Goal: Information Seeking & Learning: Learn about a topic

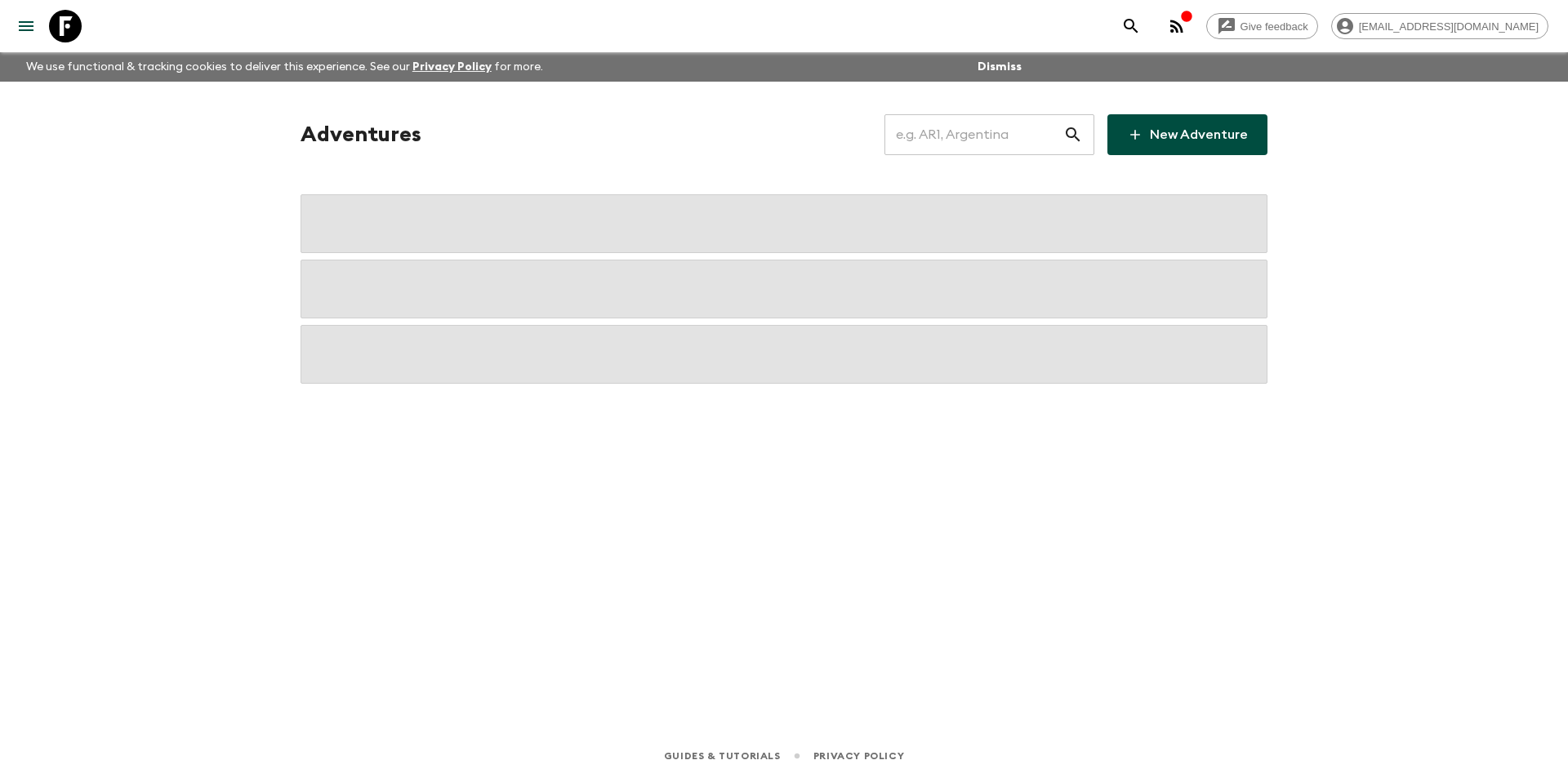
click at [1015, 125] on input "text" at bounding box center [973, 134] width 179 height 46
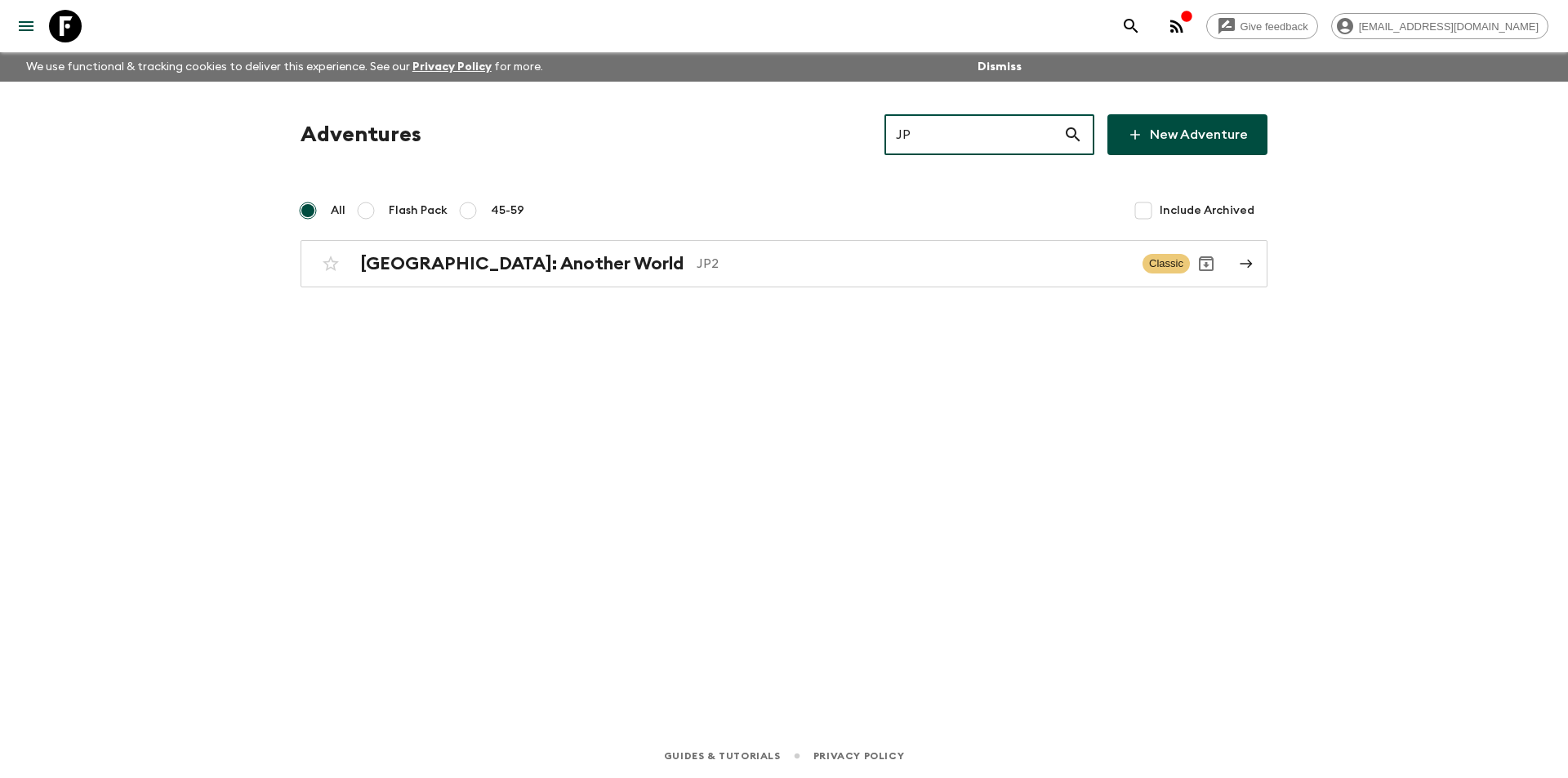
type input "JP2"
click at [942, 277] on div "Japan: Another World JP2 Classic" at bounding box center [752, 264] width 875 height 33
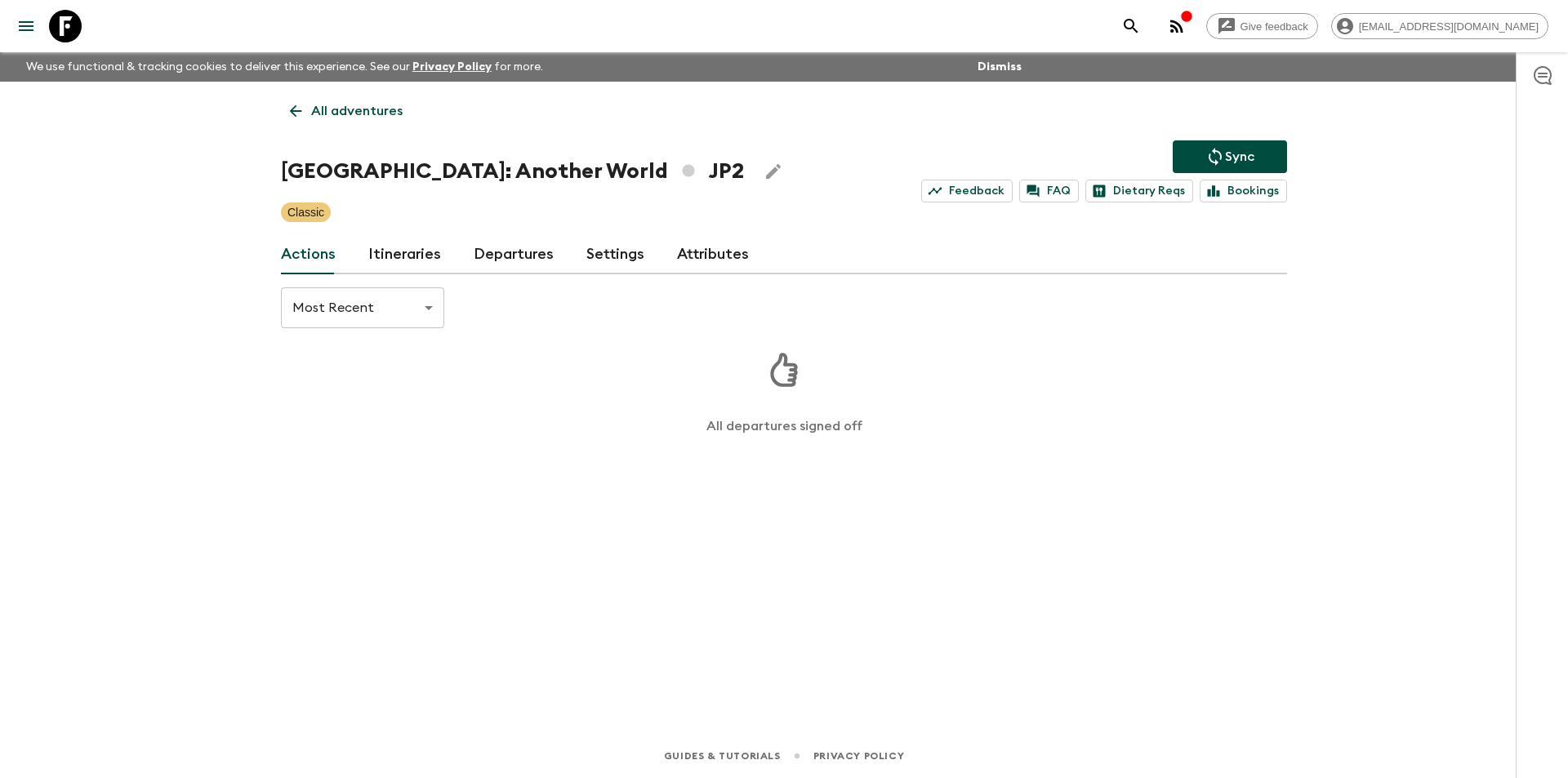
click at [538, 245] on link "Departures" at bounding box center [513, 254] width 80 height 39
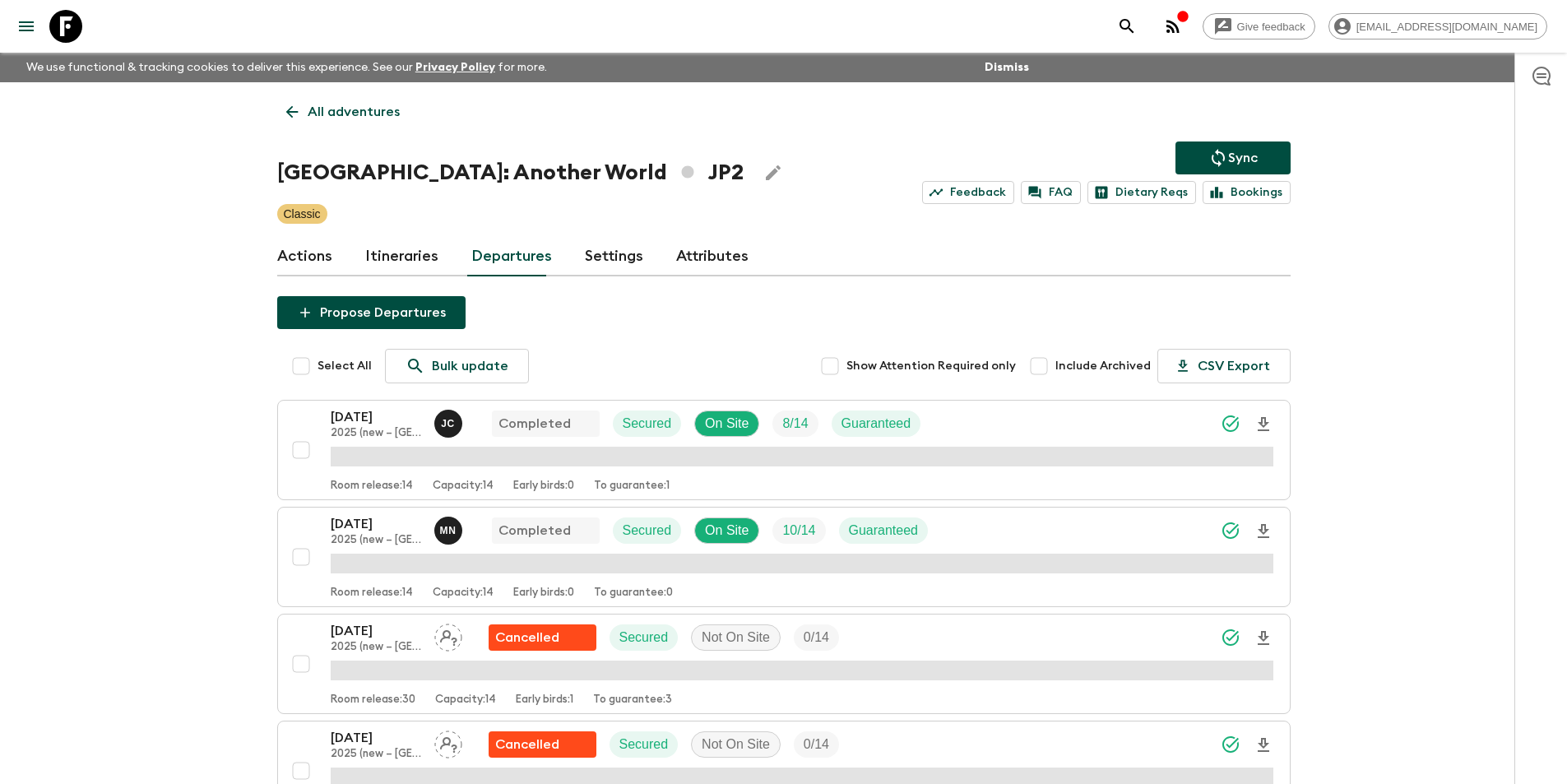
scroll to position [412, 0]
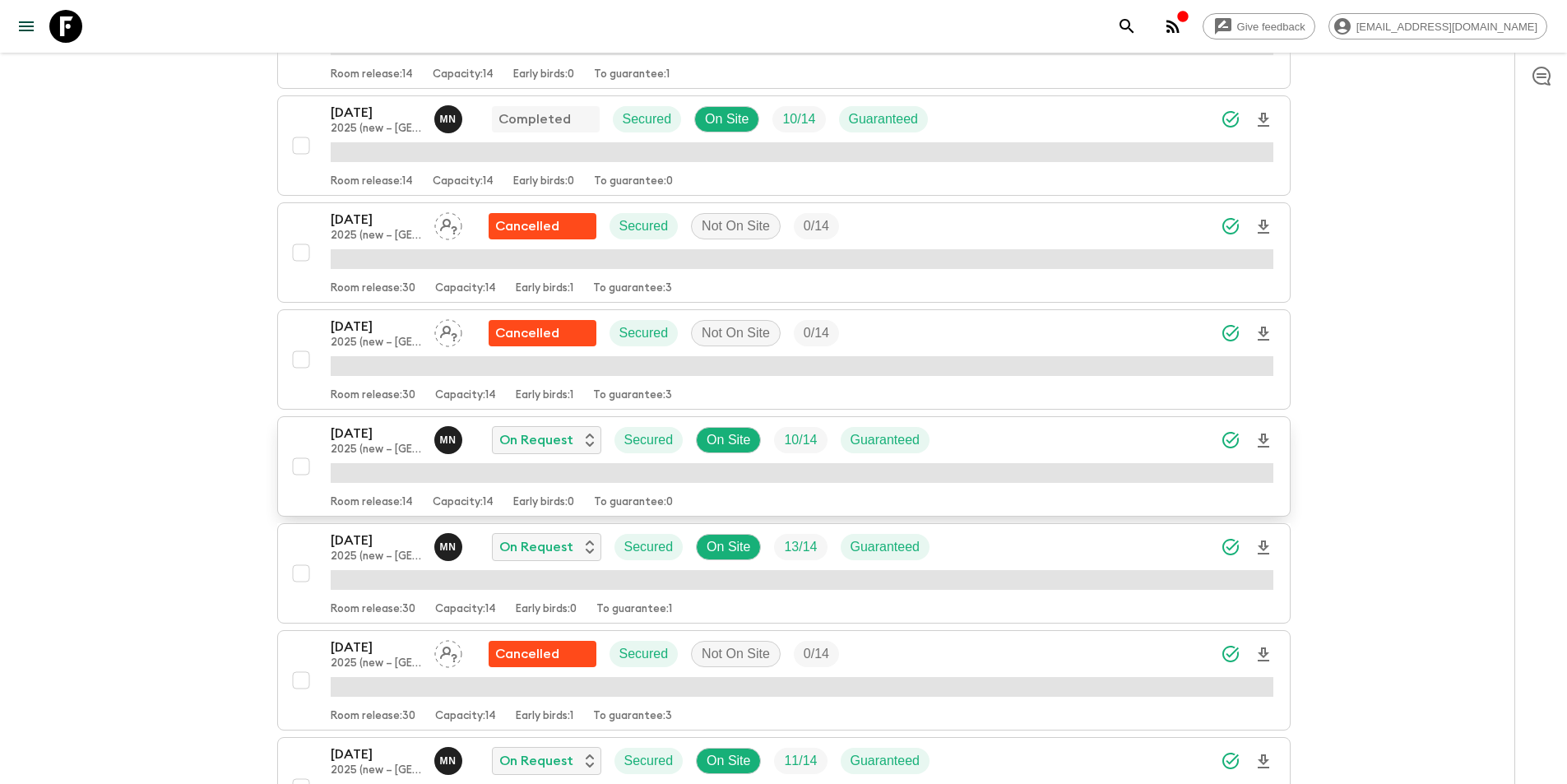
click at [365, 453] on p "2025 (new – [GEOGRAPHIC_DATA])" at bounding box center [376, 449] width 91 height 13
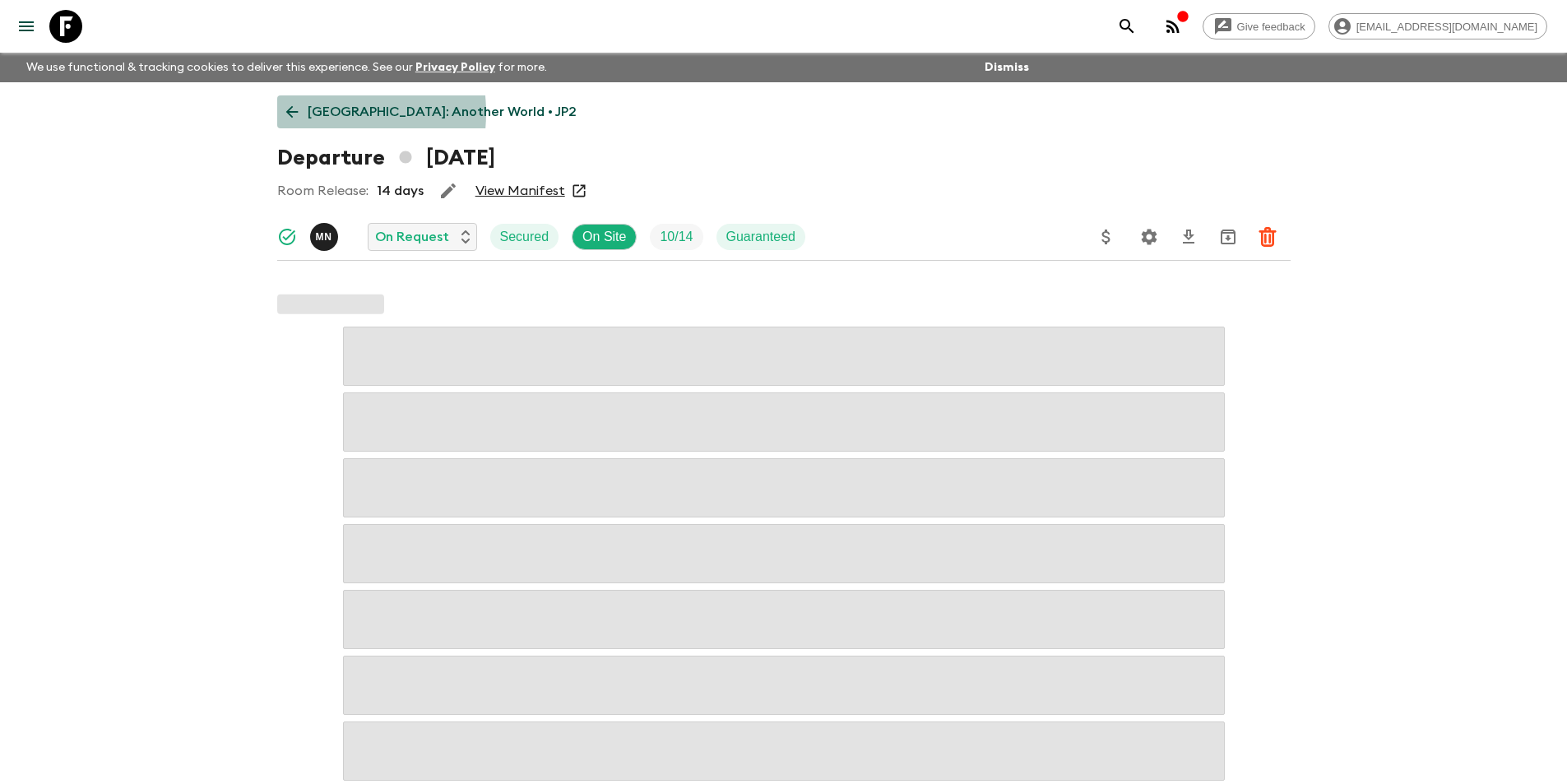
click at [306, 112] on link "Japan: Another World • JP2" at bounding box center [432, 112] width 309 height 33
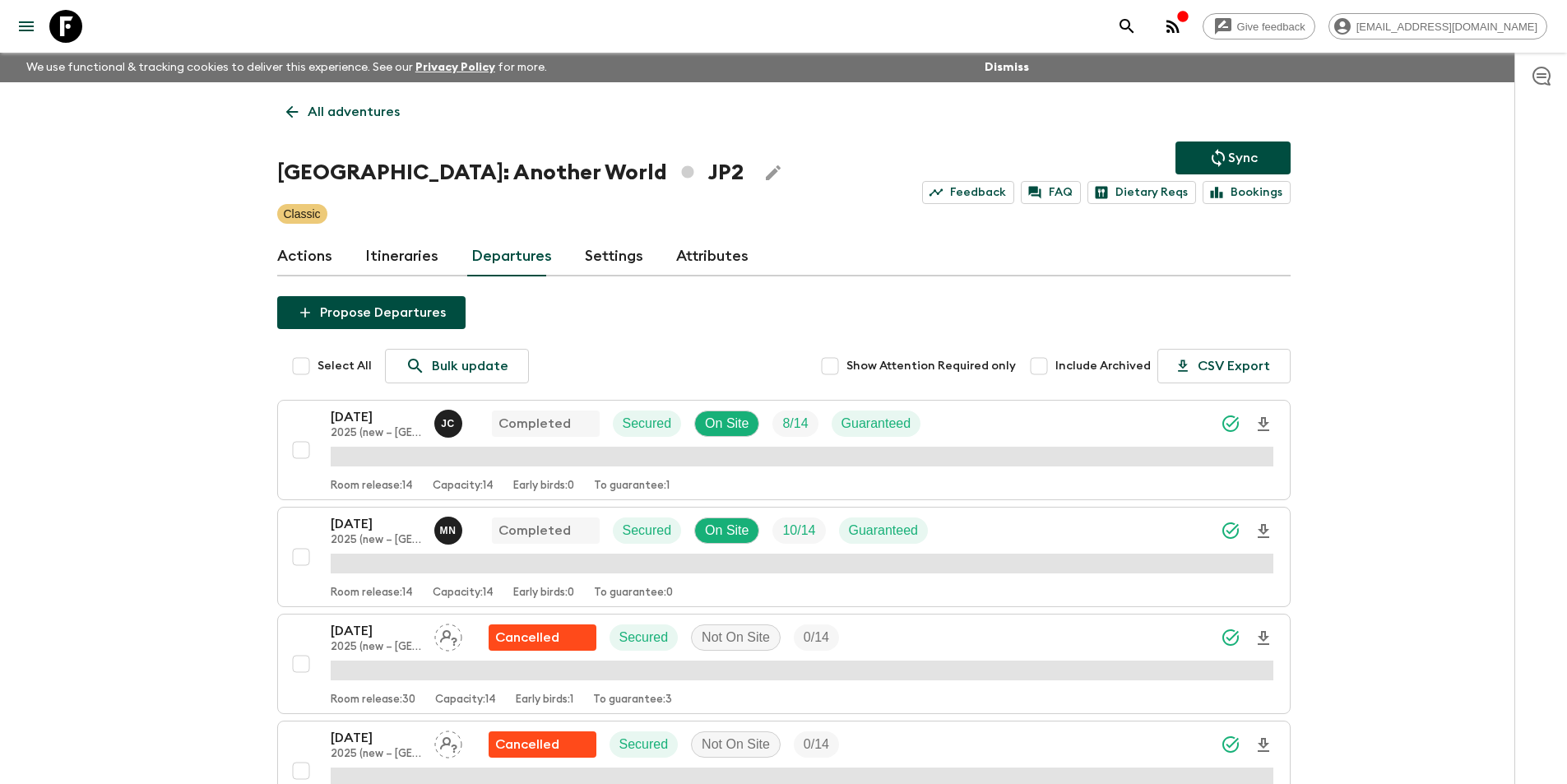
click at [298, 269] on link "Actions" at bounding box center [305, 256] width 55 height 39
click at [373, 260] on link "Itineraries" at bounding box center [402, 256] width 73 height 39
click at [548, 268] on link "Departures" at bounding box center [511, 256] width 80 height 39
click at [653, 261] on div "Actions Itineraries Departures Settings Attributes" at bounding box center [784, 256] width 1014 height 39
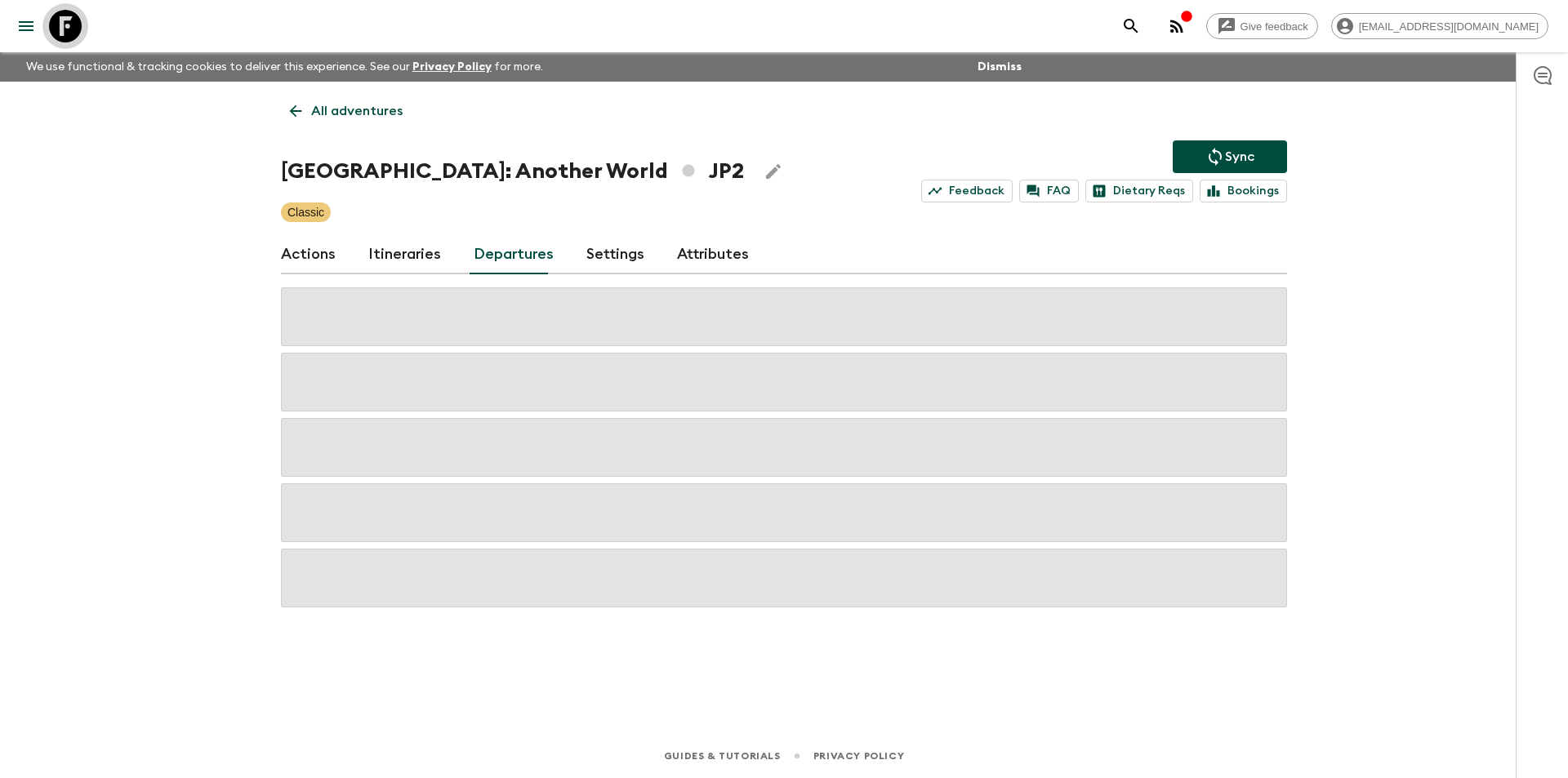
click at [71, 36] on icon at bounding box center [66, 26] width 33 height 33
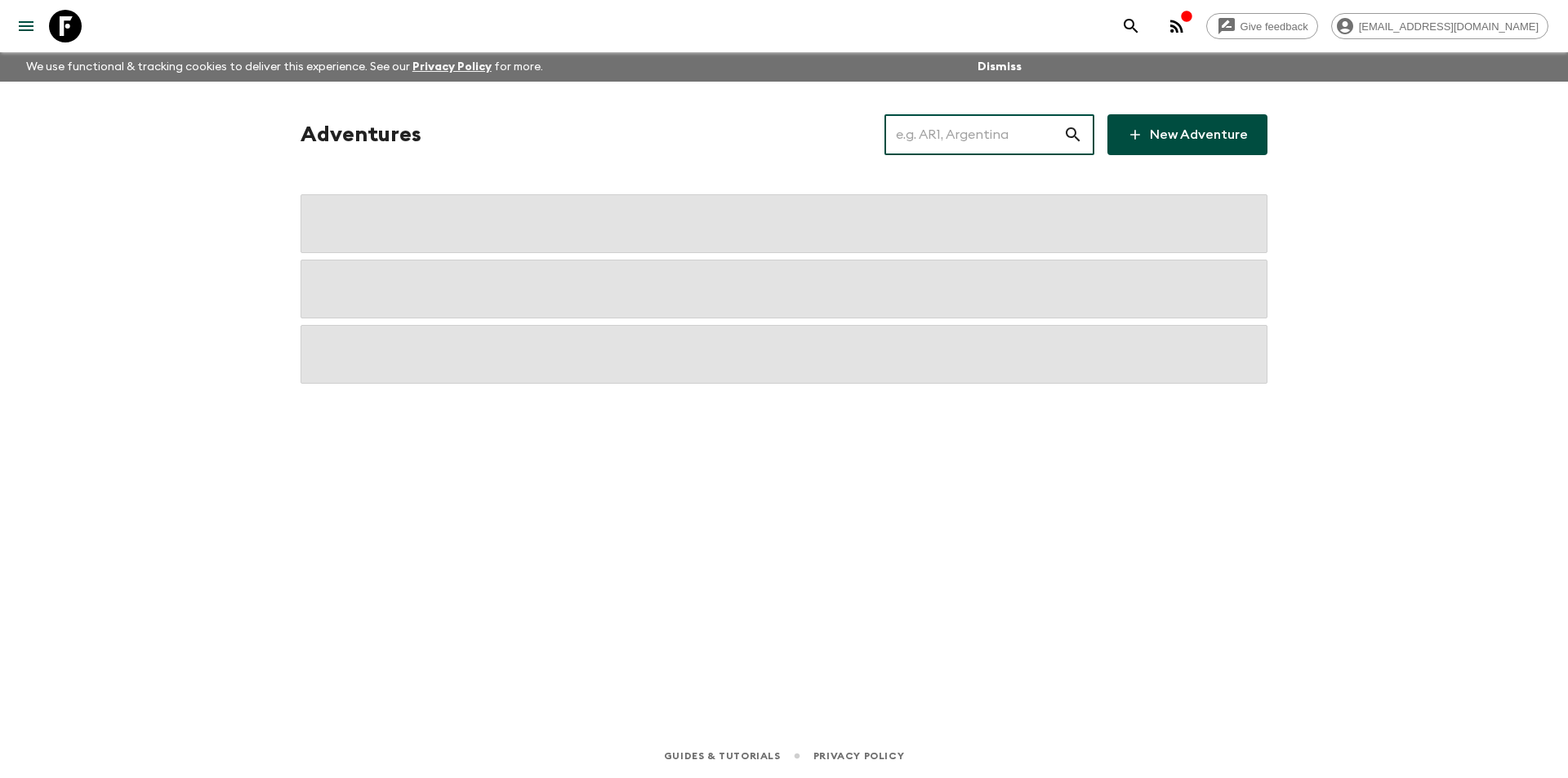
click at [997, 132] on input "text" at bounding box center [973, 134] width 179 height 46
type input "p"
type input "Jp2"
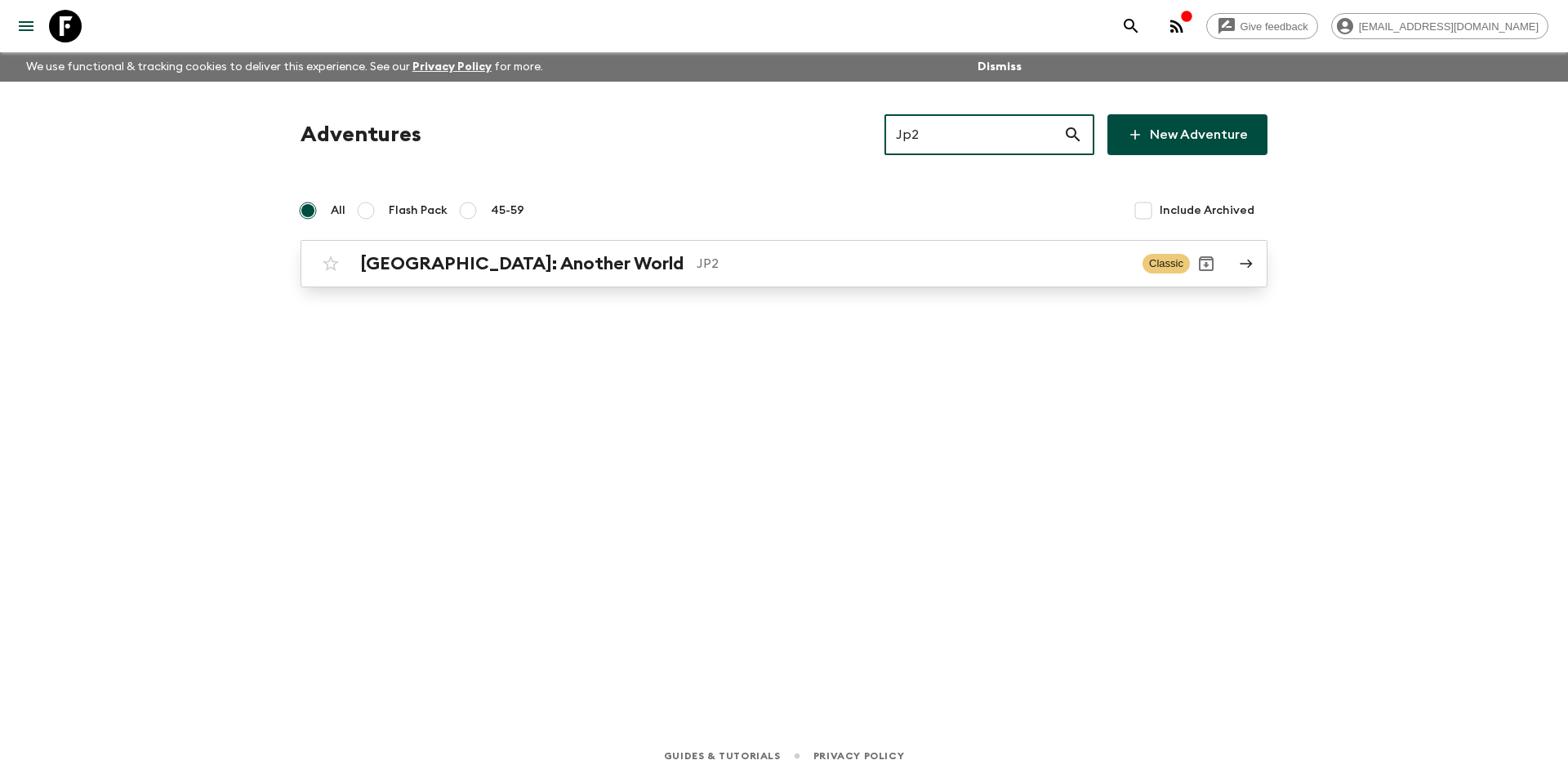
click at [696, 259] on p "JP2" at bounding box center [913, 263] width 433 height 20
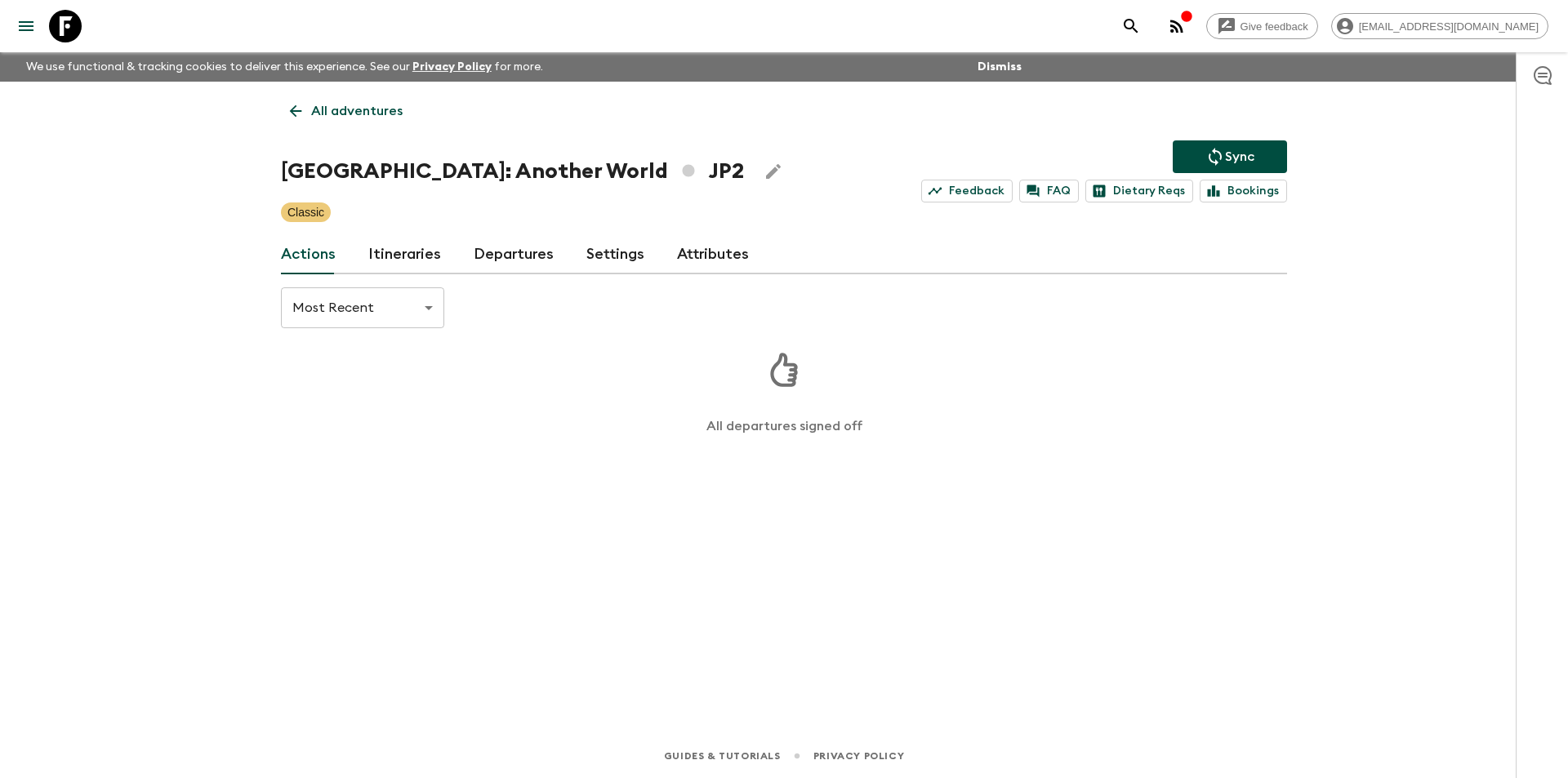
click at [554, 275] on div "All adventures Japan: Another World JP2 Sync Feedback FAQ Dietary Reqs Bookings…" at bounding box center [784, 384] width 1045 height 607
click at [512, 267] on link "Departures" at bounding box center [513, 254] width 80 height 39
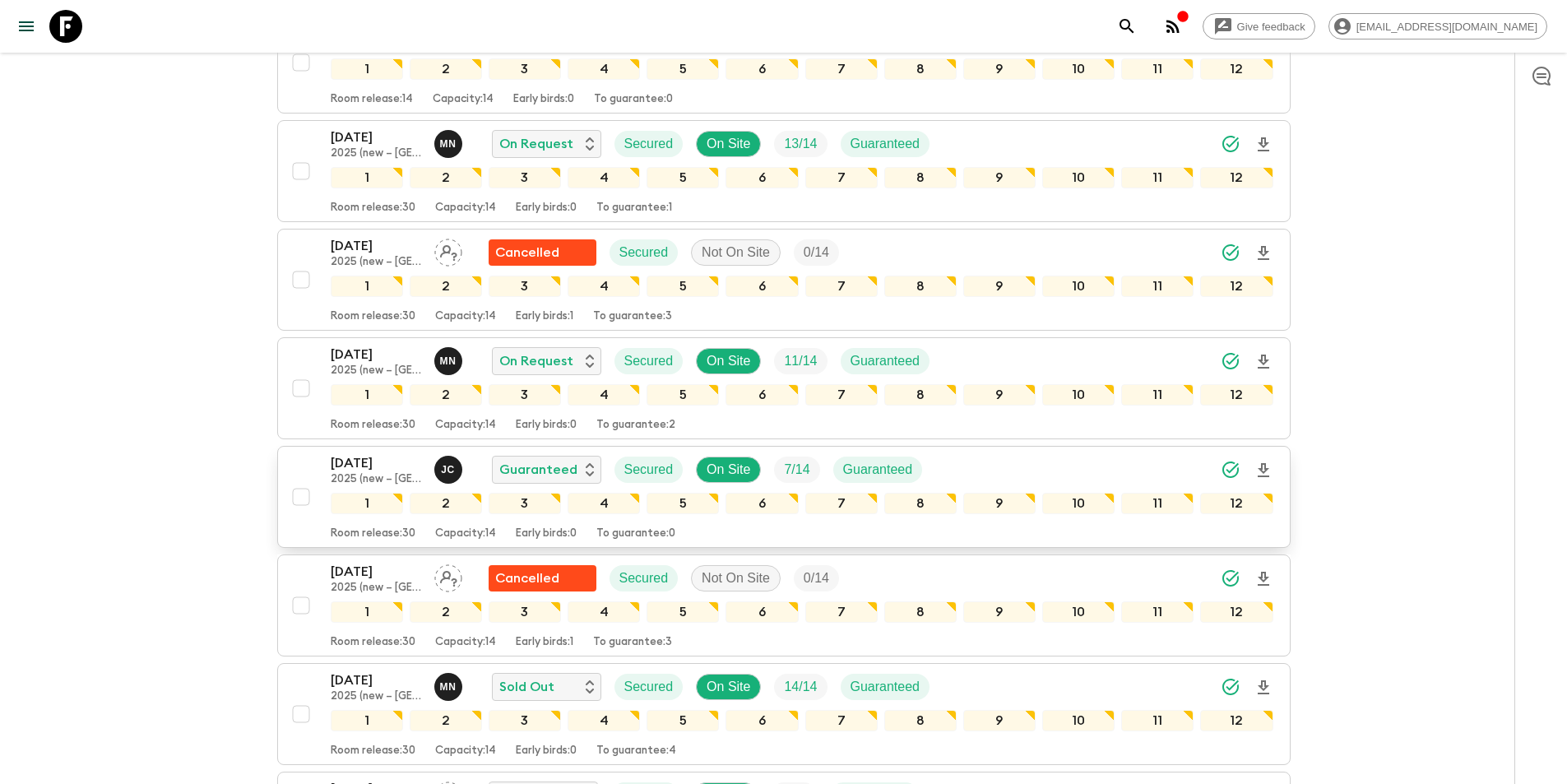
scroll to position [412, 0]
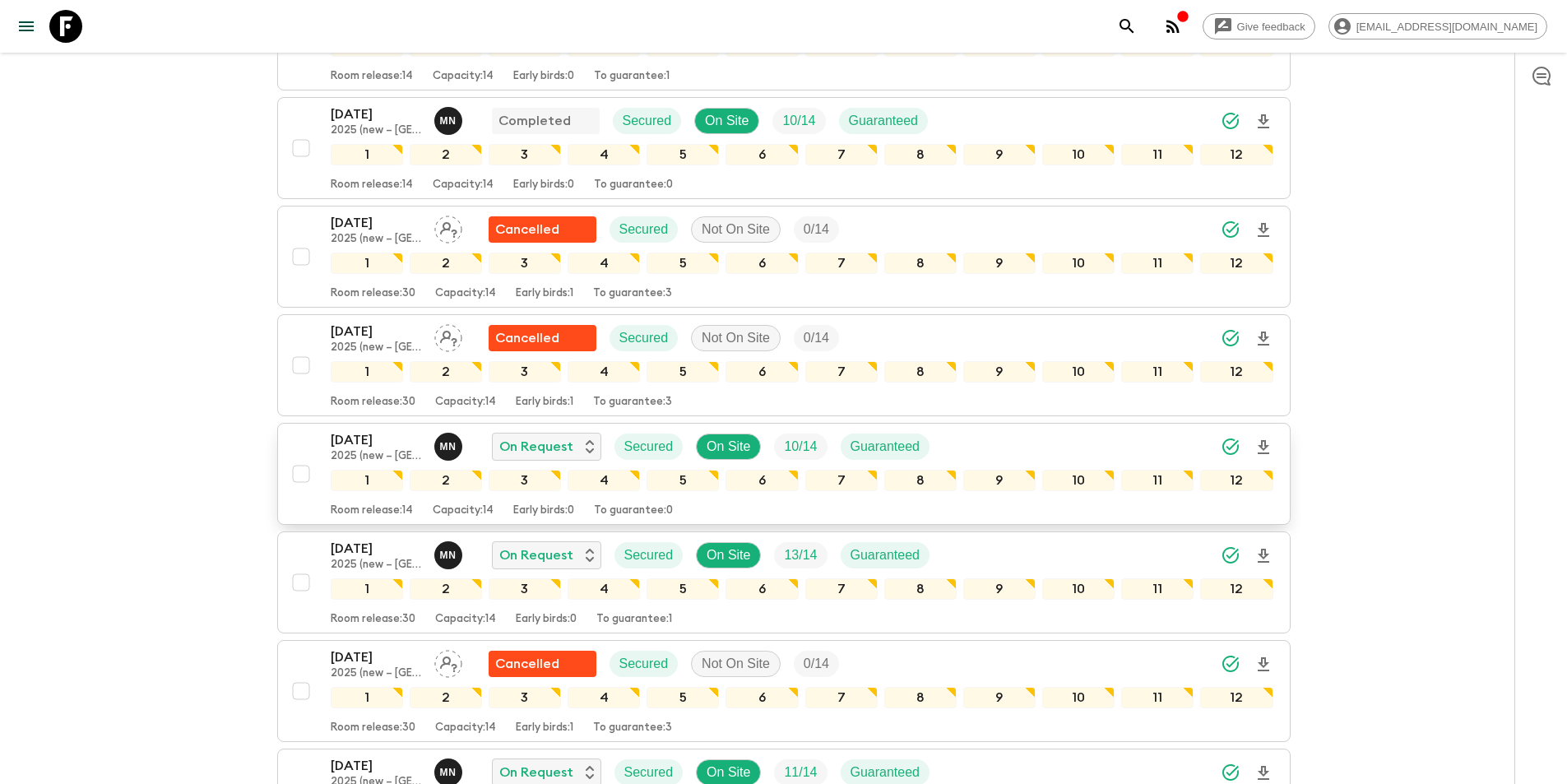
click at [355, 447] on p "[DATE]" at bounding box center [376, 440] width 91 height 20
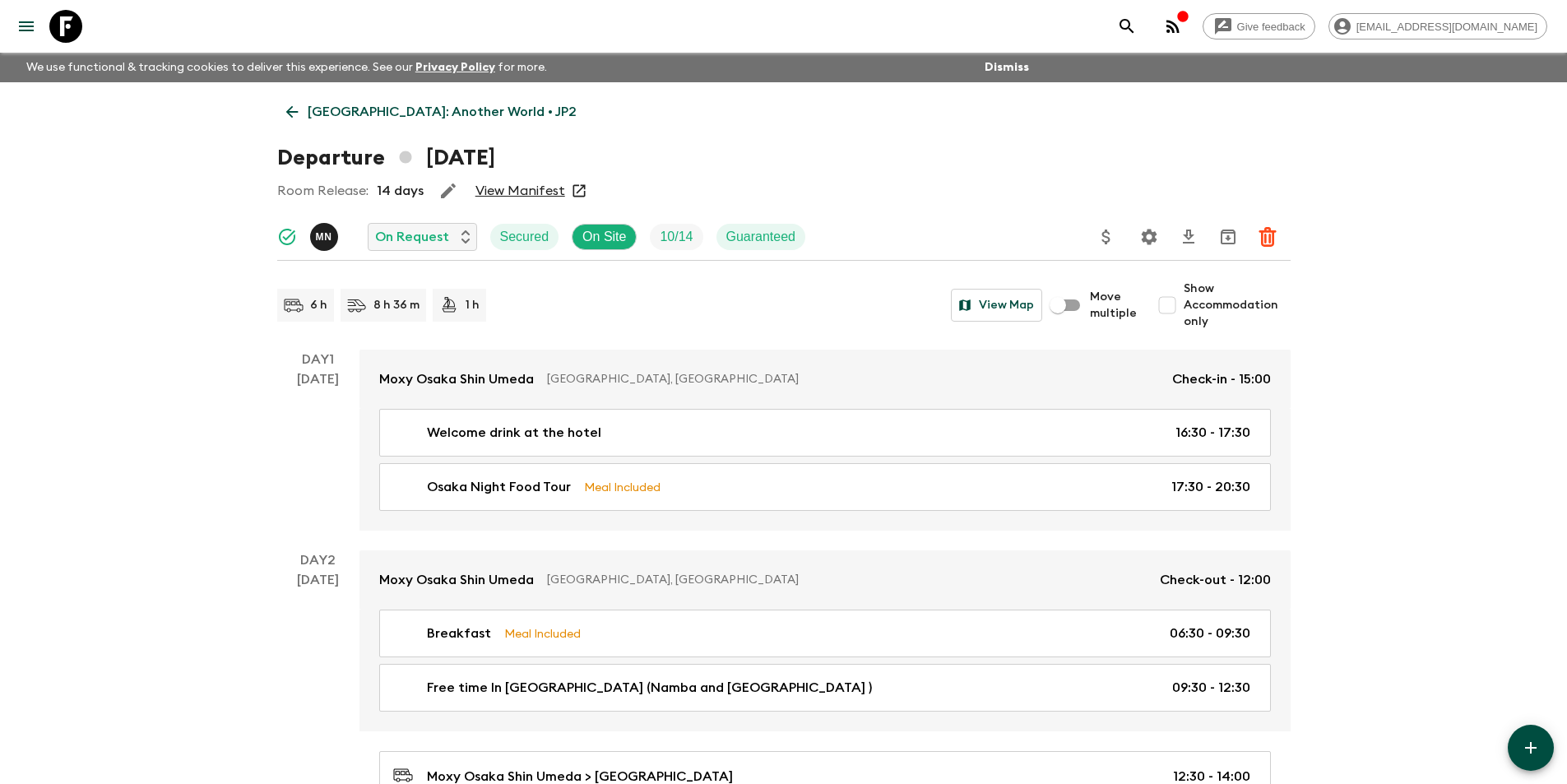
click at [277, 114] on link "Japan: Another World • JP2" at bounding box center [432, 112] width 309 height 33
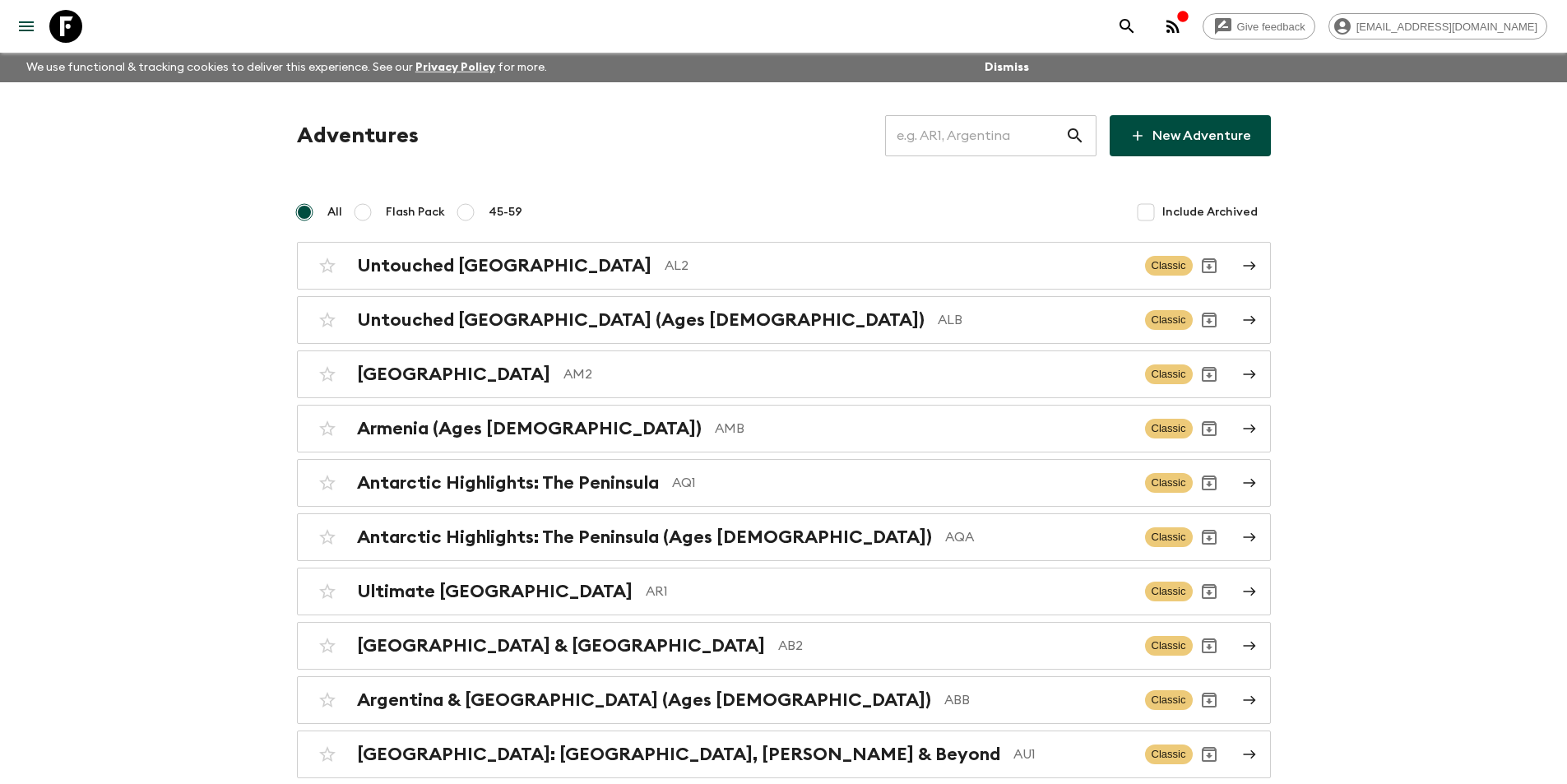
click at [954, 124] on input "text" at bounding box center [975, 135] width 181 height 46
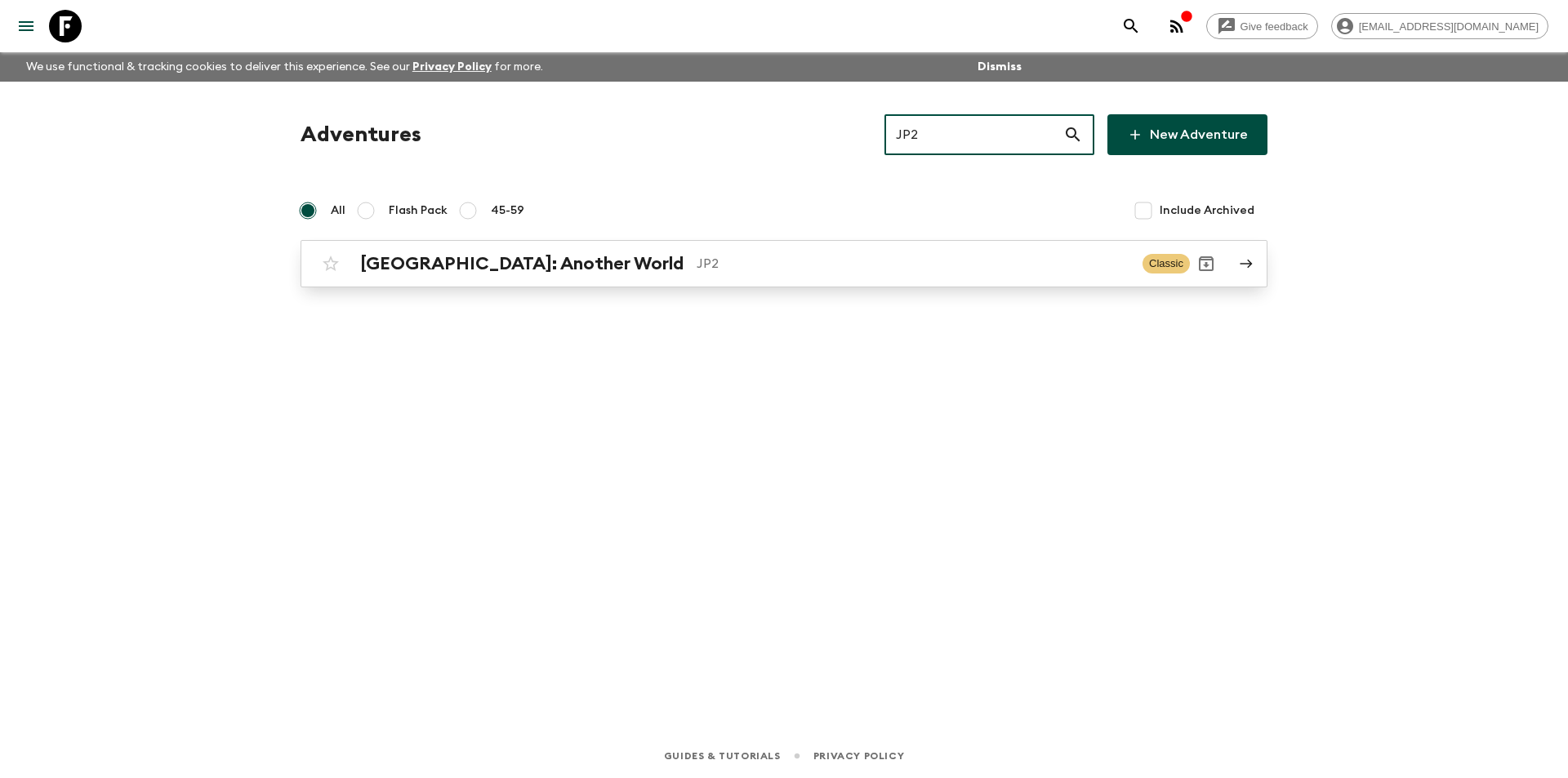
type input "JP2"
click at [645, 279] on div "Japan: Another World JP2 Classic" at bounding box center [752, 264] width 875 height 33
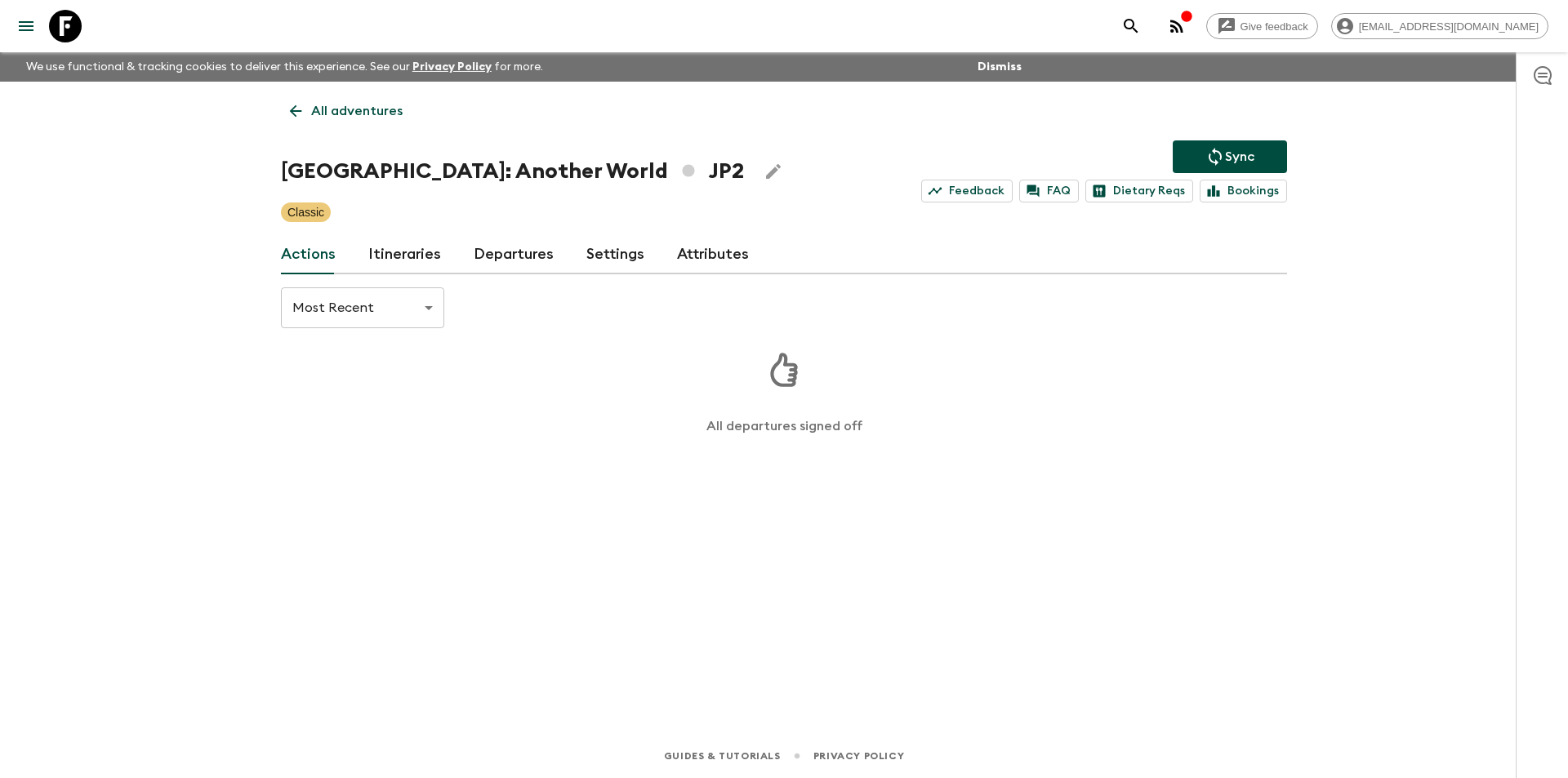
click at [400, 308] on body "Give feedback kavita@flashpack.com We use functional & tracking cookies to deli…" at bounding box center [784, 389] width 1568 height 778
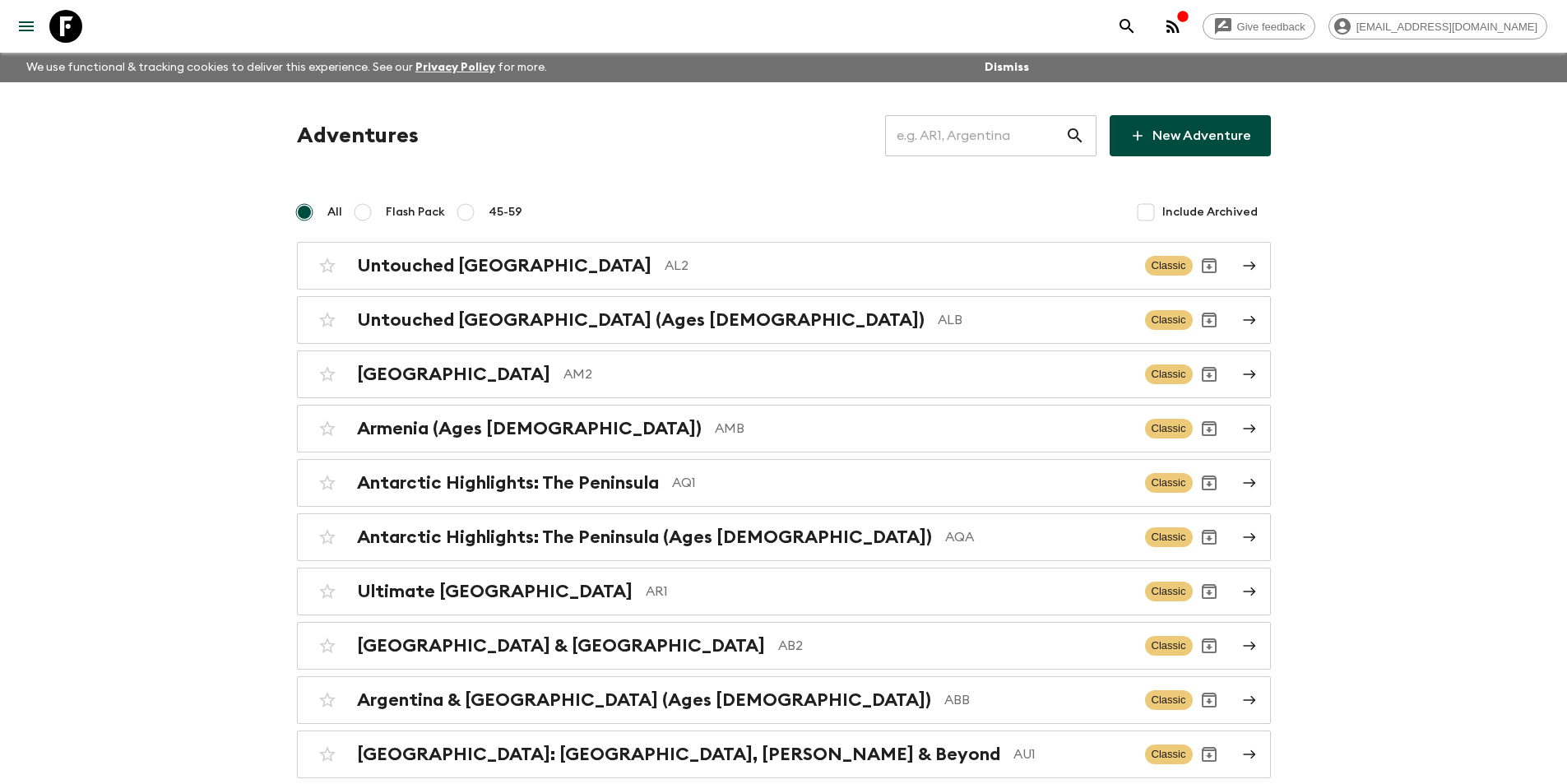
click at [1005, 119] on input "text" at bounding box center [975, 135] width 181 height 46
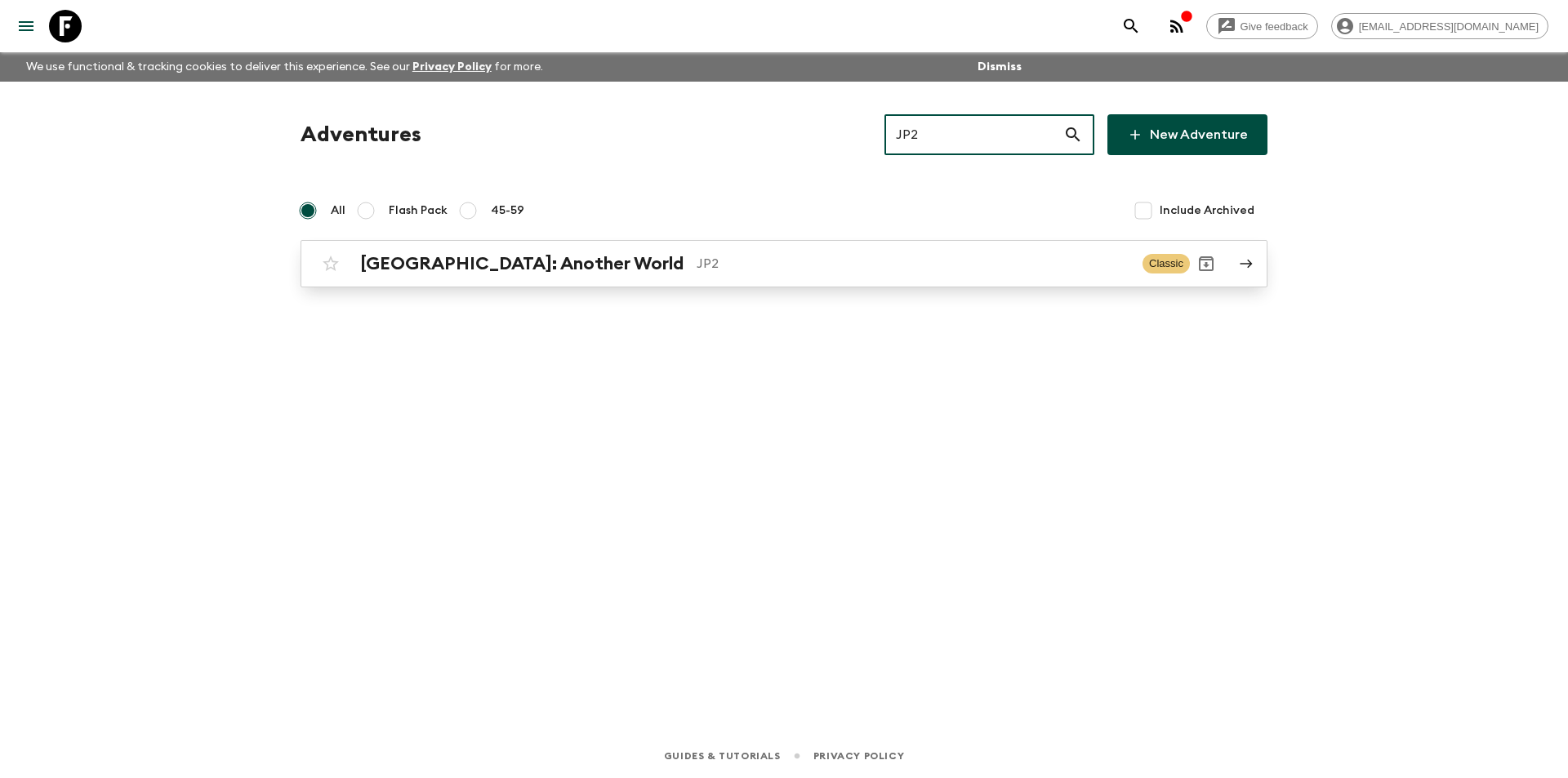
type input "JP2"
click at [728, 272] on p "JP2" at bounding box center [913, 263] width 433 height 20
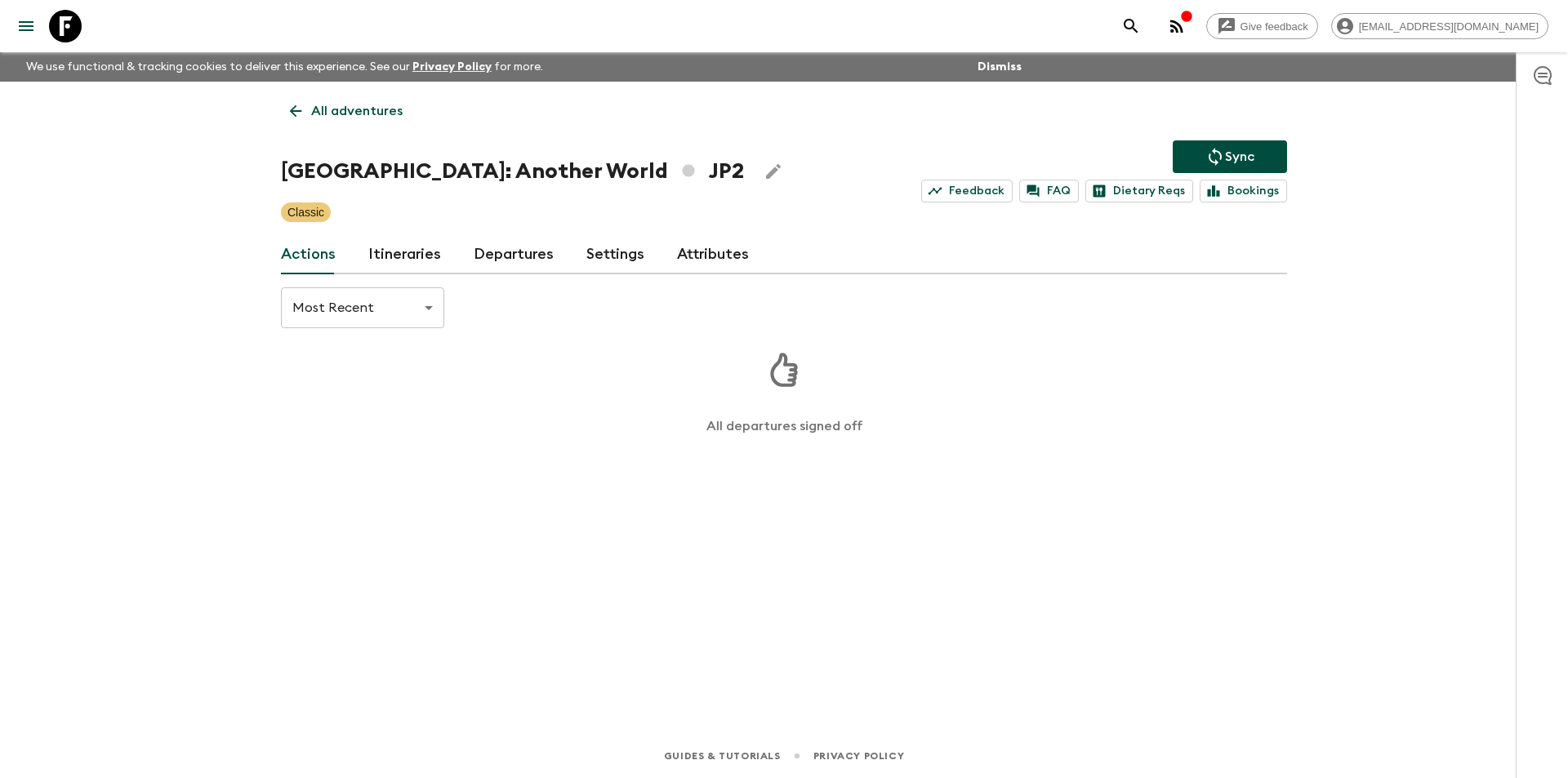
click at [427, 321] on body "Give feedback kavita@flashpack.com We use functional & tracking cookies to deli…" at bounding box center [784, 389] width 1568 height 778
click at [376, 379] on li "Least Recent" at bounding box center [362, 374] width 164 height 26
type input "LEAST_RECENT"
click at [388, 337] on div "All adventures Japan: Another World JP2 Sync Feedback FAQ Dietary Reqs Bookings…" at bounding box center [784, 384] width 1045 height 607
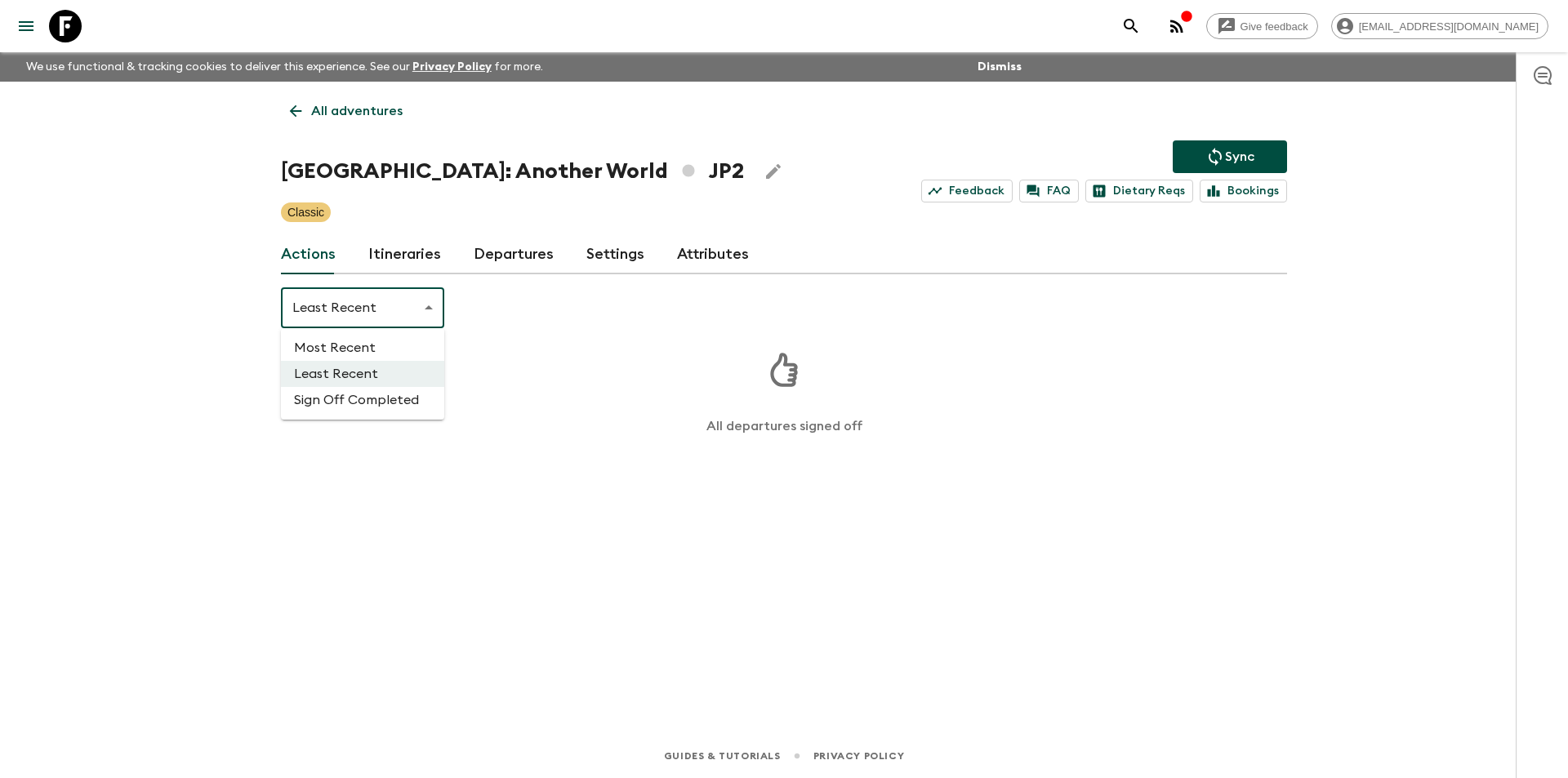
click at [402, 325] on body "Give feedback kavita@flashpack.com We use functional & tracking cookies to deli…" at bounding box center [784, 389] width 1568 height 778
click at [578, 360] on div at bounding box center [784, 389] width 1568 height 778
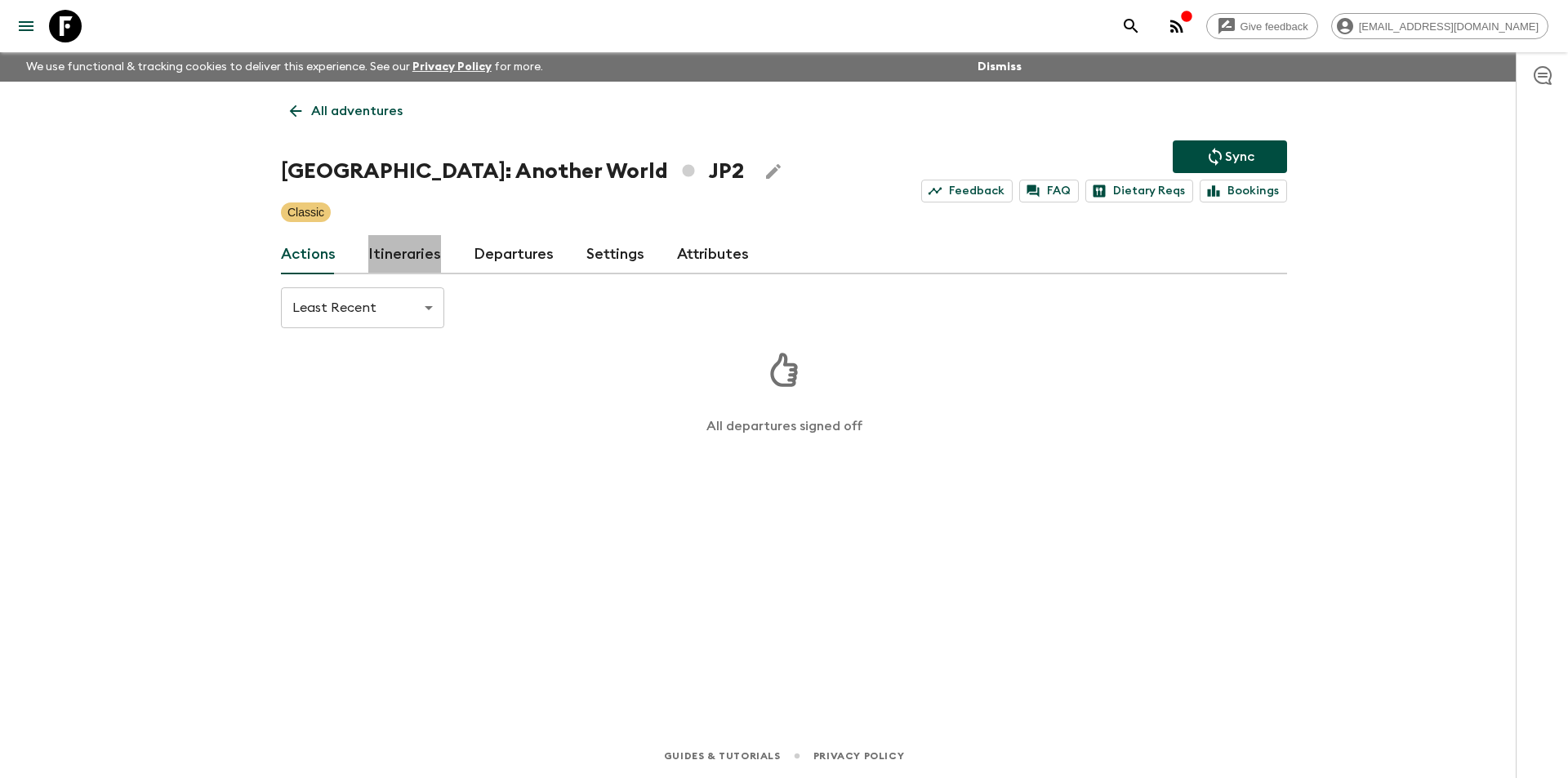
click at [416, 258] on link "Itineraries" at bounding box center [404, 254] width 73 height 39
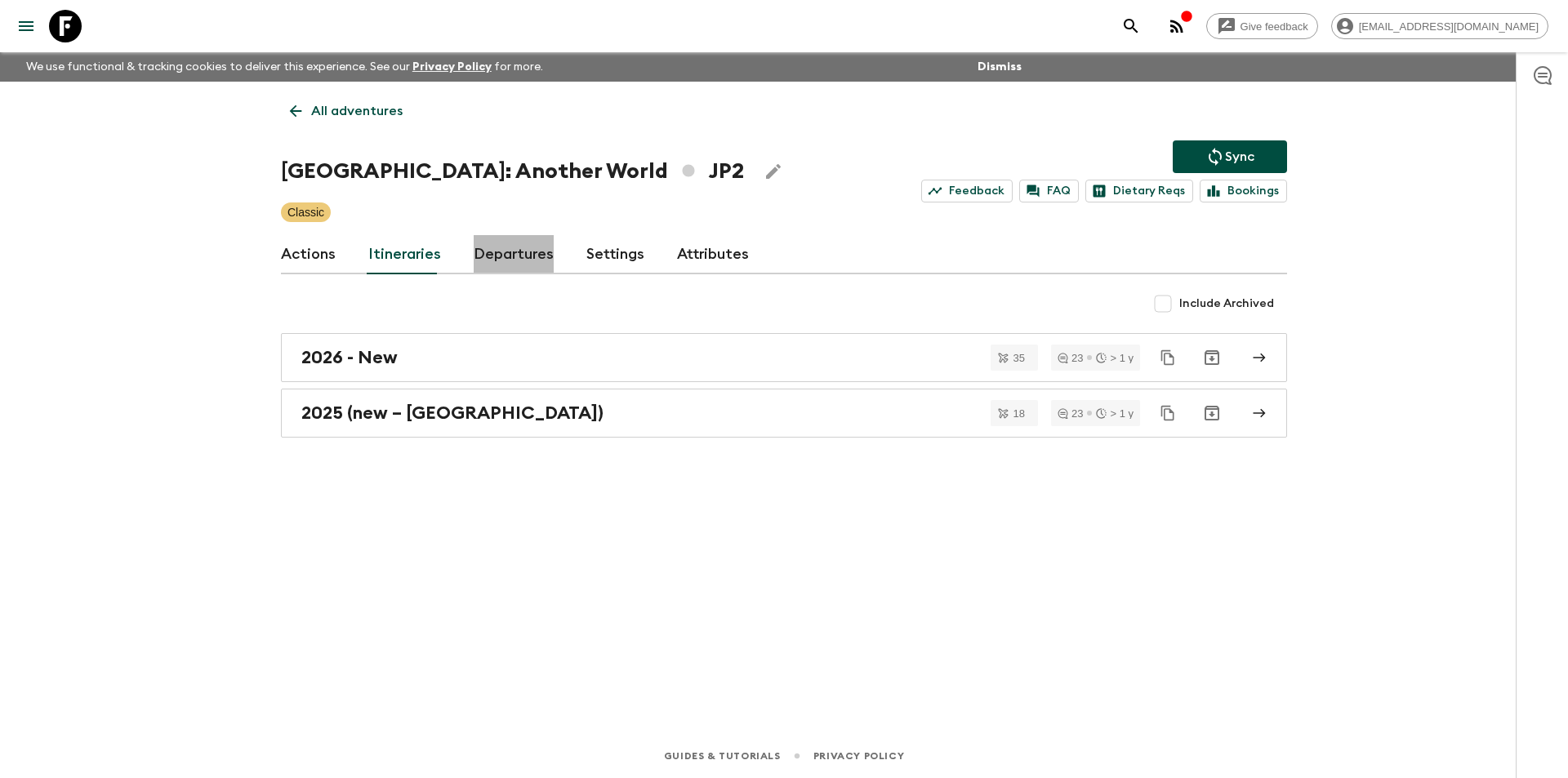
click at [510, 247] on link "Departures" at bounding box center [513, 254] width 80 height 39
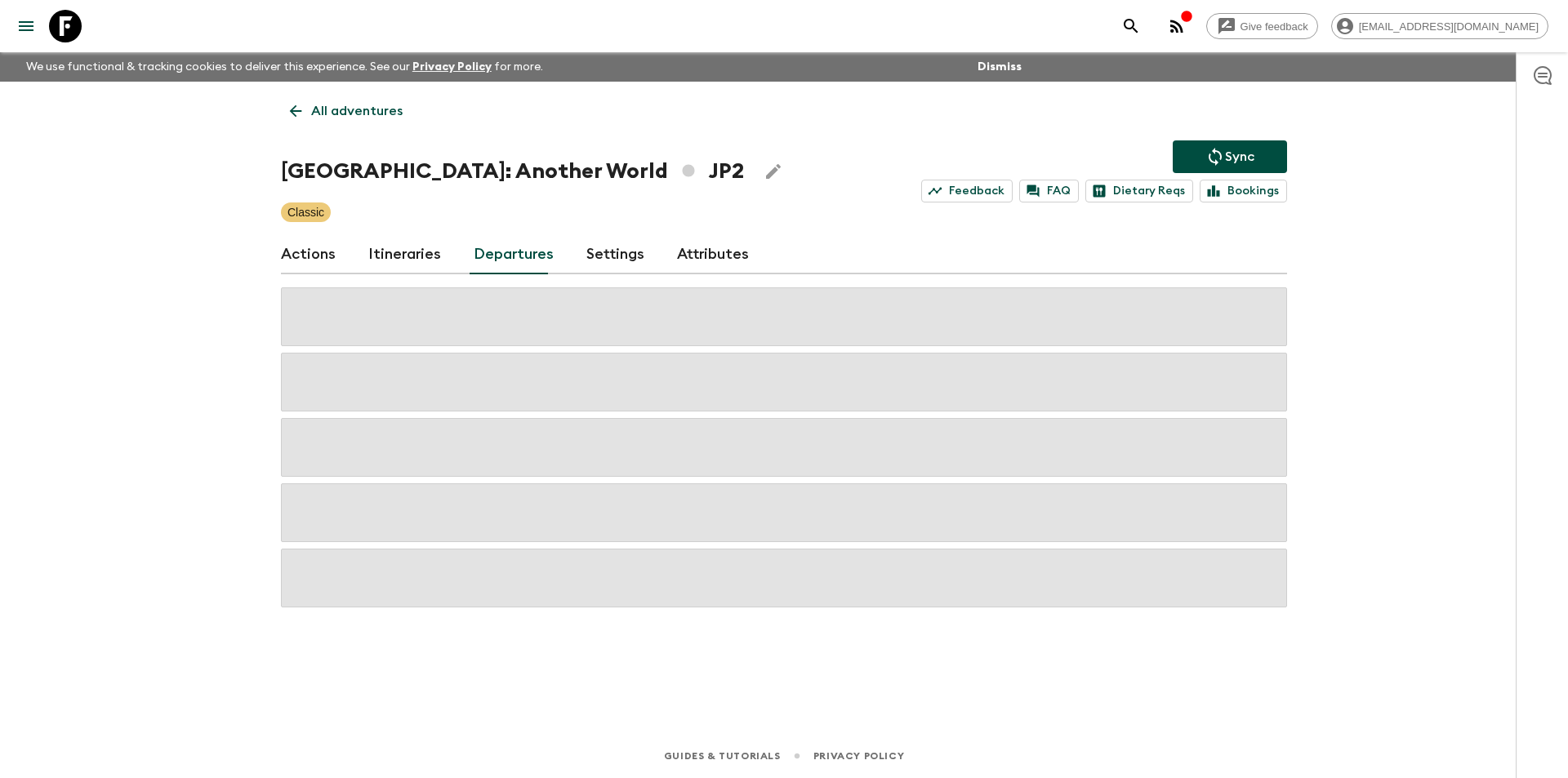
click at [405, 248] on link "Itineraries" at bounding box center [404, 254] width 73 height 39
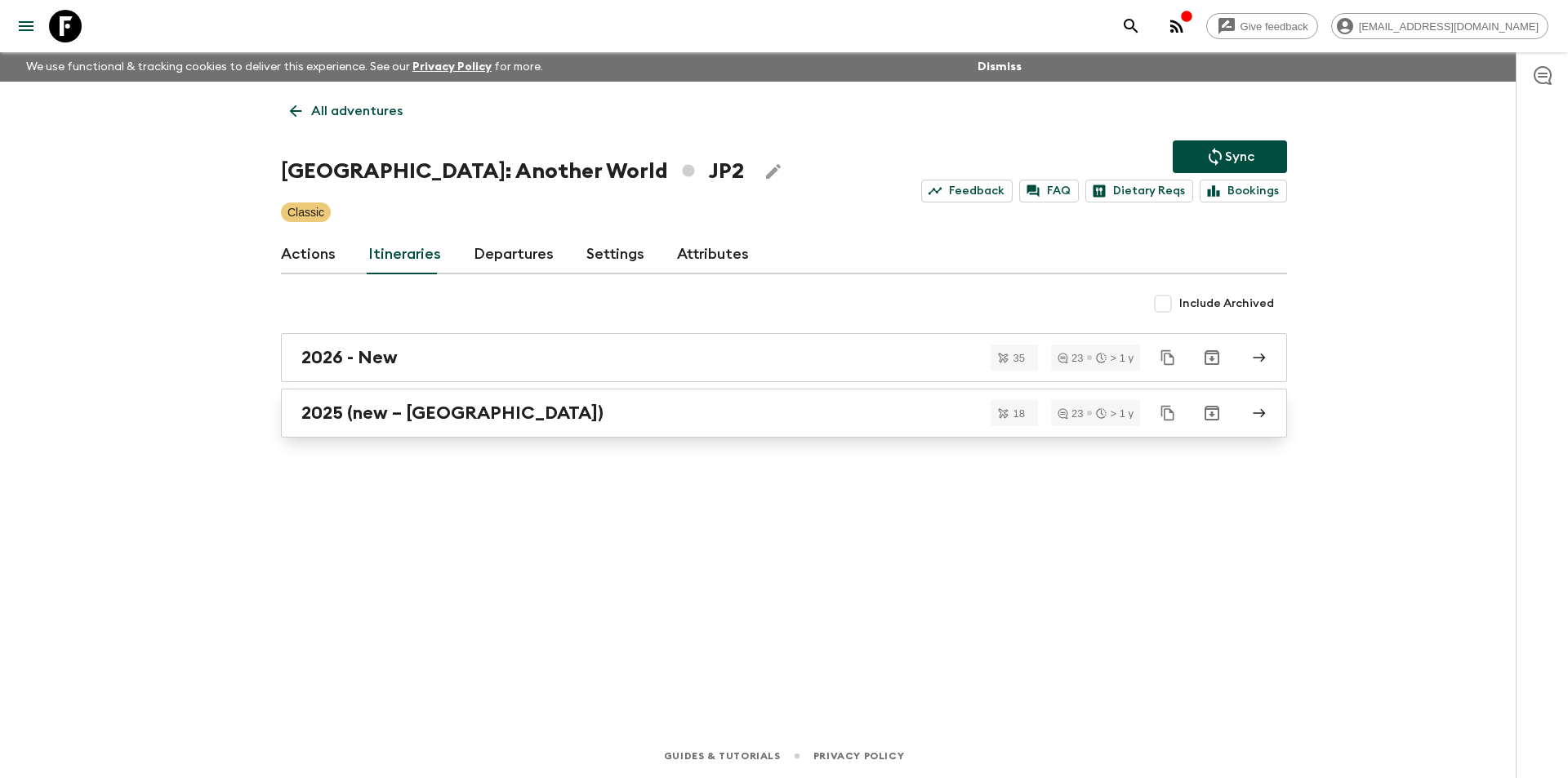
click at [562, 409] on div "2025 (new – [GEOGRAPHIC_DATA])" at bounding box center [768, 413] width 934 height 22
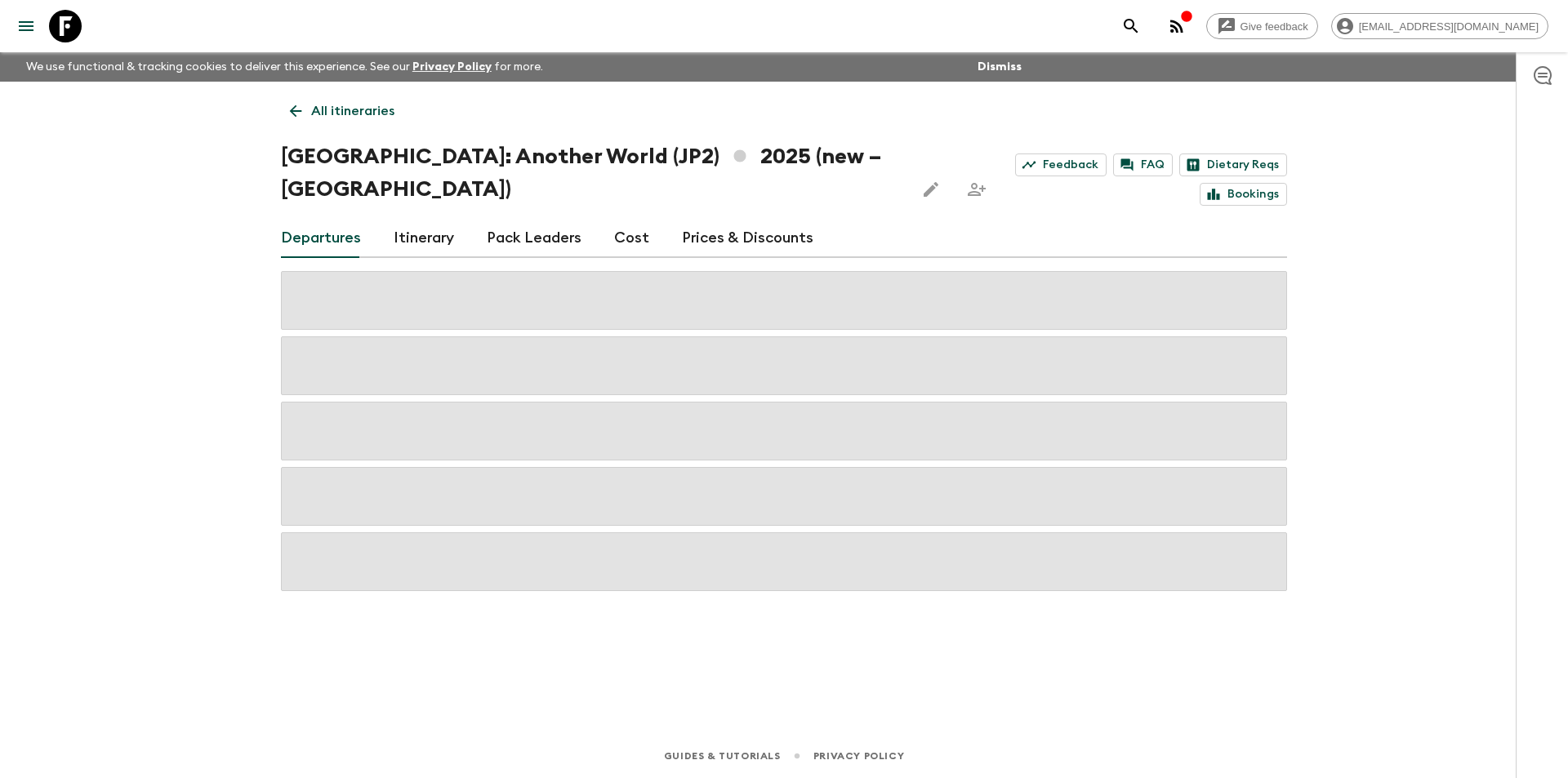
click at [636, 219] on link "Cost" at bounding box center [631, 238] width 35 height 39
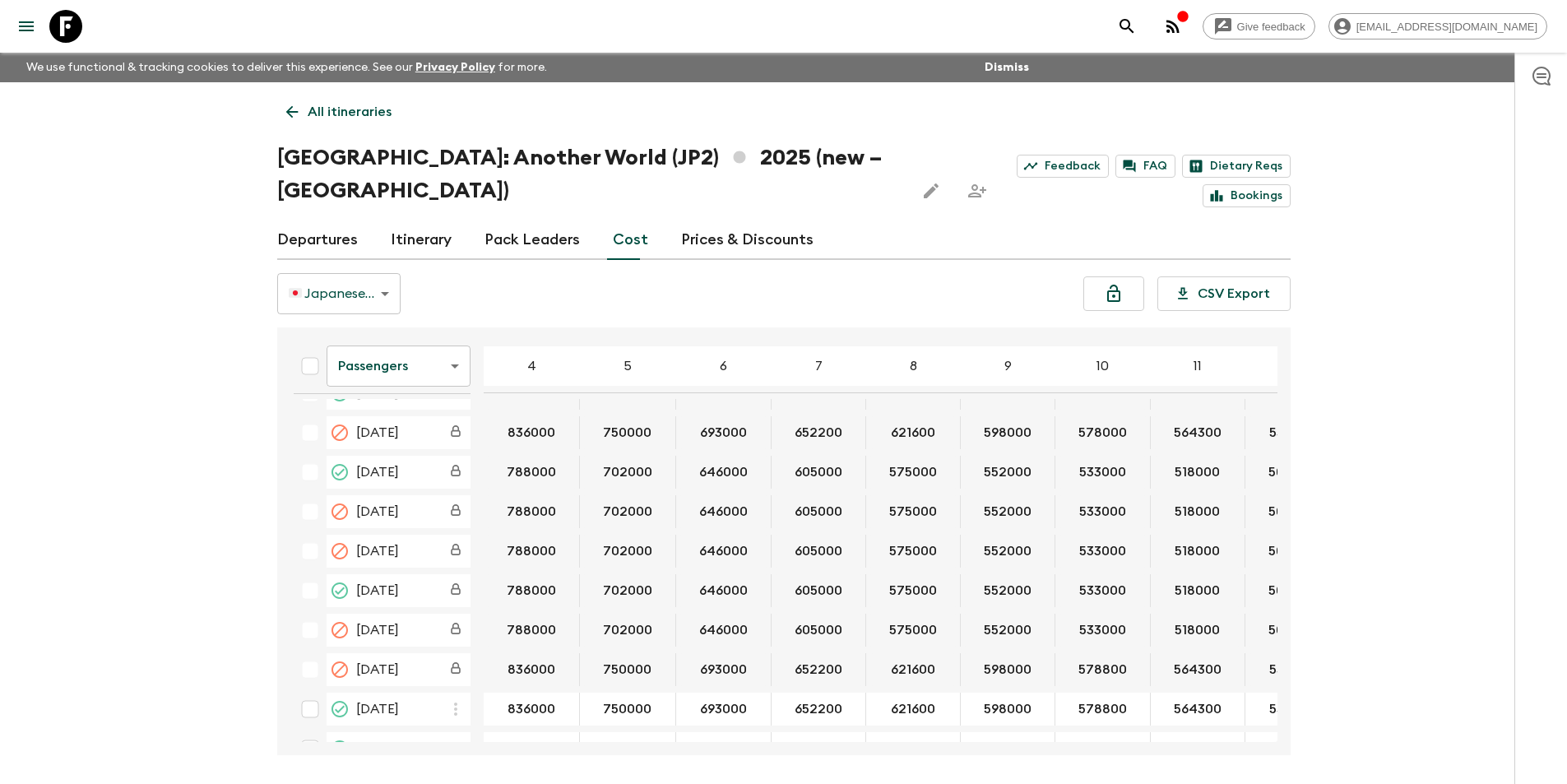
scroll to position [924, 0]
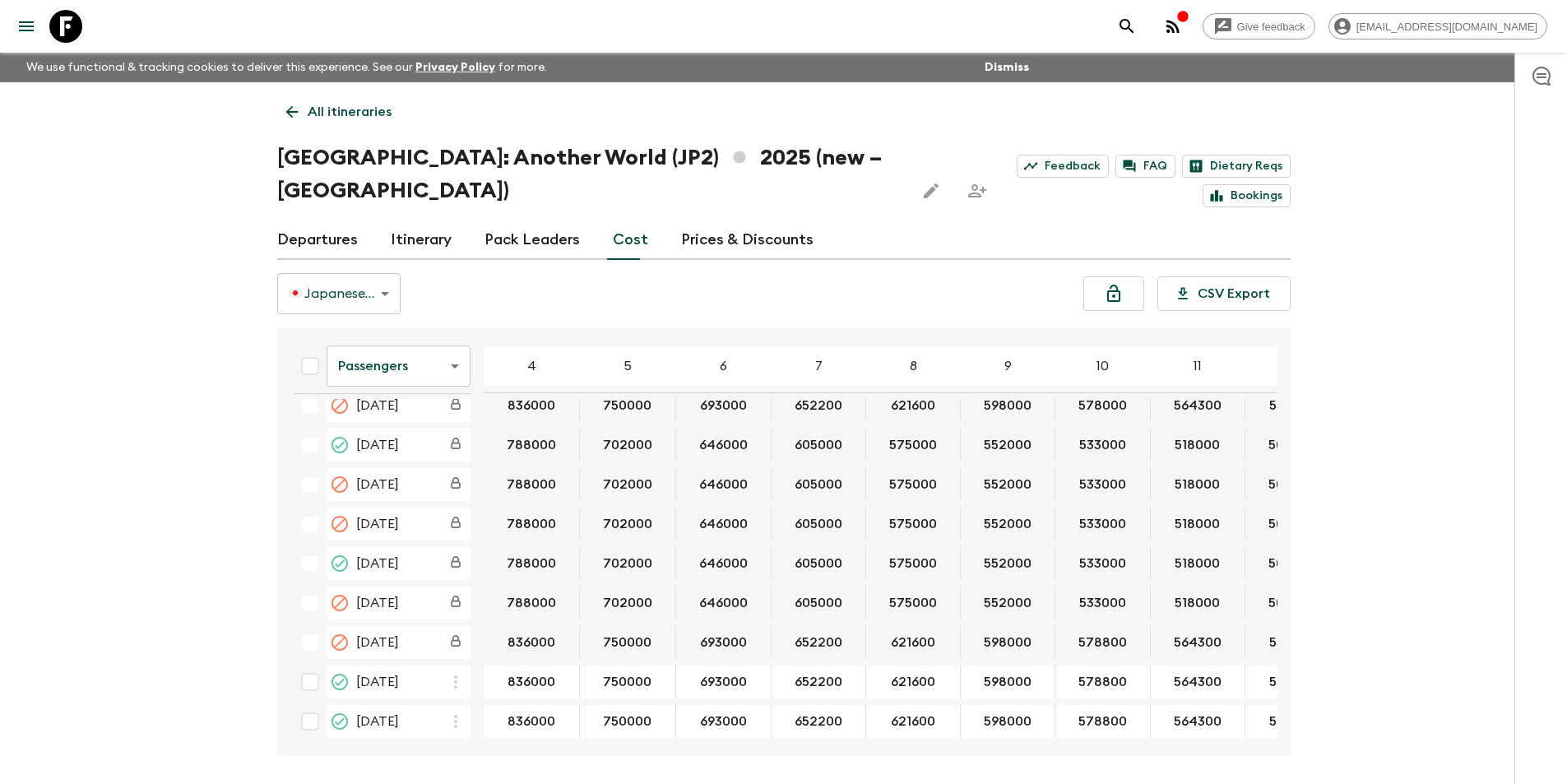
click at [539, 711] on div "Passengers passengersCost ​ 4 5 6 7 8 9 10 11 12 13 14 15 16 17 18 [DATE] 78800…" at bounding box center [784, 541] width 1014 height 427
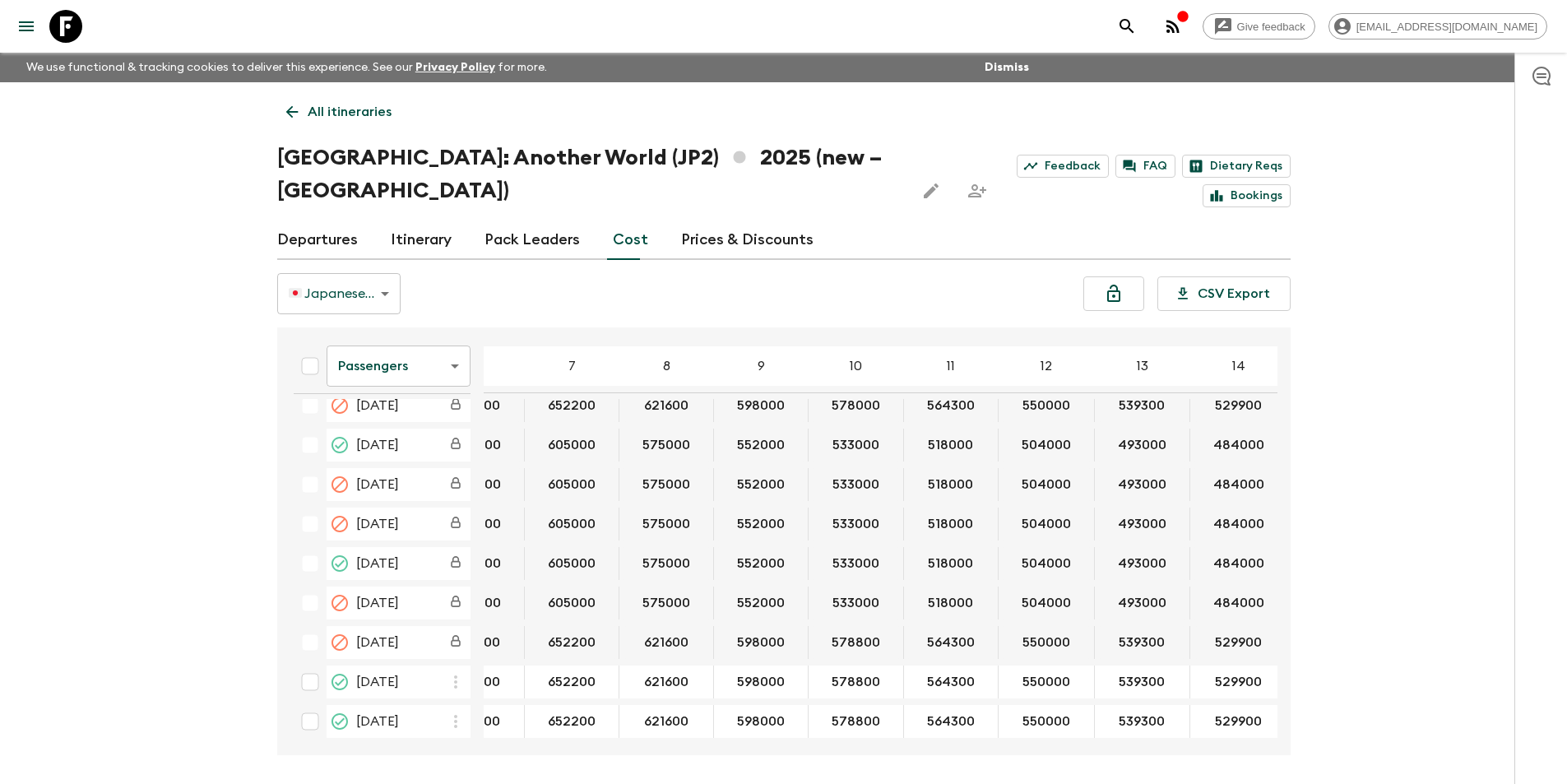
scroll to position [924, 279]
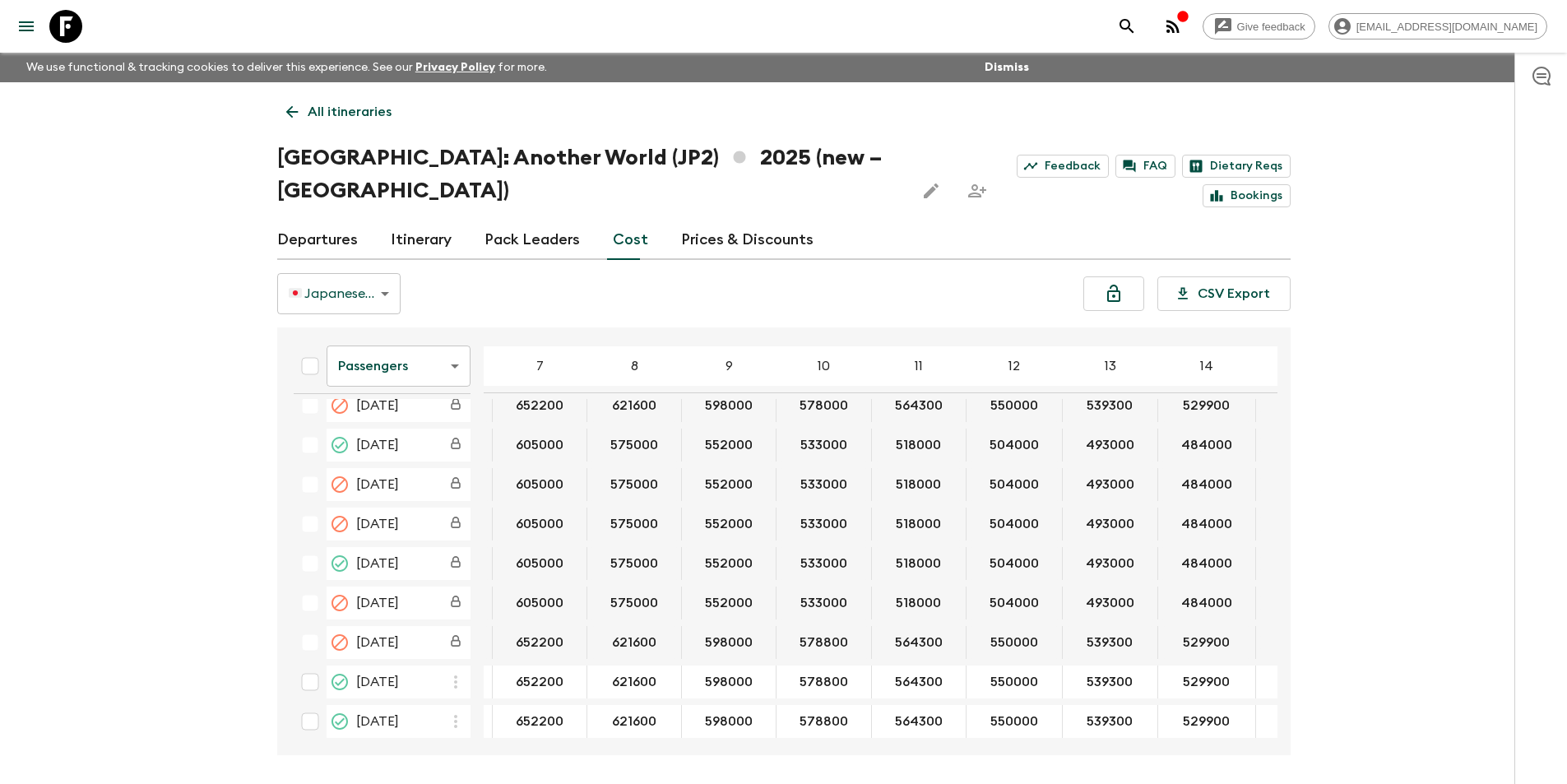
click at [380, 347] on body "Give feedback [EMAIL_ADDRESS][DOMAIN_NAME] We use functional & tracking cookies…" at bounding box center [784, 422] width 1567 height 845
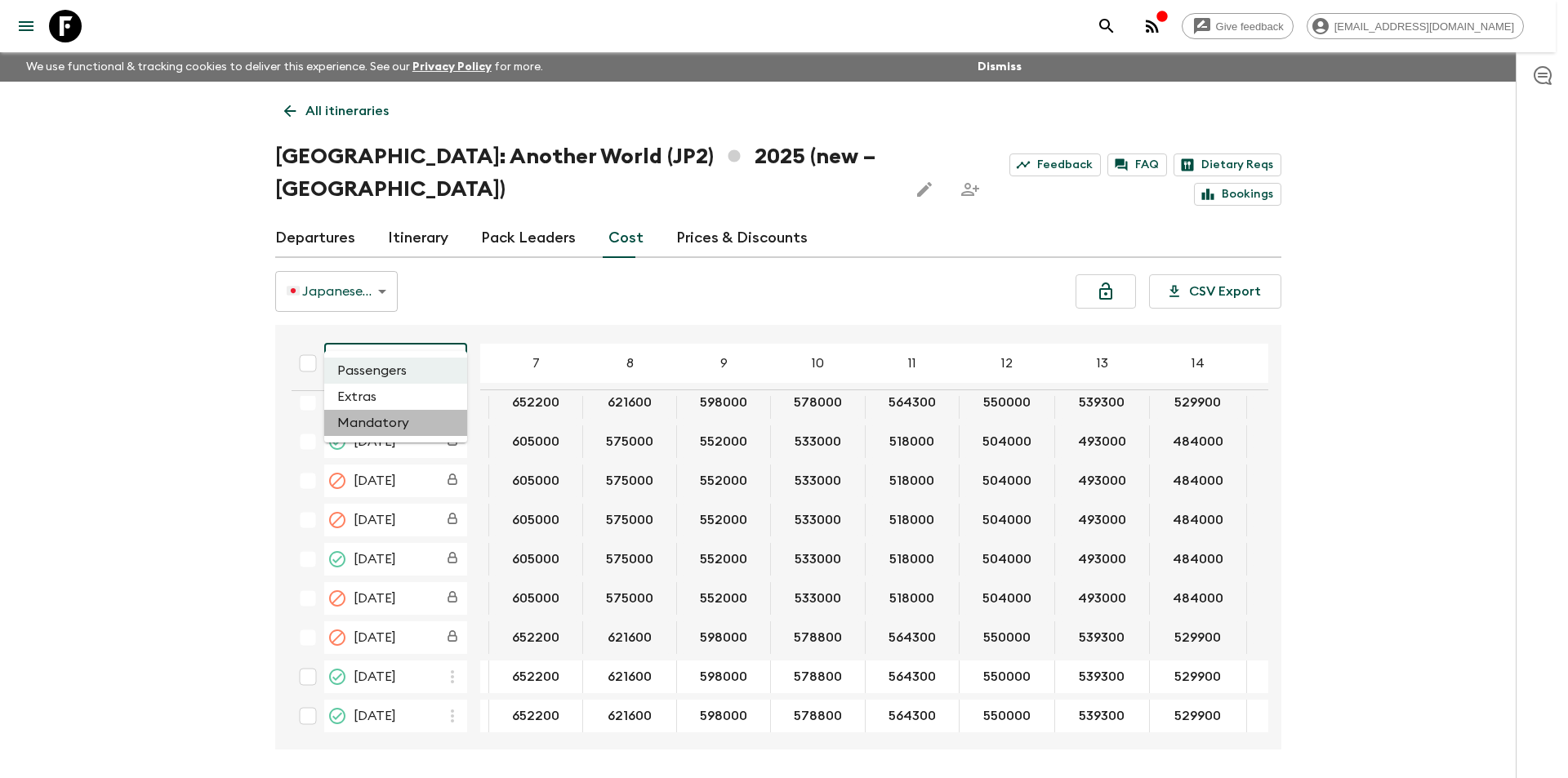
click at [406, 409] on li "Mandatory" at bounding box center [395, 422] width 143 height 26
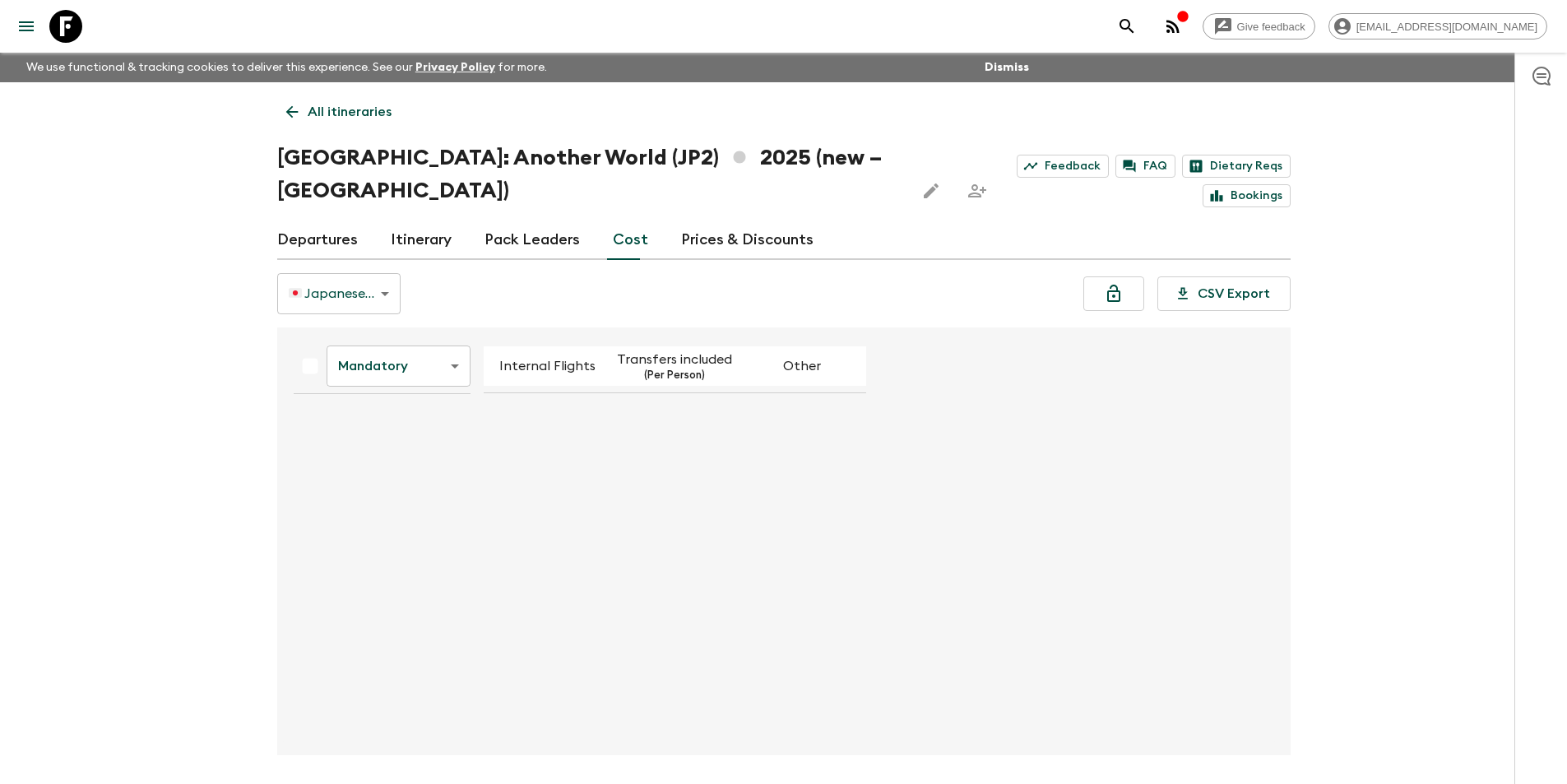
click at [409, 346] on body "Give feedback [EMAIL_ADDRESS][DOMAIN_NAME] We use functional & tracking cookies…" at bounding box center [784, 422] width 1567 height 845
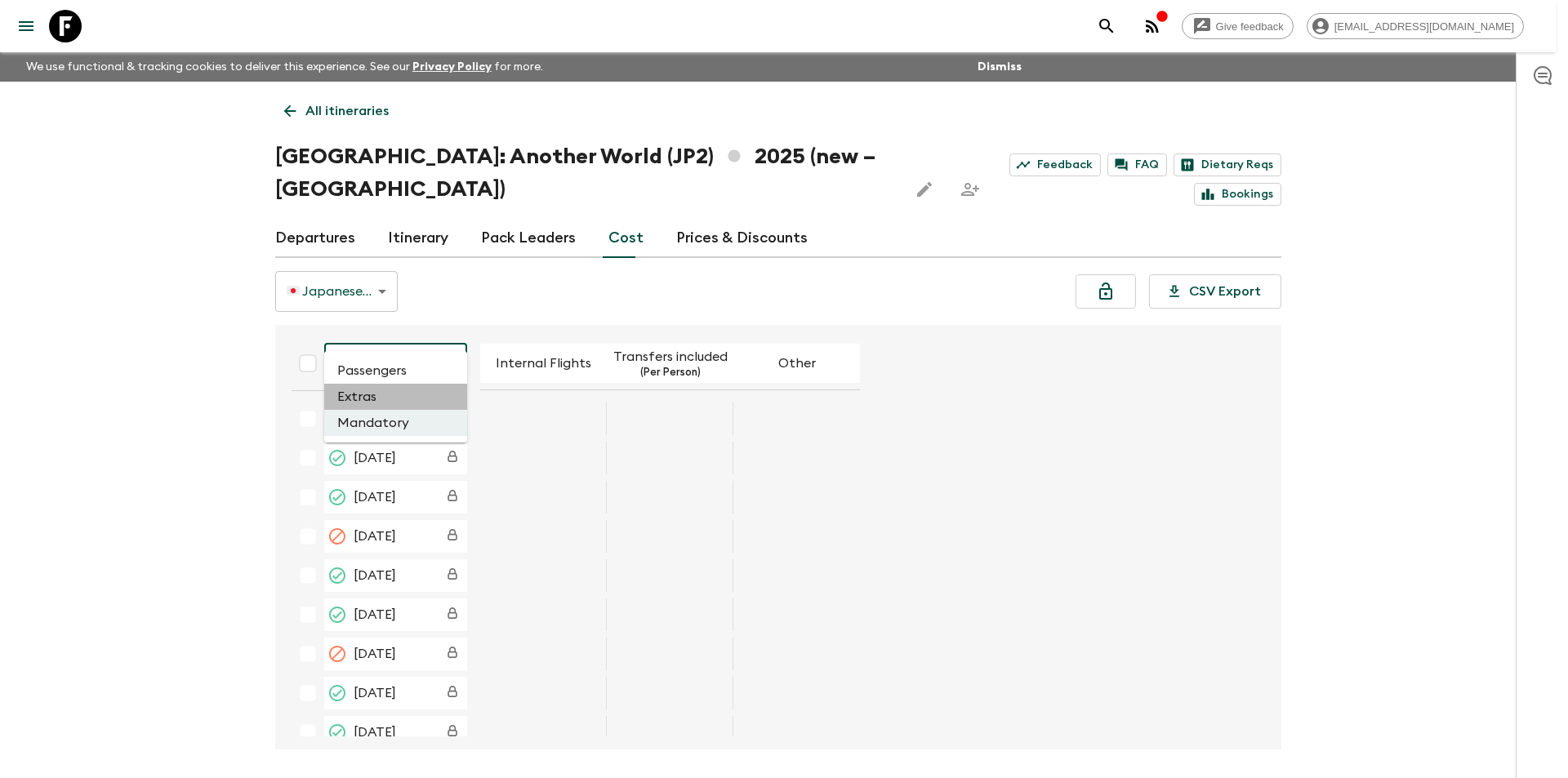
click at [397, 393] on li "Extras" at bounding box center [395, 396] width 143 height 26
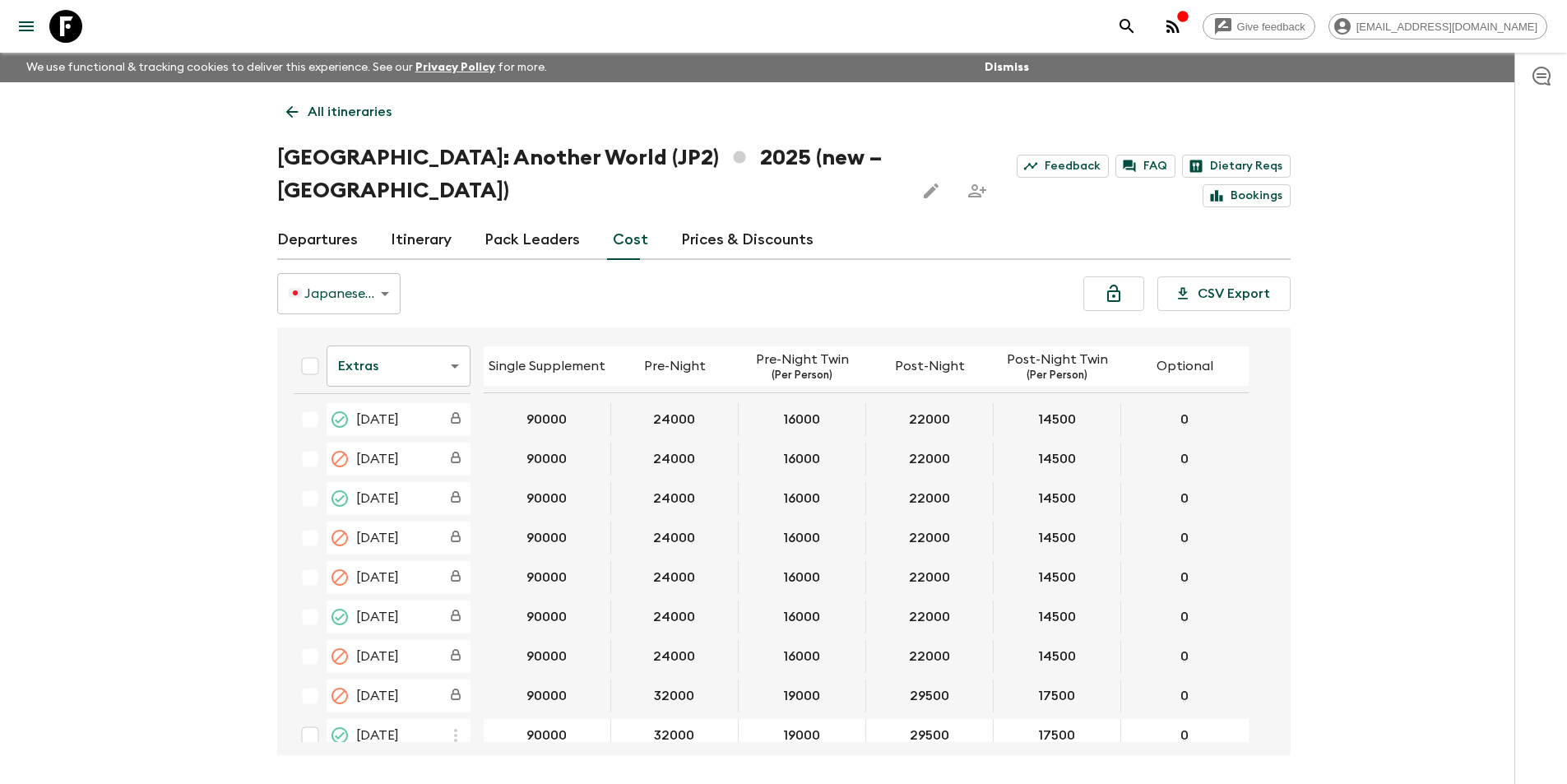
scroll to position [894, 0]
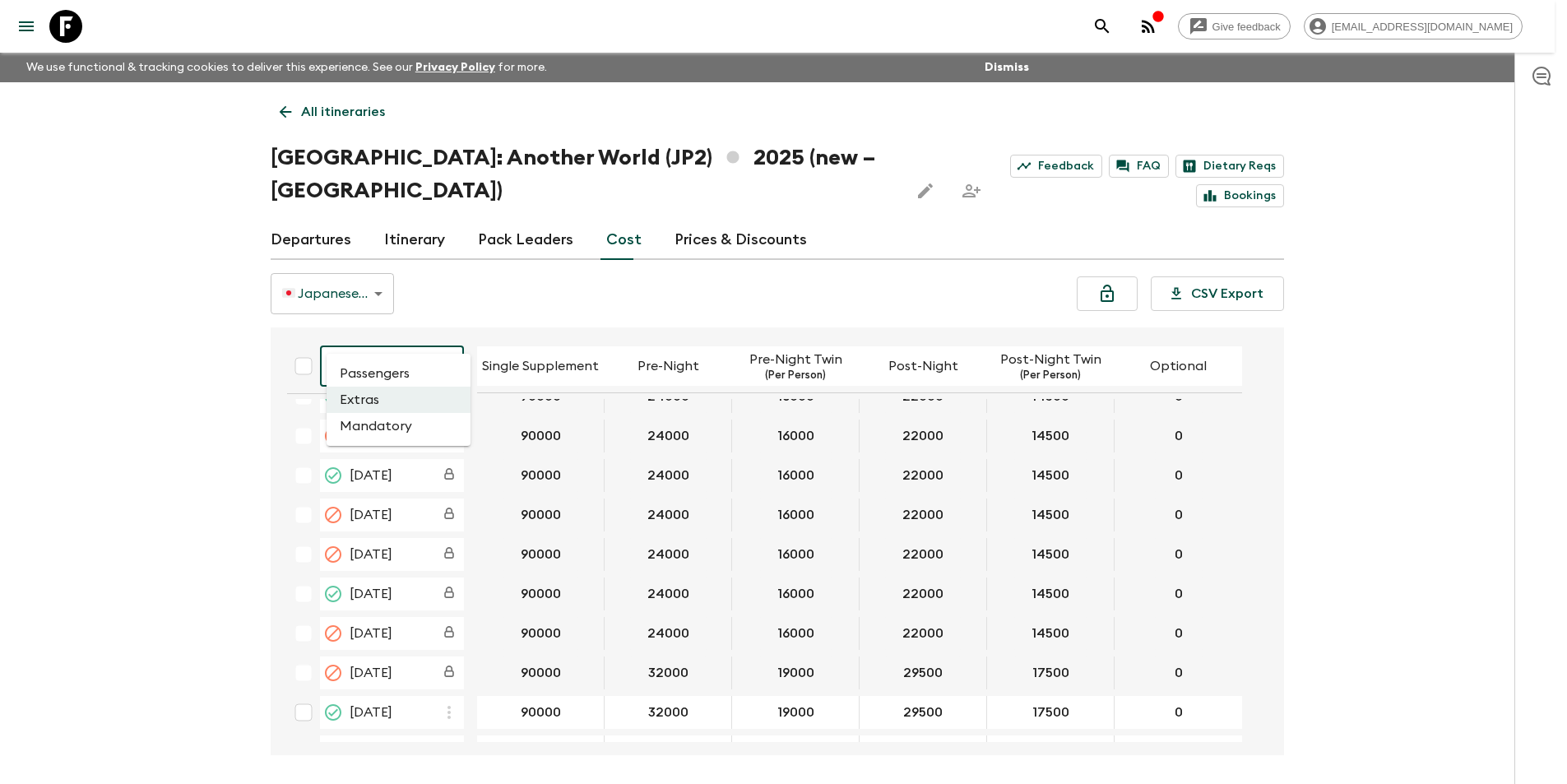
click at [388, 326] on body "Give feedback [EMAIL_ADDRESS][DOMAIN_NAME] We use functional & tracking cookies…" at bounding box center [784, 422] width 1567 height 845
click at [393, 385] on li "Passengers" at bounding box center [398, 373] width 144 height 26
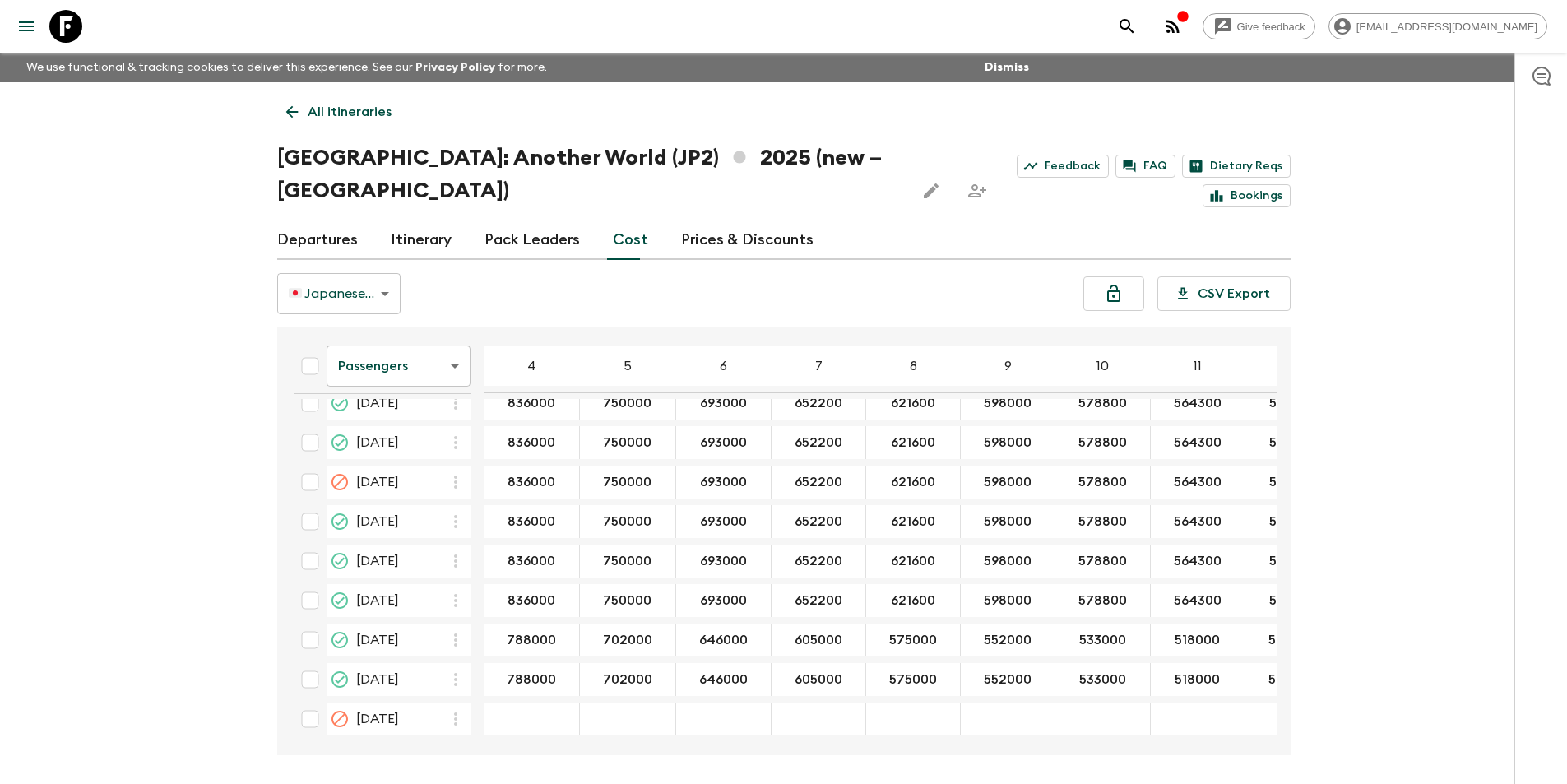
scroll to position [1035, 0]
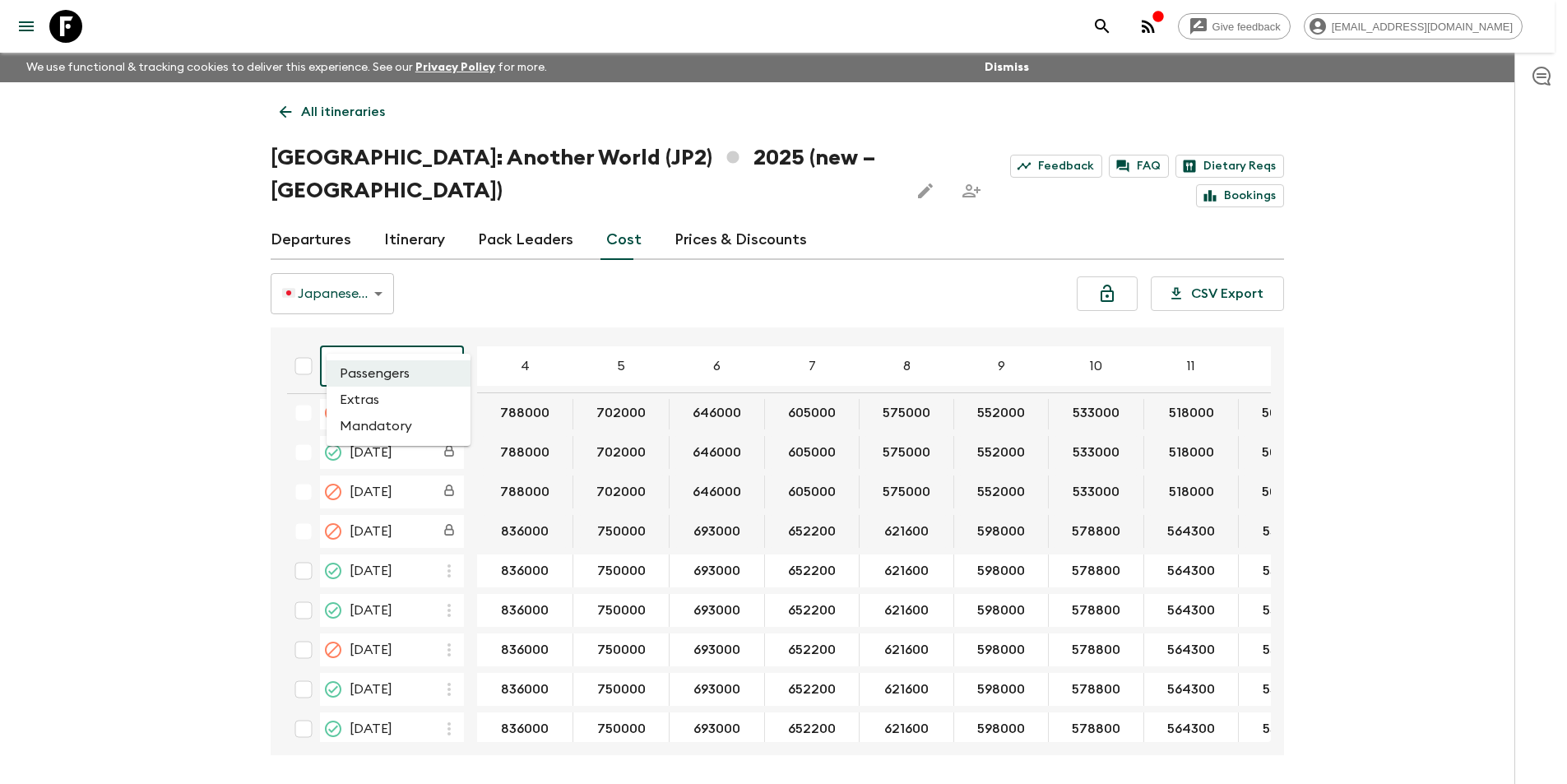
click at [452, 344] on body "Give feedback [EMAIL_ADDRESS][DOMAIN_NAME] We use functional & tracking cookies…" at bounding box center [784, 422] width 1567 height 845
click at [415, 416] on li "Mandatory" at bounding box center [398, 426] width 144 height 26
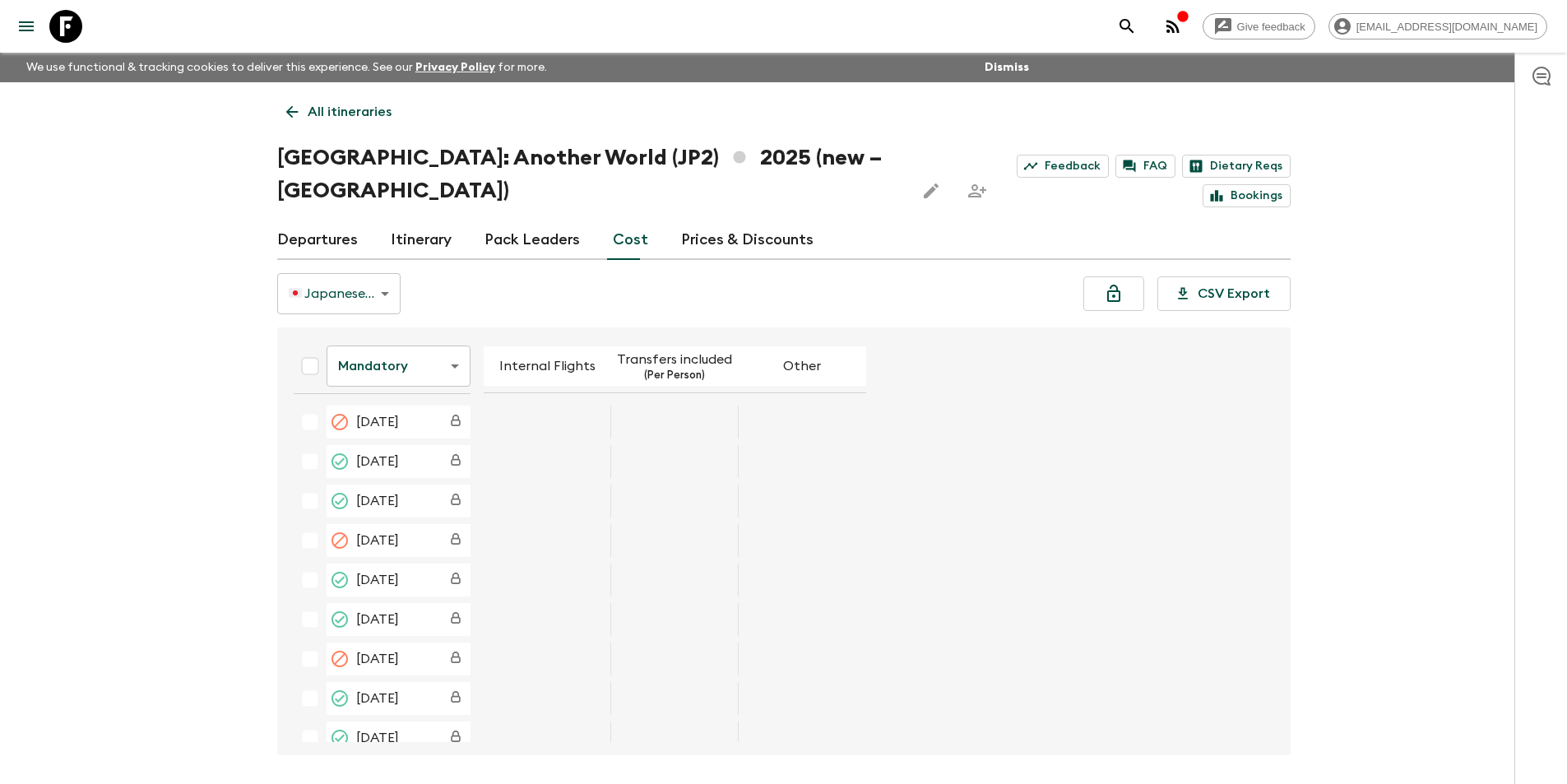
click at [79, 33] on icon at bounding box center [66, 26] width 33 height 33
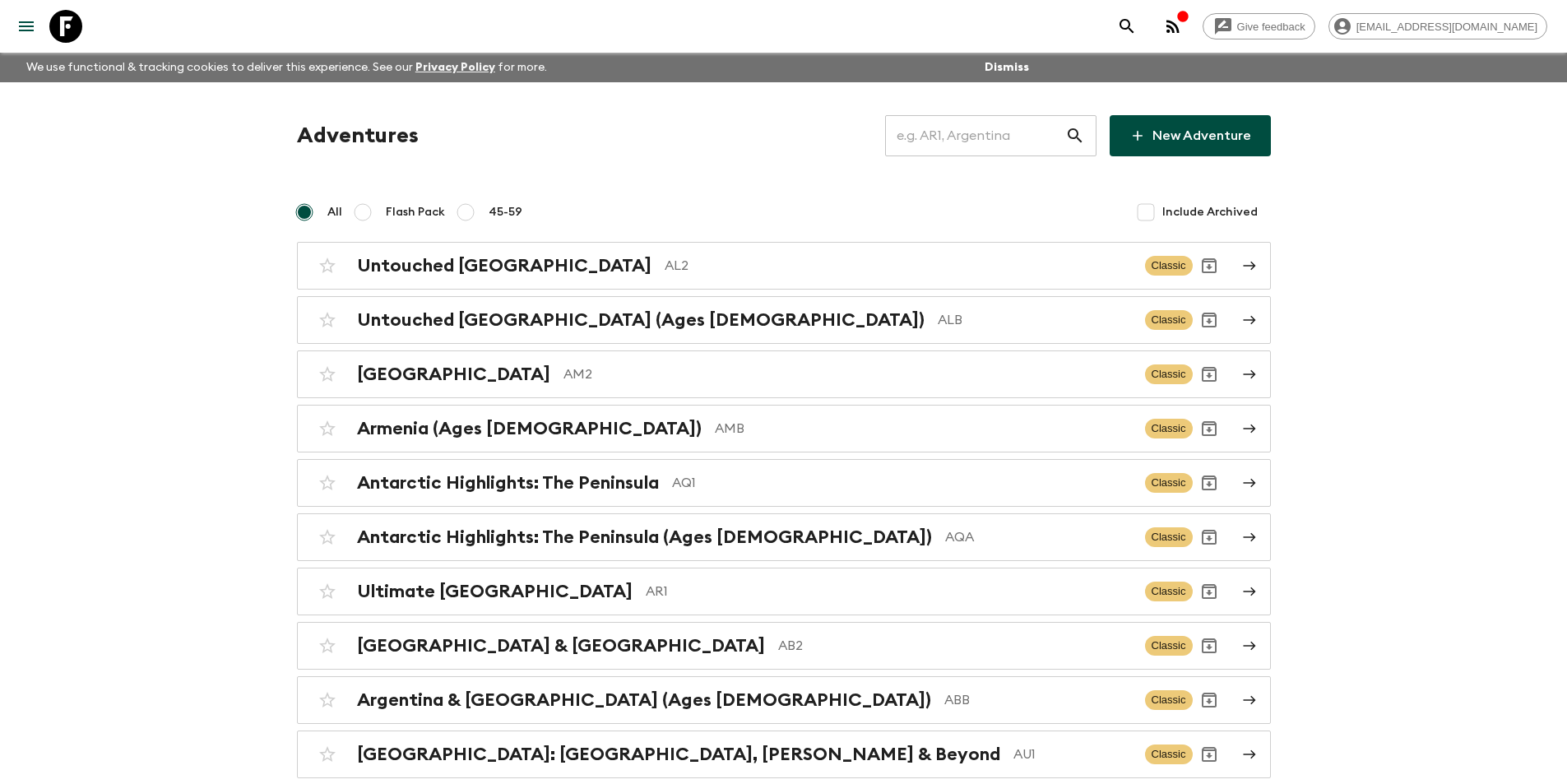
click at [979, 117] on input "text" at bounding box center [975, 135] width 181 height 46
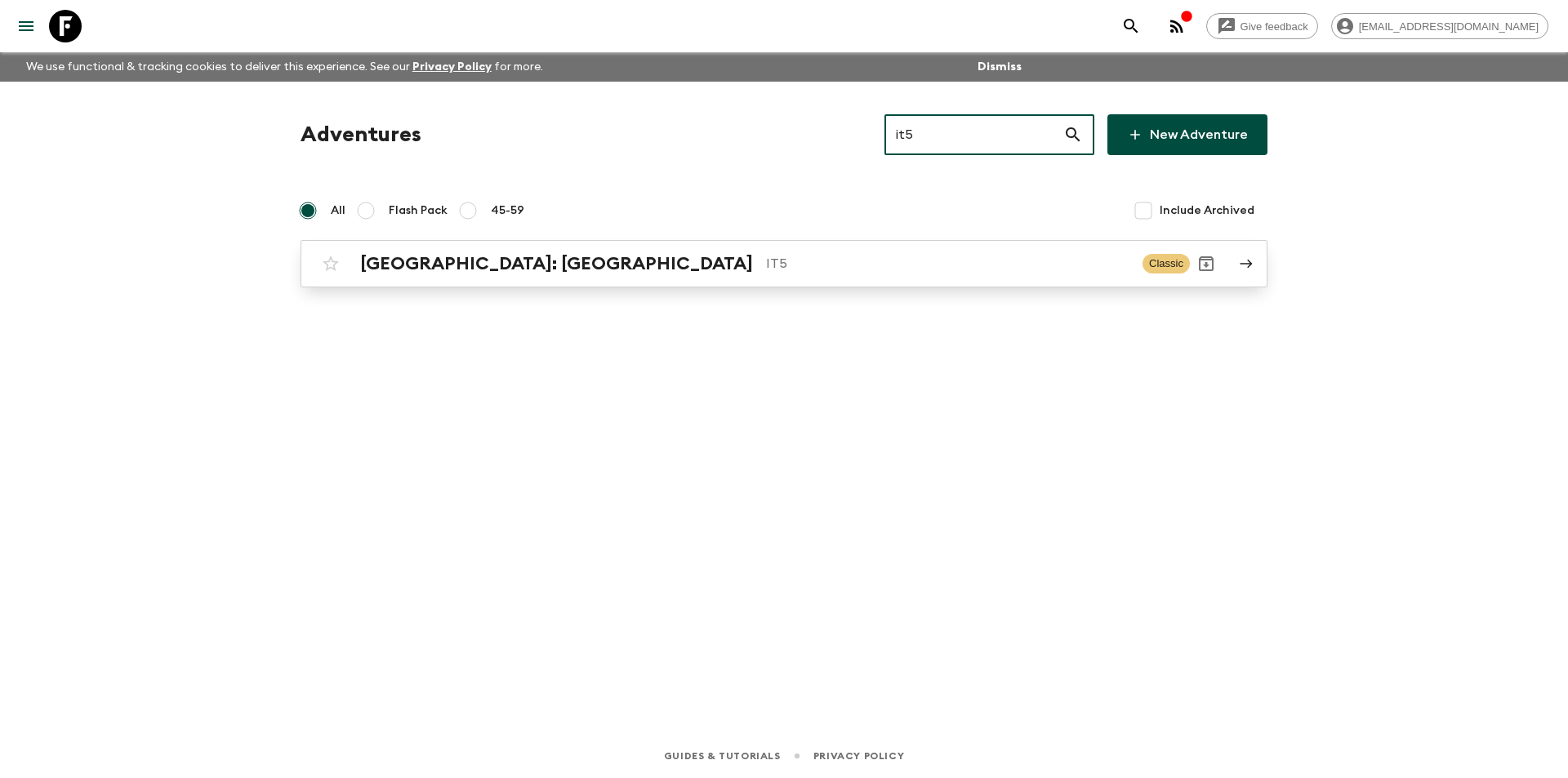
type input "it5"
click at [766, 258] on p "IT5" at bounding box center [948, 263] width 364 height 20
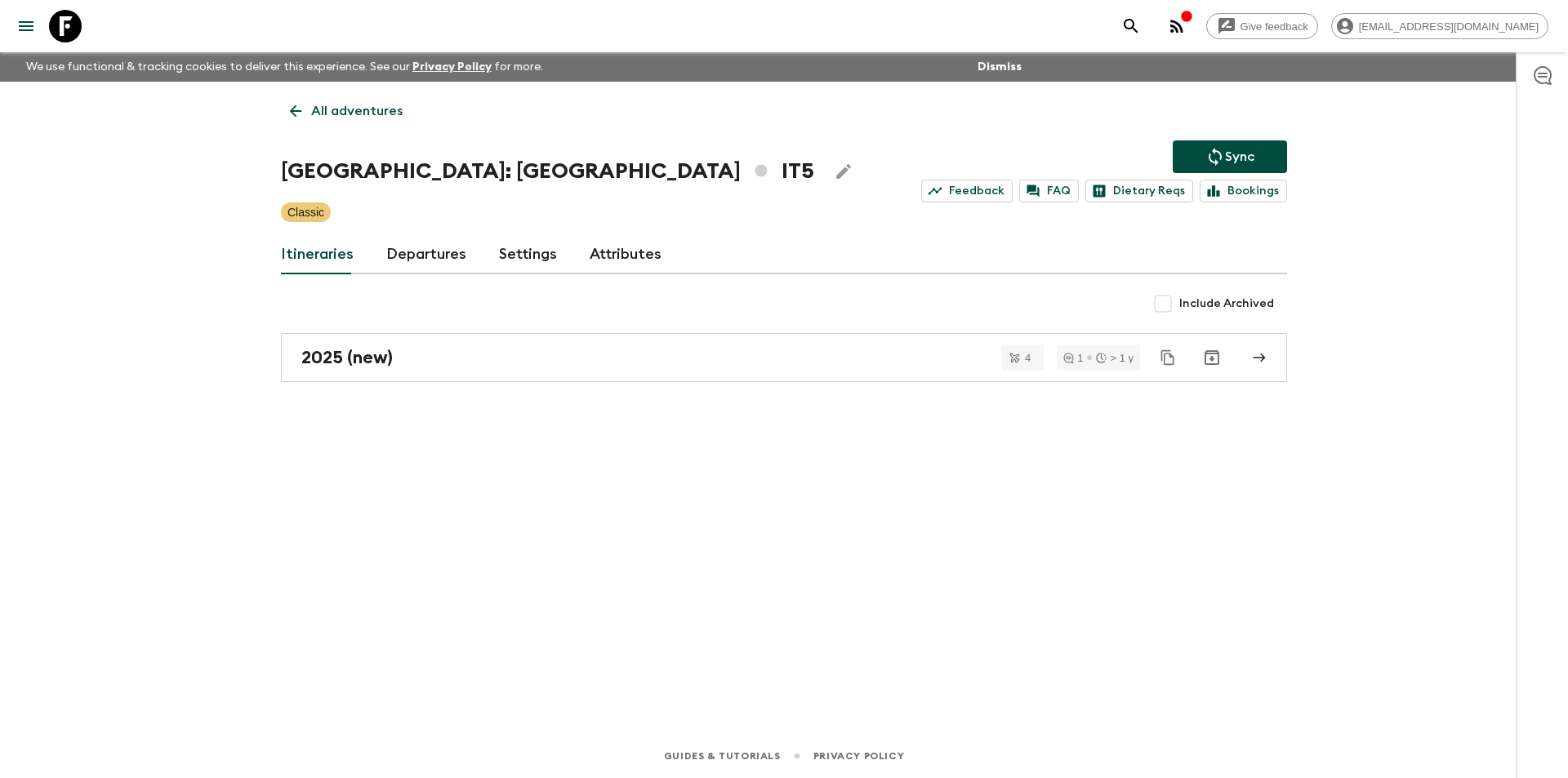
click at [486, 383] on div "All adventures [GEOGRAPHIC_DATA]: [GEOGRAPHIC_DATA] IT5 Sync Feedback FAQ Dieta…" at bounding box center [784, 384] width 1045 height 607
click at [496, 371] on link "2025 (new)" at bounding box center [784, 357] width 1006 height 49
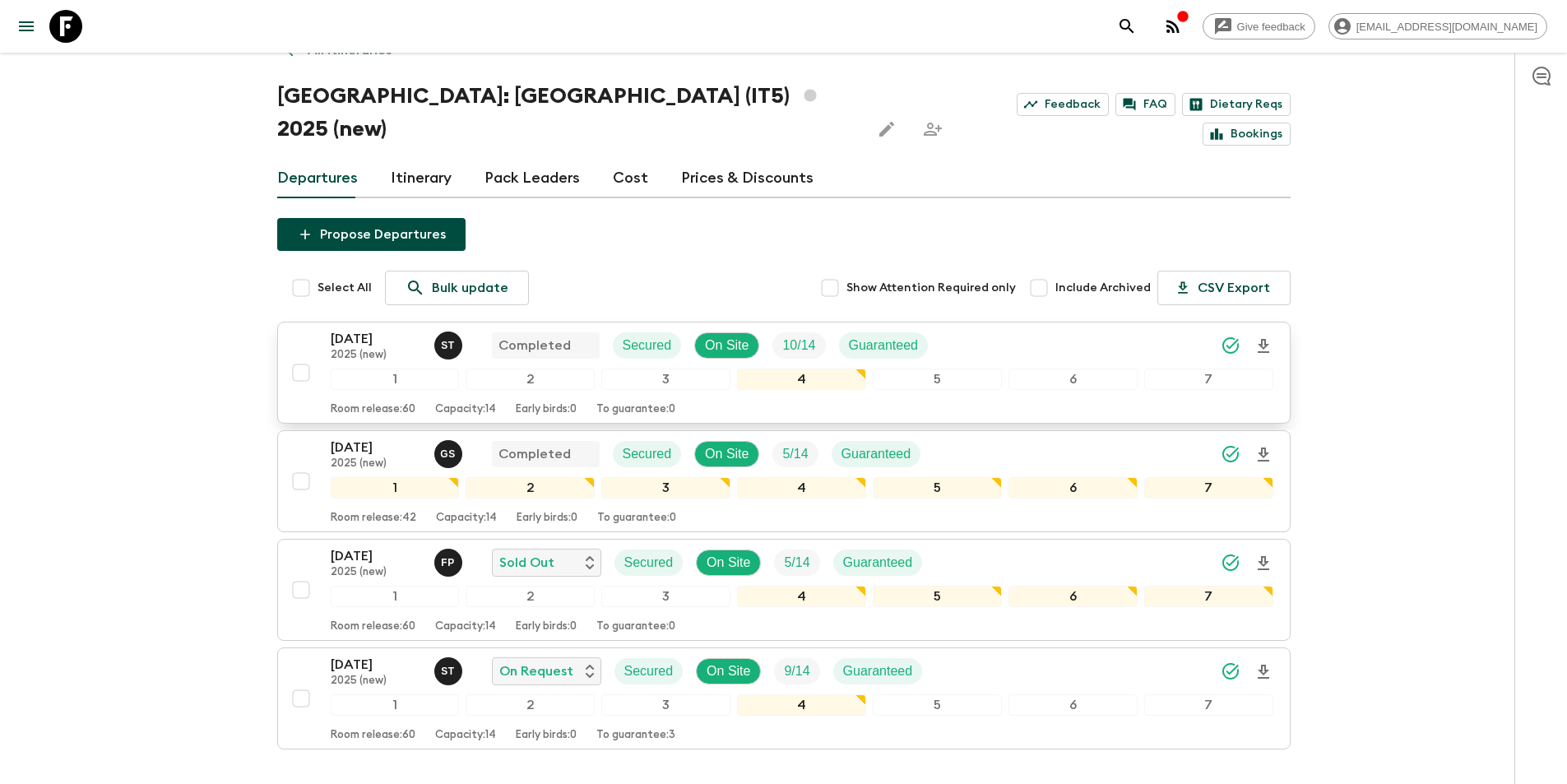
scroll to position [144, 0]
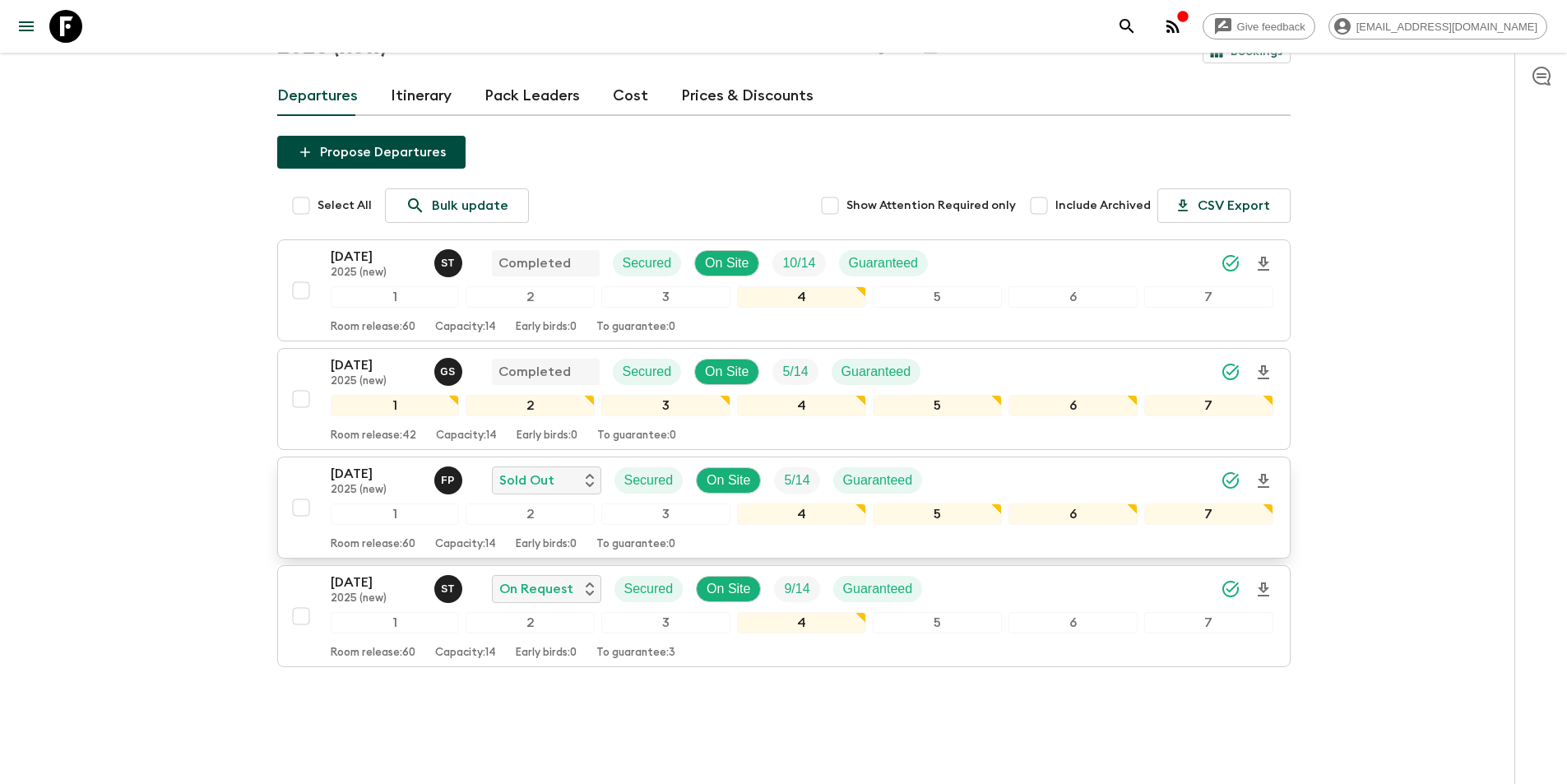
click at [346, 503] on div "1" at bounding box center [395, 514] width 129 height 22
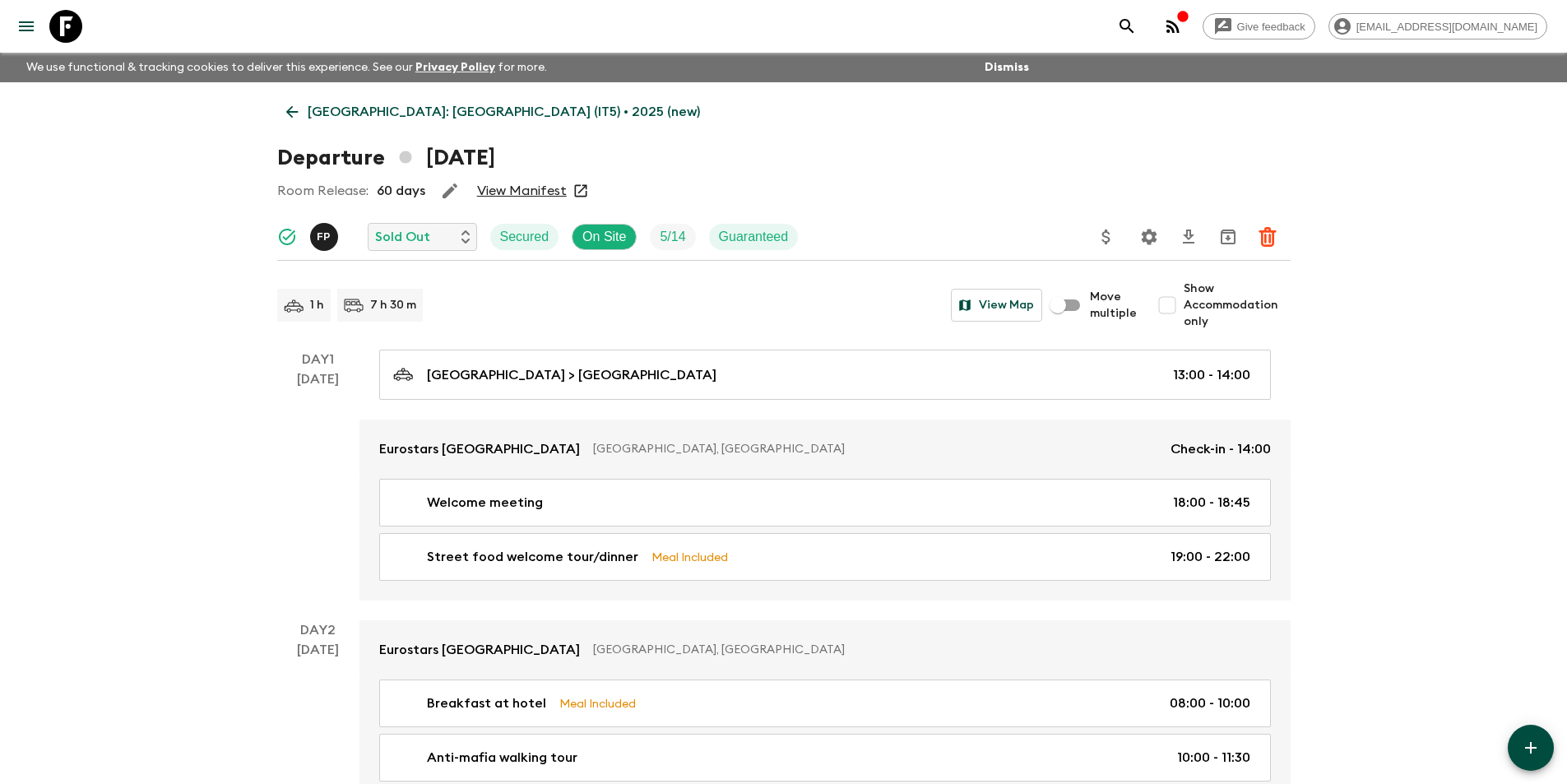
click at [303, 108] on link "[GEOGRAPHIC_DATA]: [GEOGRAPHIC_DATA] (IT5) • 2025 (new)" at bounding box center [493, 112] width 432 height 33
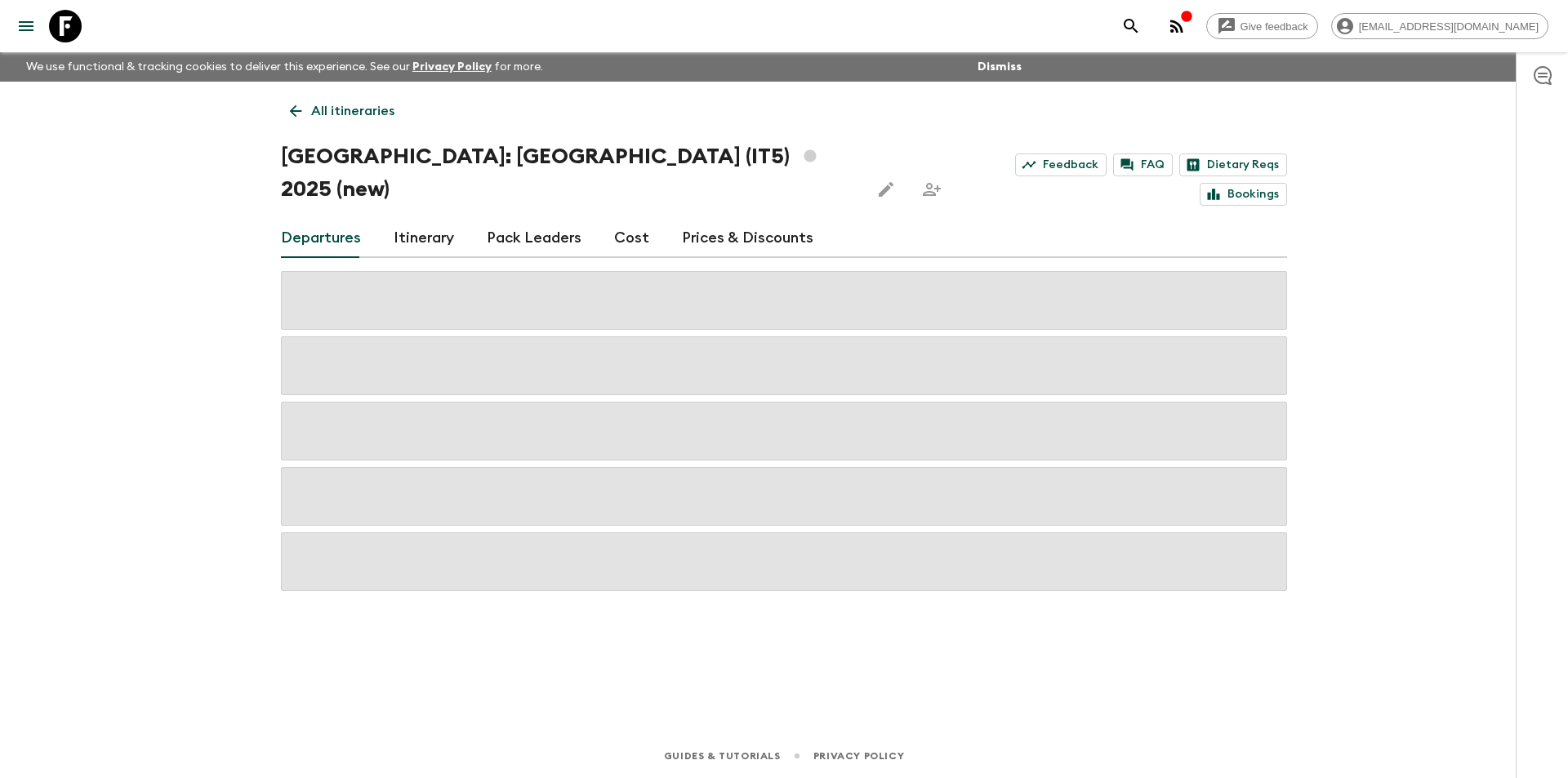
click at [615, 219] on link "Cost" at bounding box center [631, 238] width 35 height 39
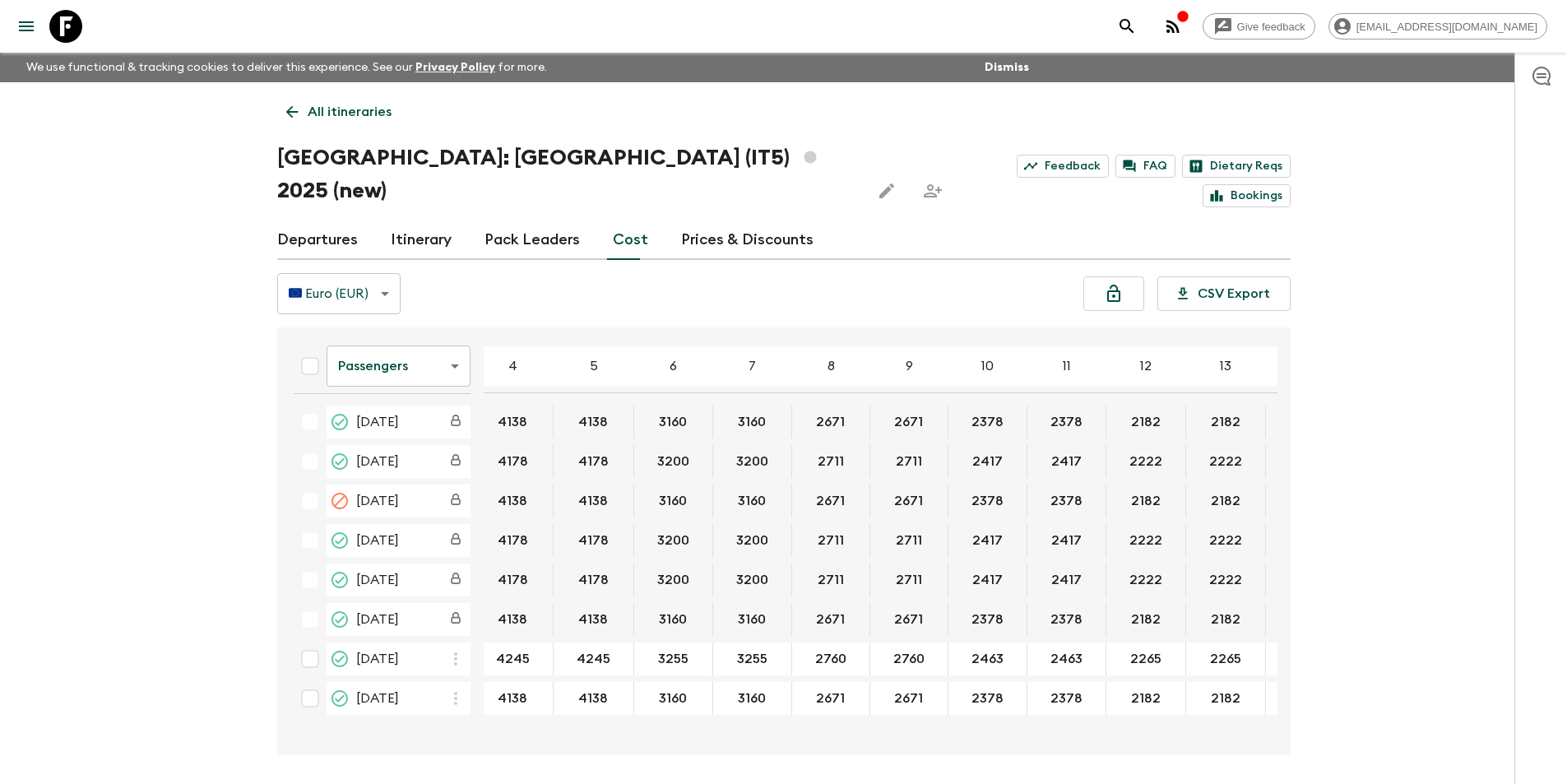
scroll to position [0, 17]
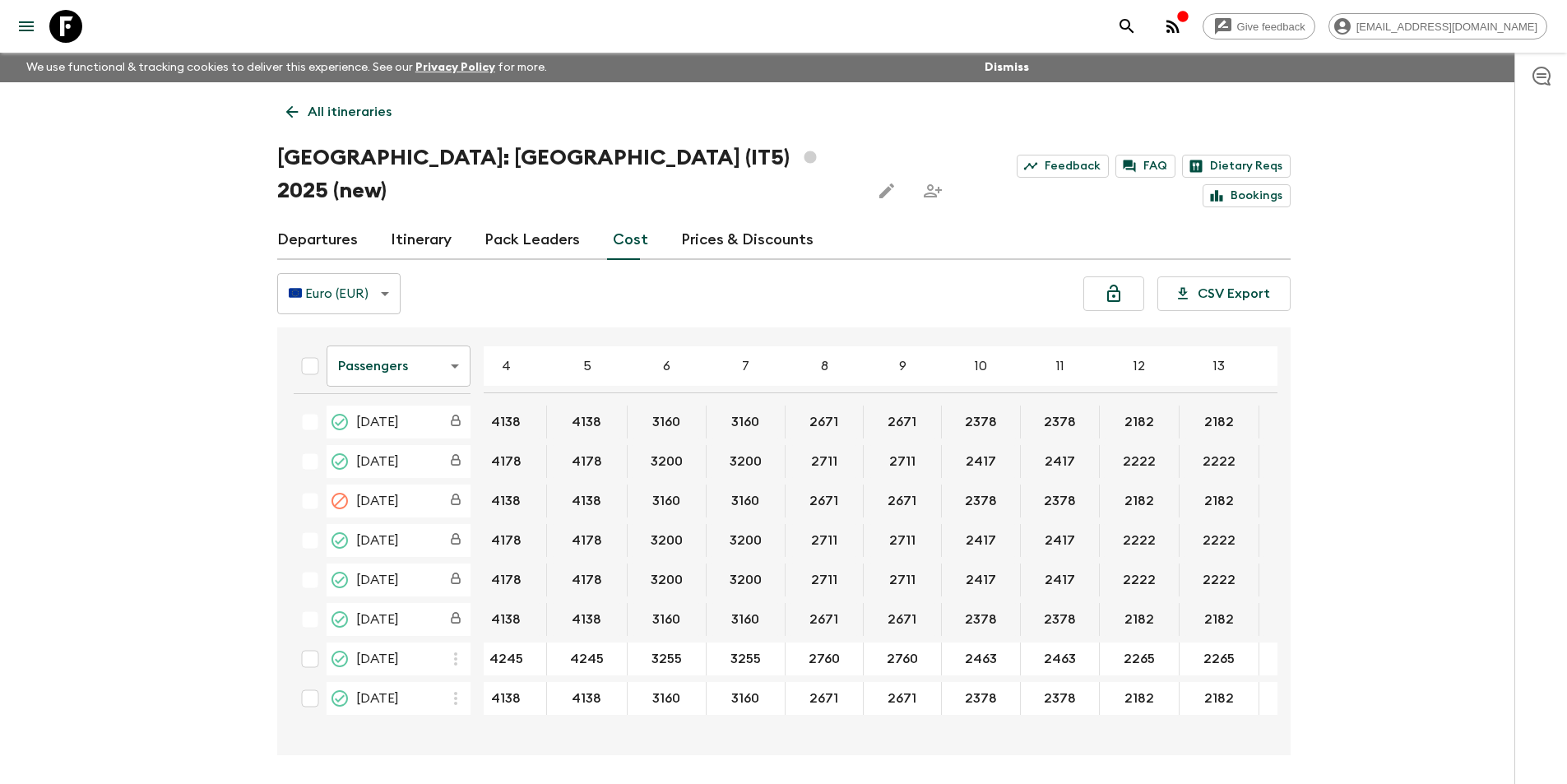
click at [383, 335] on body "Give feedback [EMAIL_ADDRESS][DOMAIN_NAME] We use functional & tracking cookies…" at bounding box center [784, 422] width 1567 height 845
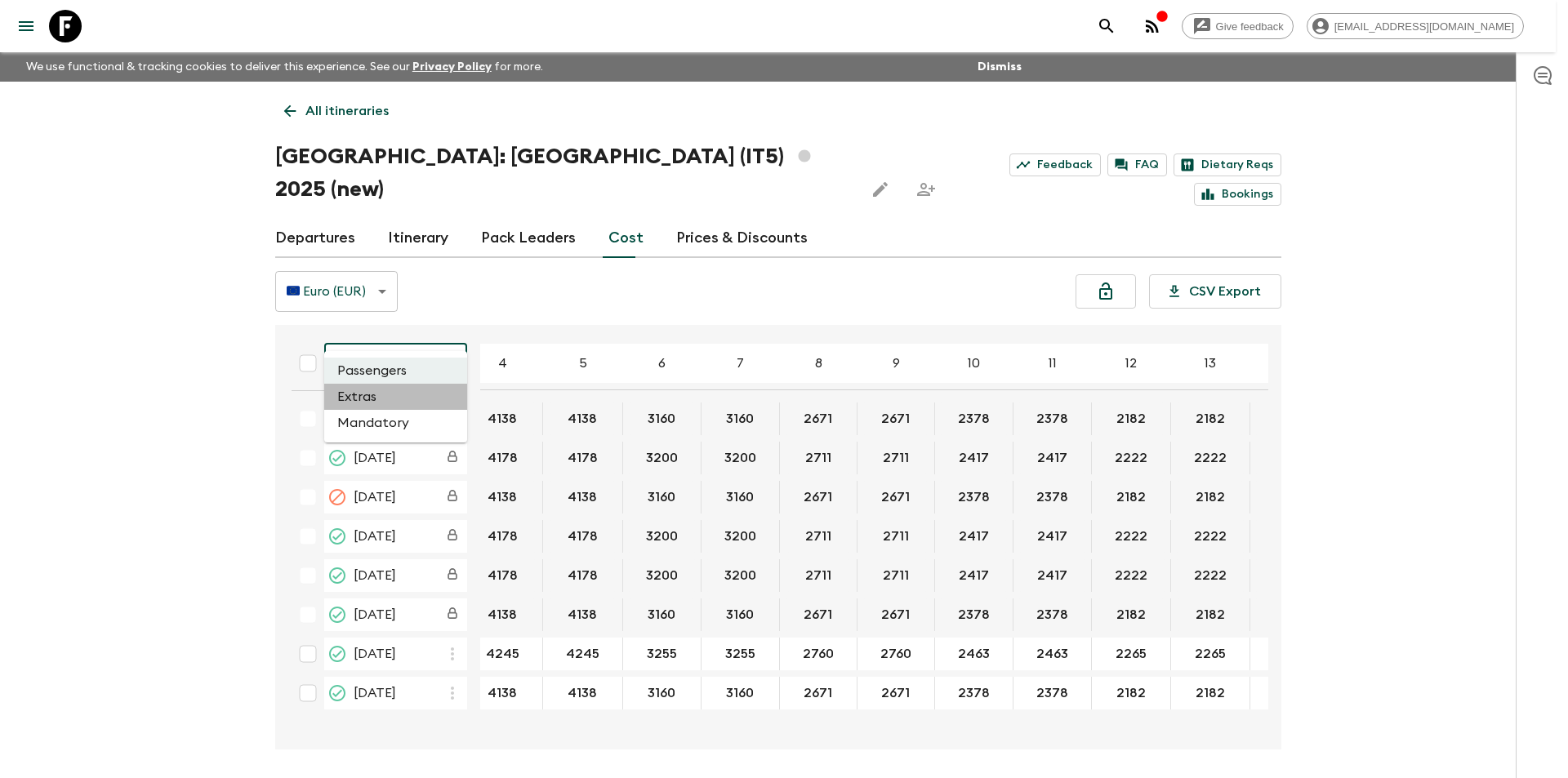
click at [390, 395] on li "Extras" at bounding box center [395, 396] width 143 height 26
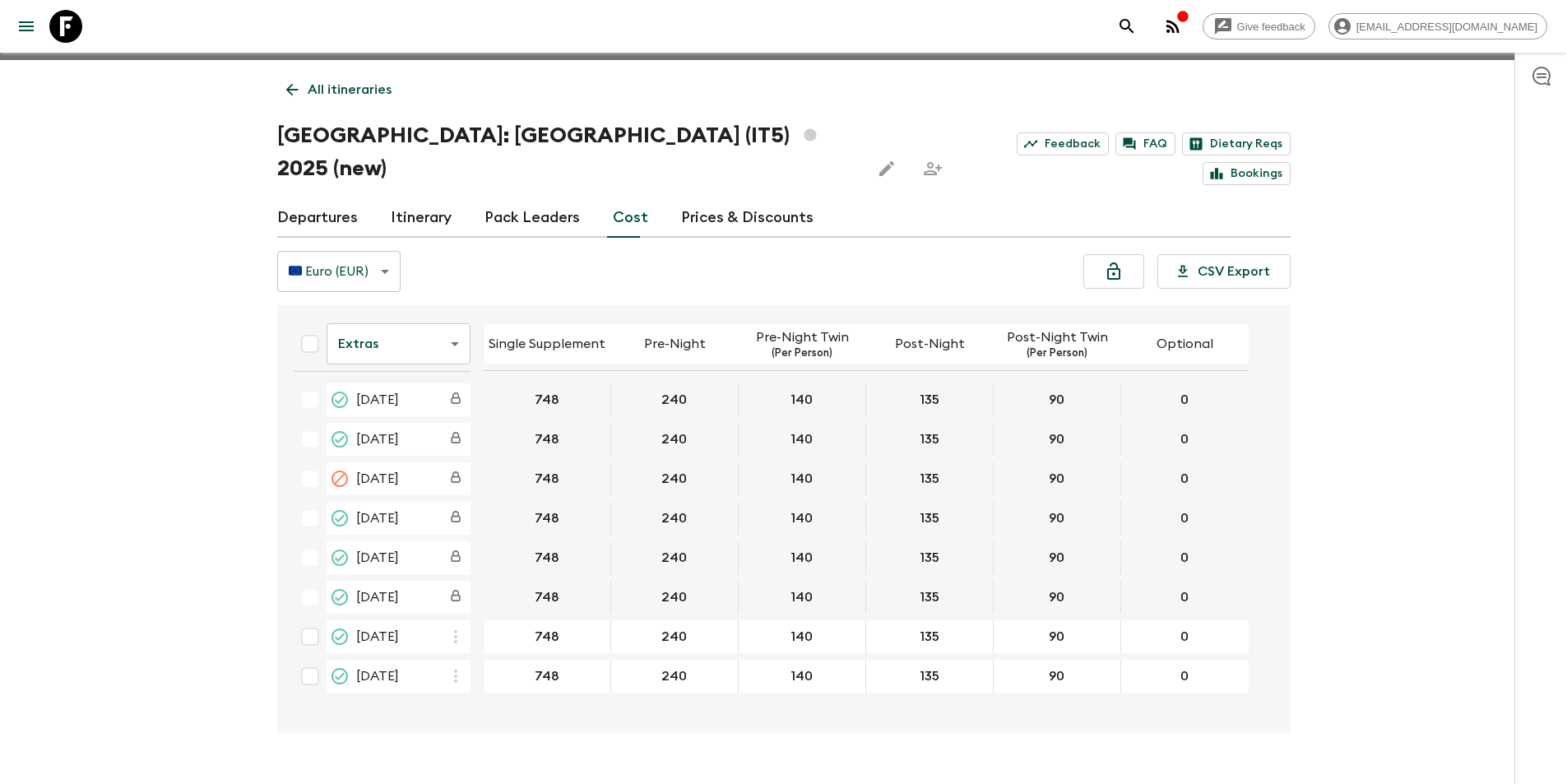
scroll to position [29, 0]
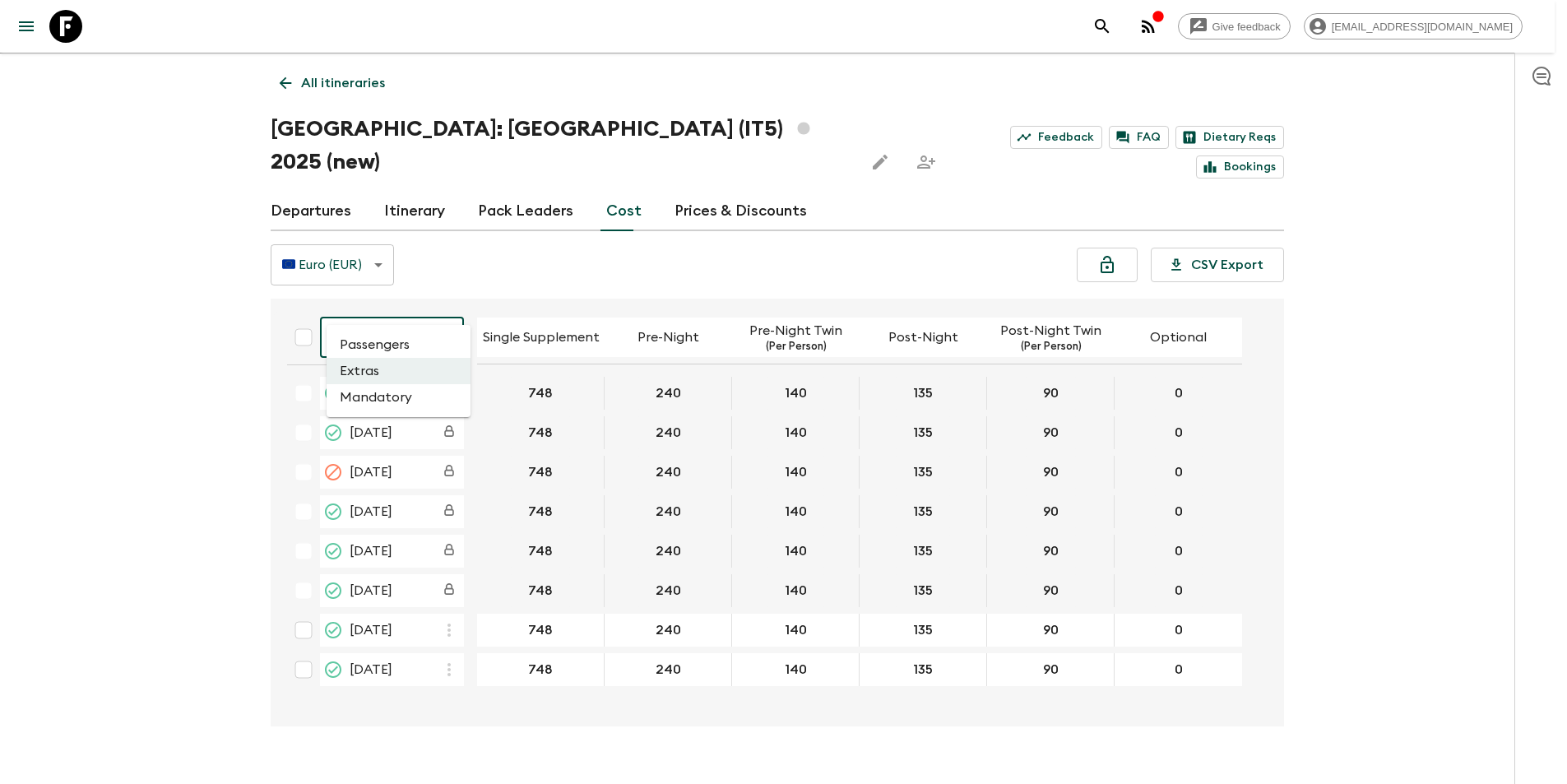
click at [422, 298] on body "Give feedback [EMAIL_ADDRESS][DOMAIN_NAME] We use functional & tracking cookies…" at bounding box center [784, 393] width 1567 height 845
click at [414, 339] on li "Passengers" at bounding box center [398, 344] width 144 height 26
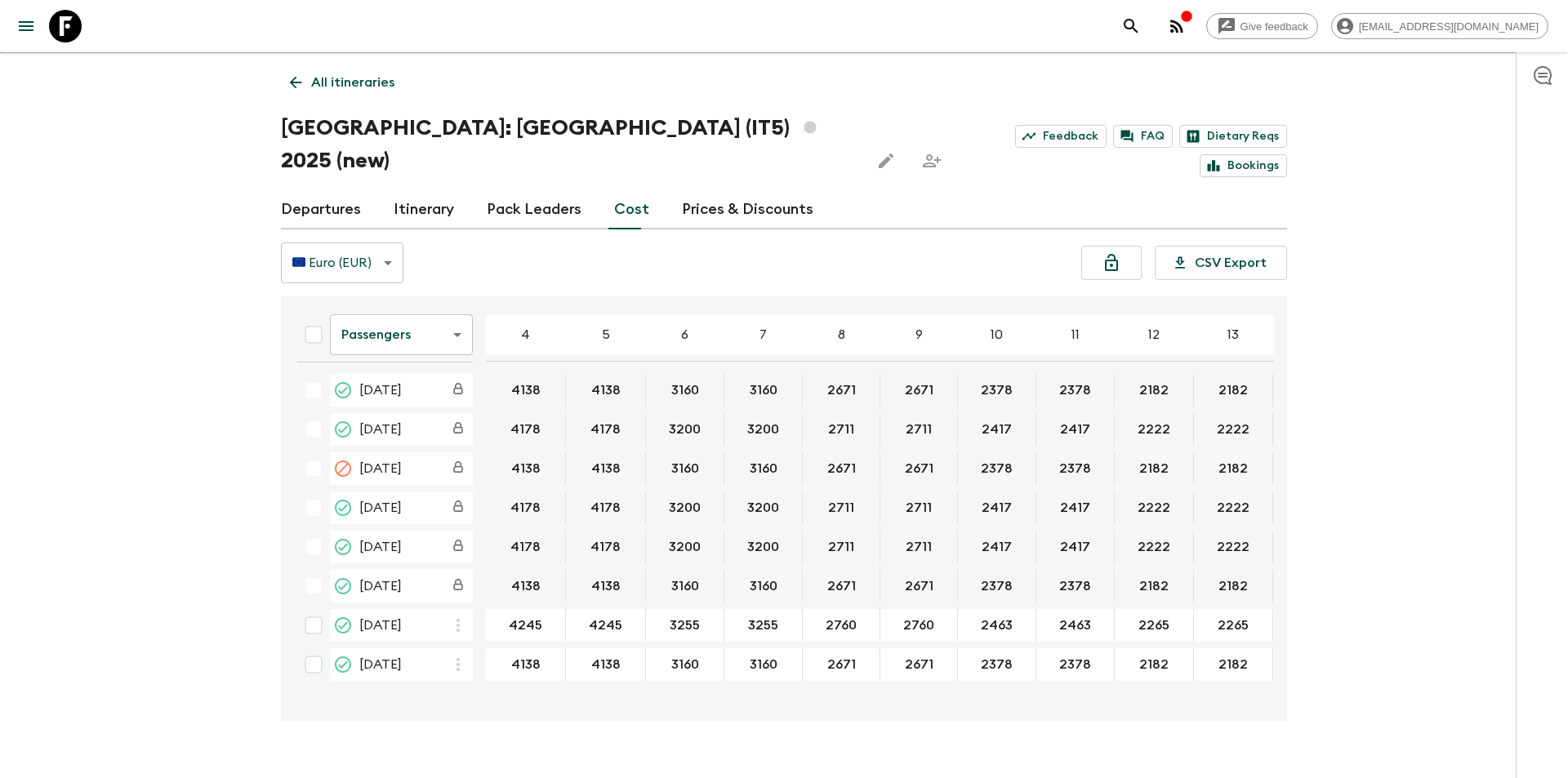
click at [393, 311] on body "Give feedback [EMAIL_ADDRESS][DOMAIN_NAME] We use functional & tracking cookies…" at bounding box center [784, 390] width 1568 height 839
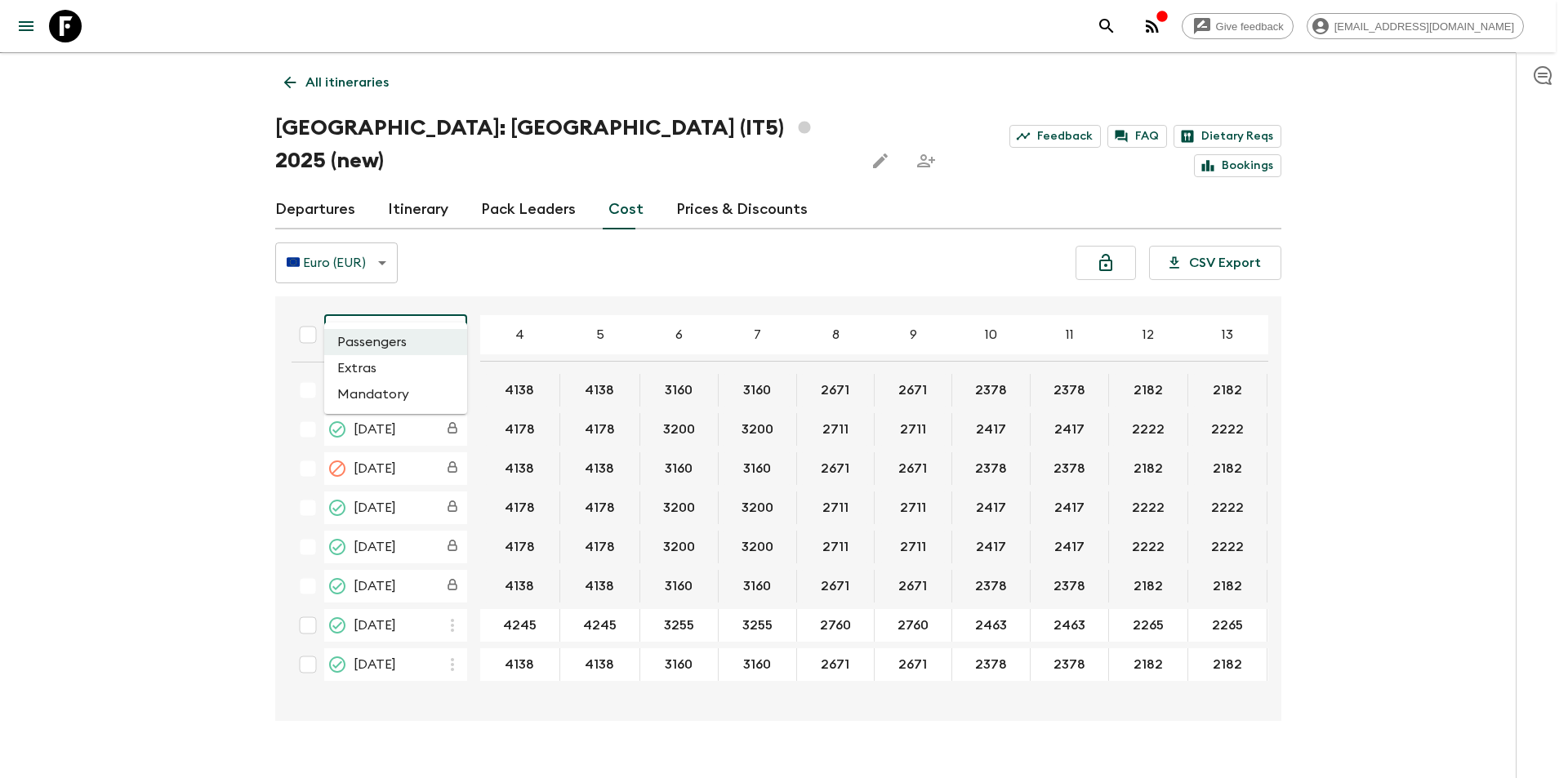
click at [404, 362] on li "Extras" at bounding box center [395, 368] width 143 height 26
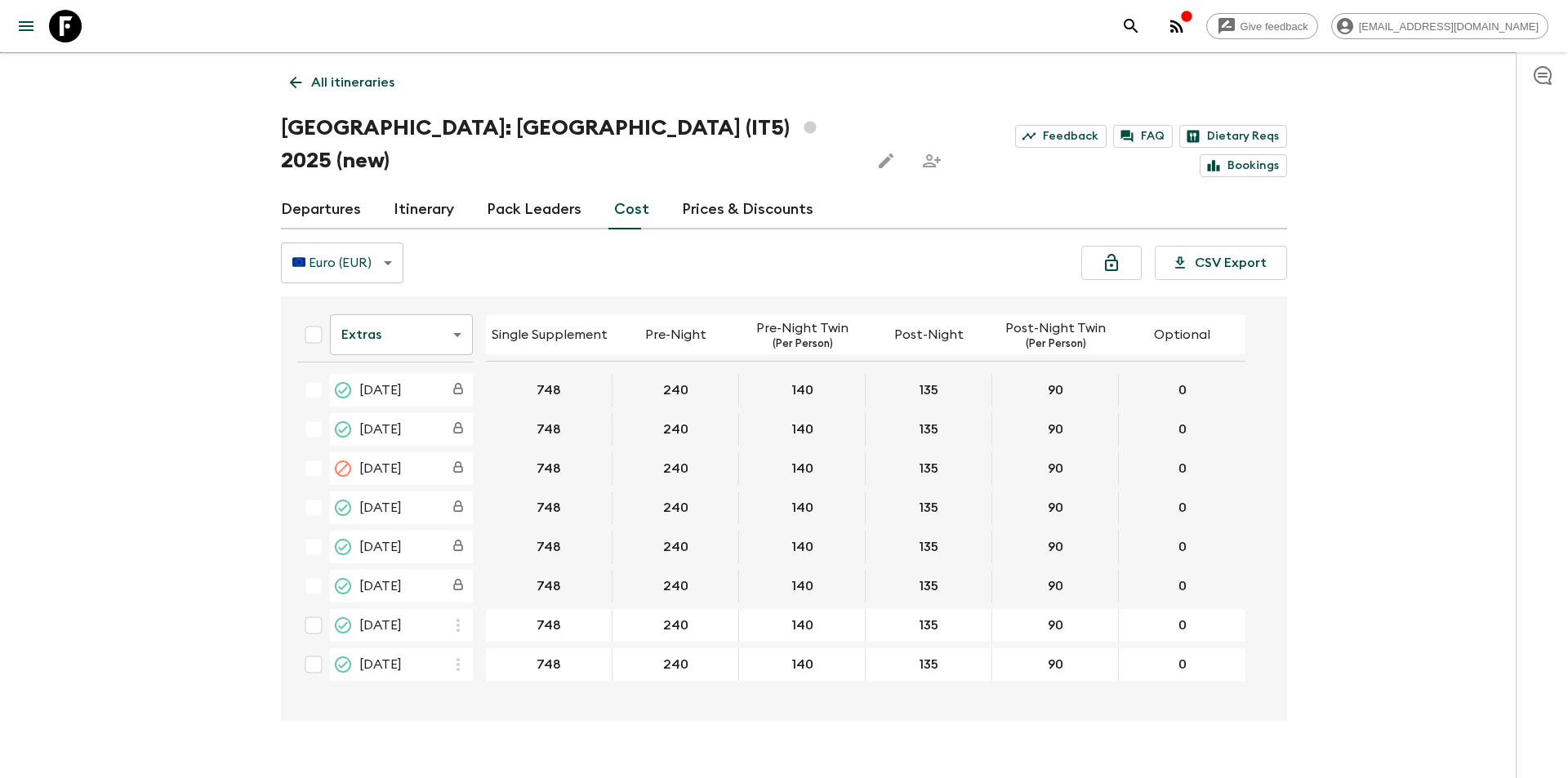
click at [391, 302] on body "Give feedback [EMAIL_ADDRESS][DOMAIN_NAME] We use functional & tracking cookies…" at bounding box center [784, 390] width 1568 height 839
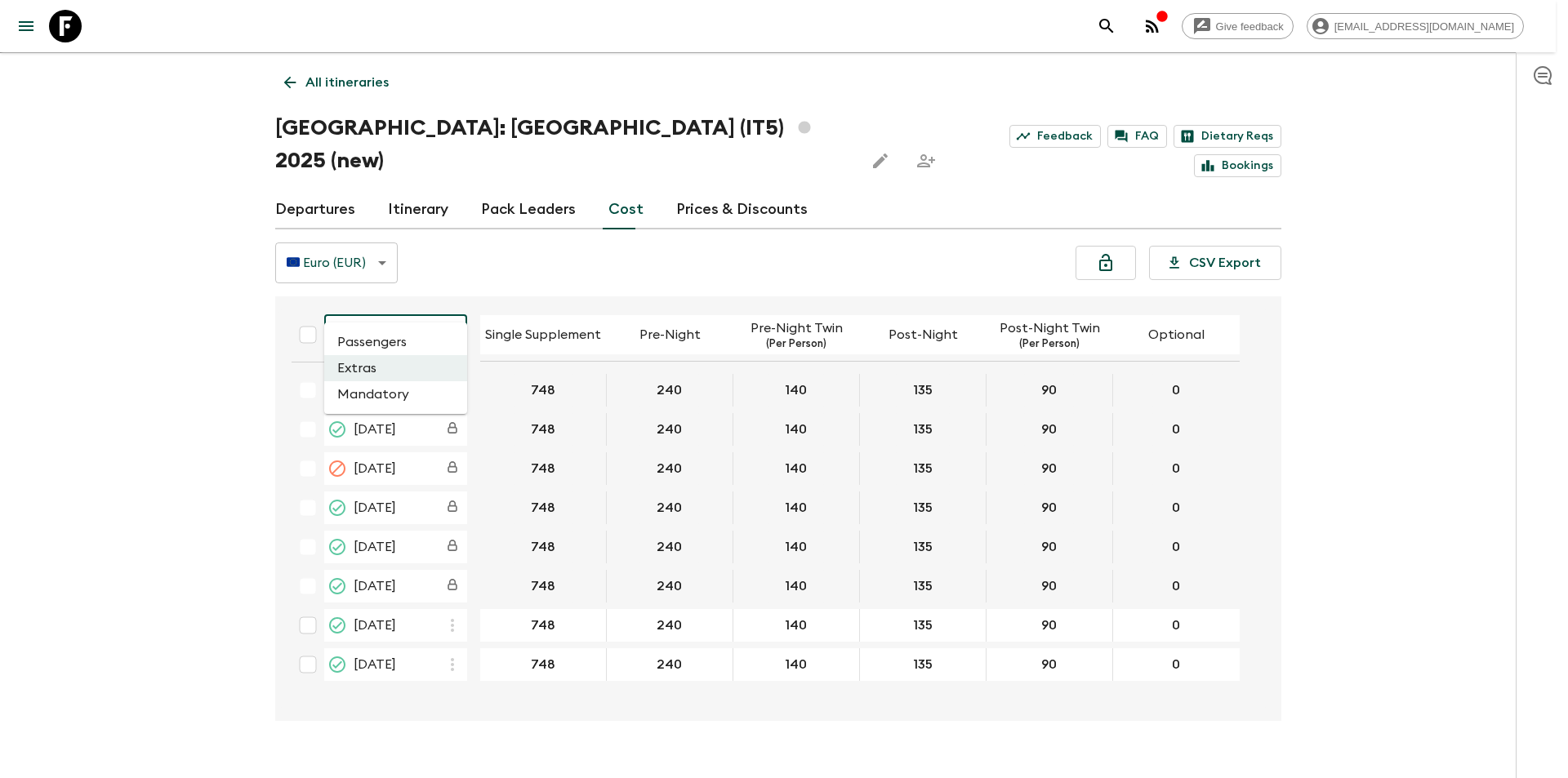
click at [441, 695] on div at bounding box center [784, 389] width 1568 height 778
click at [436, 299] on body "Give feedback [EMAIL_ADDRESS][DOMAIN_NAME] We use functional & tracking cookies…" at bounding box center [784, 390] width 1568 height 839
click at [413, 402] on li "Mandatory" at bounding box center [395, 394] width 143 height 26
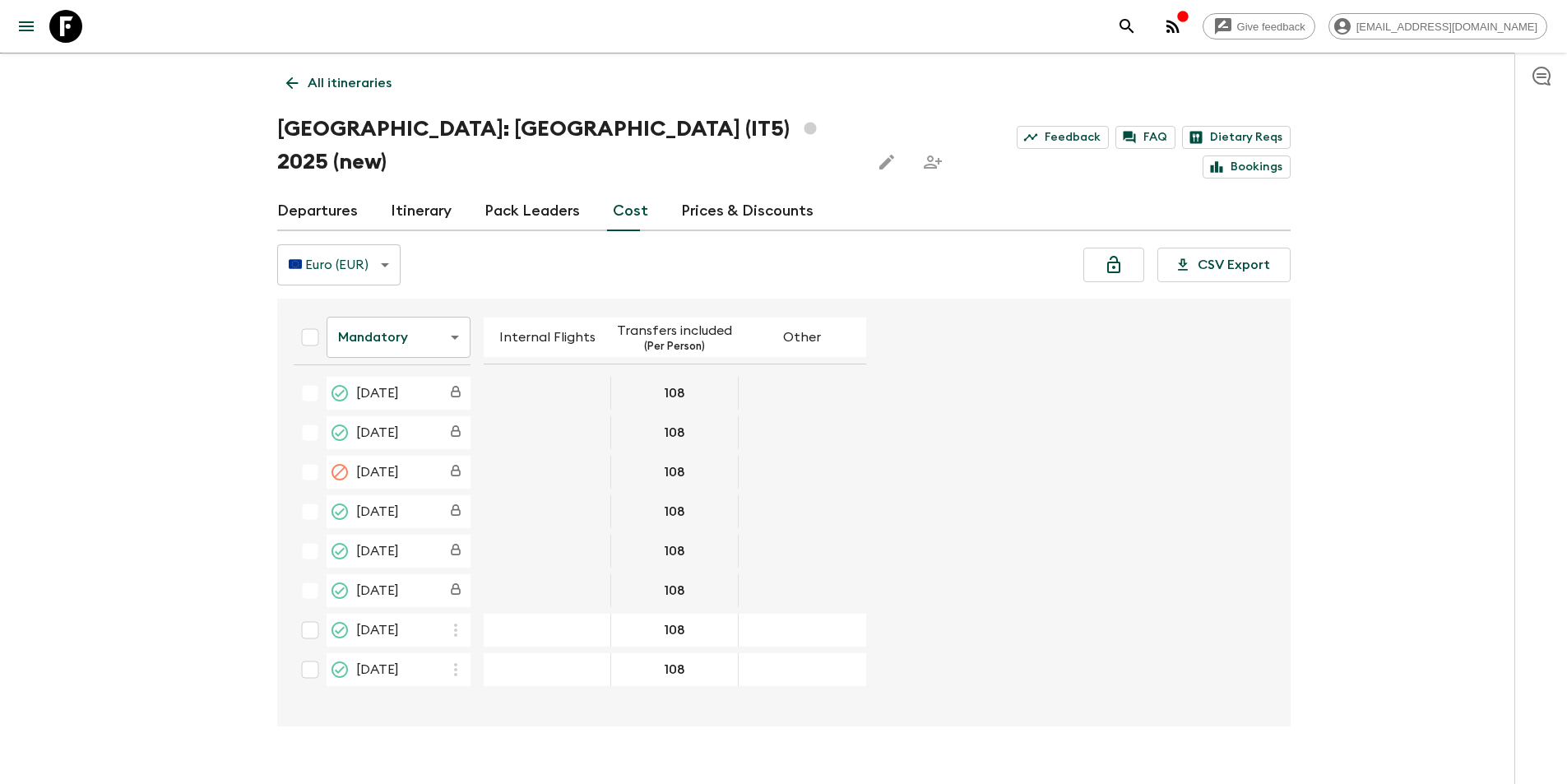
click at [413, 295] on body "Give feedback [EMAIL_ADDRESS][DOMAIN_NAME] We use functional & tracking cookies…" at bounding box center [784, 393] width 1567 height 845
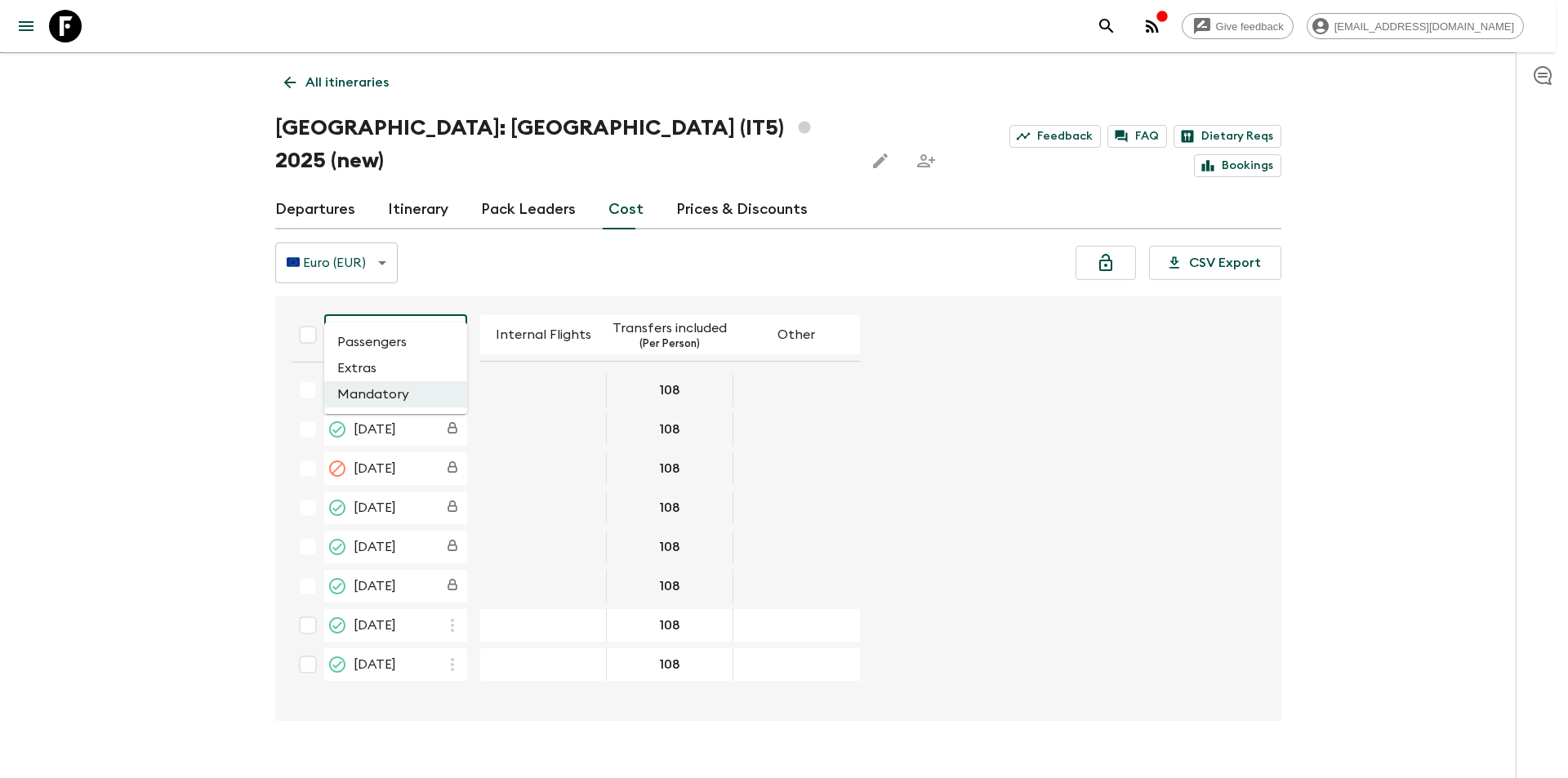
click at [389, 363] on li "Extras" at bounding box center [395, 368] width 143 height 26
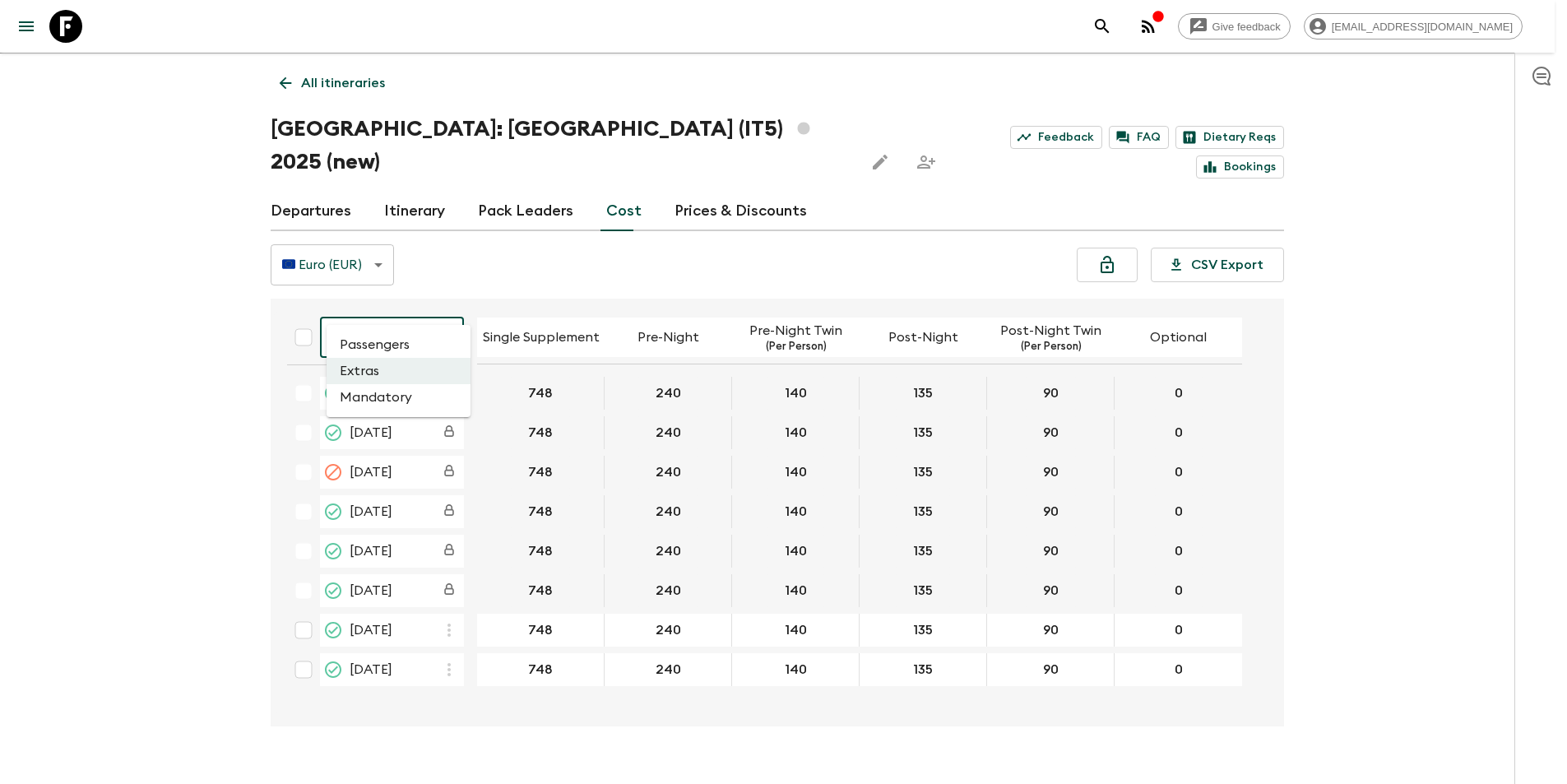
click at [411, 301] on body "Give feedback [EMAIL_ADDRESS][DOMAIN_NAME] We use functional & tracking cookies…" at bounding box center [784, 393] width 1567 height 845
click at [399, 341] on li "Passengers" at bounding box center [398, 344] width 144 height 26
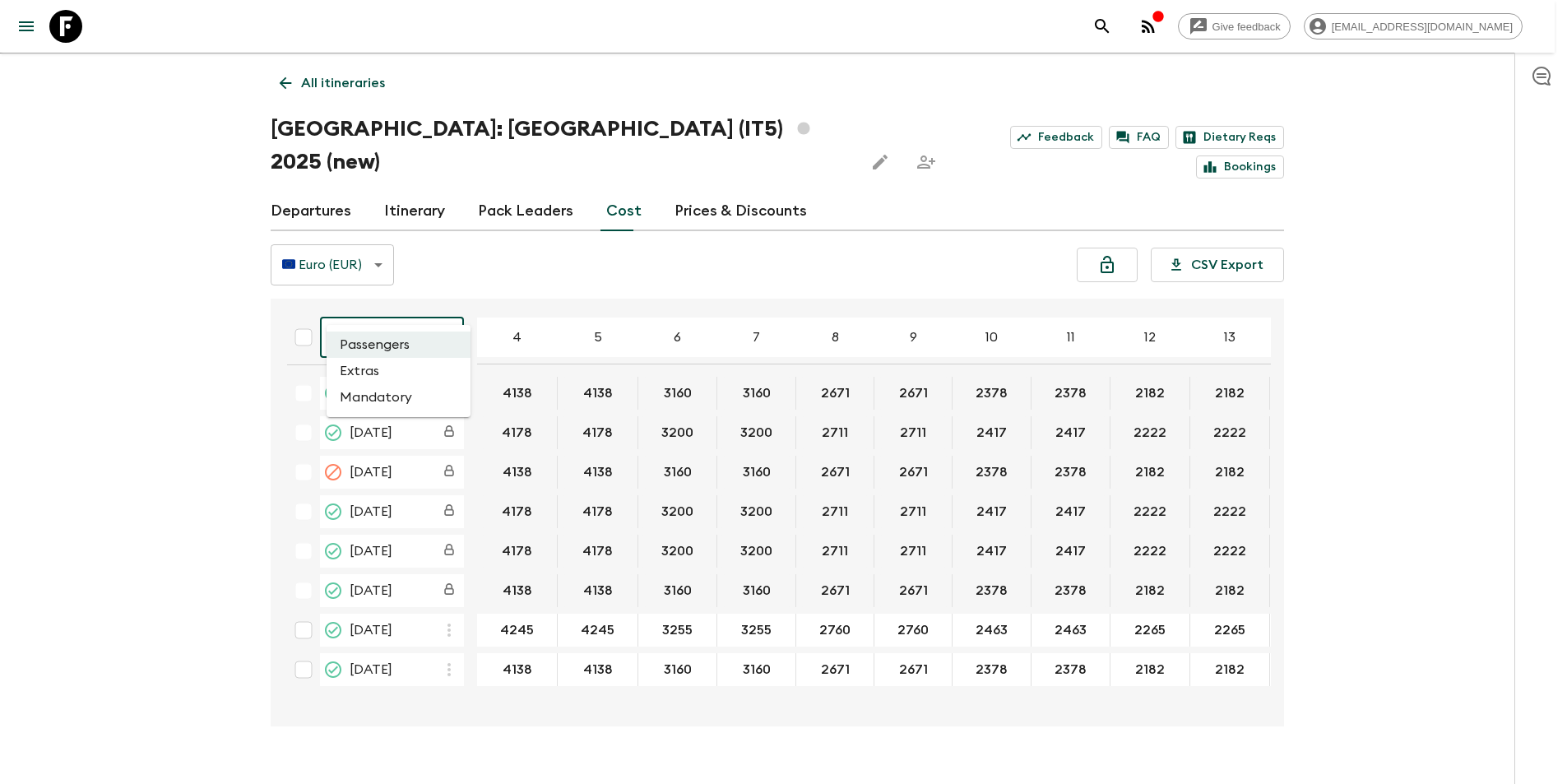
click at [412, 318] on body "Give feedback [EMAIL_ADDRESS][DOMAIN_NAME] We use functional & tracking cookies…" at bounding box center [784, 393] width 1567 height 845
click at [393, 374] on li "Extras" at bounding box center [398, 371] width 144 height 26
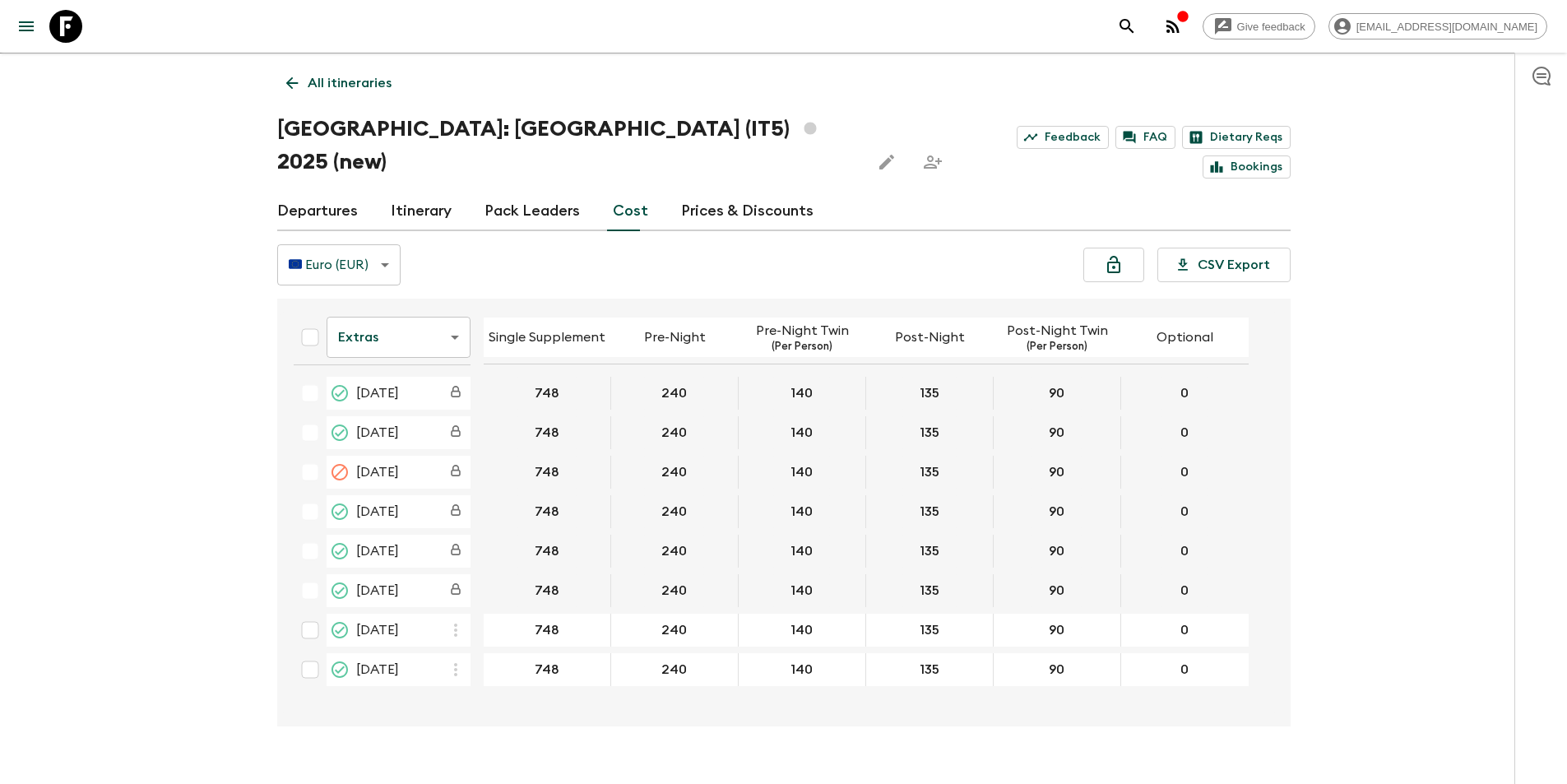
click at [59, 31] on icon at bounding box center [66, 26] width 33 height 33
